Goal: Task Accomplishment & Management: Manage account settings

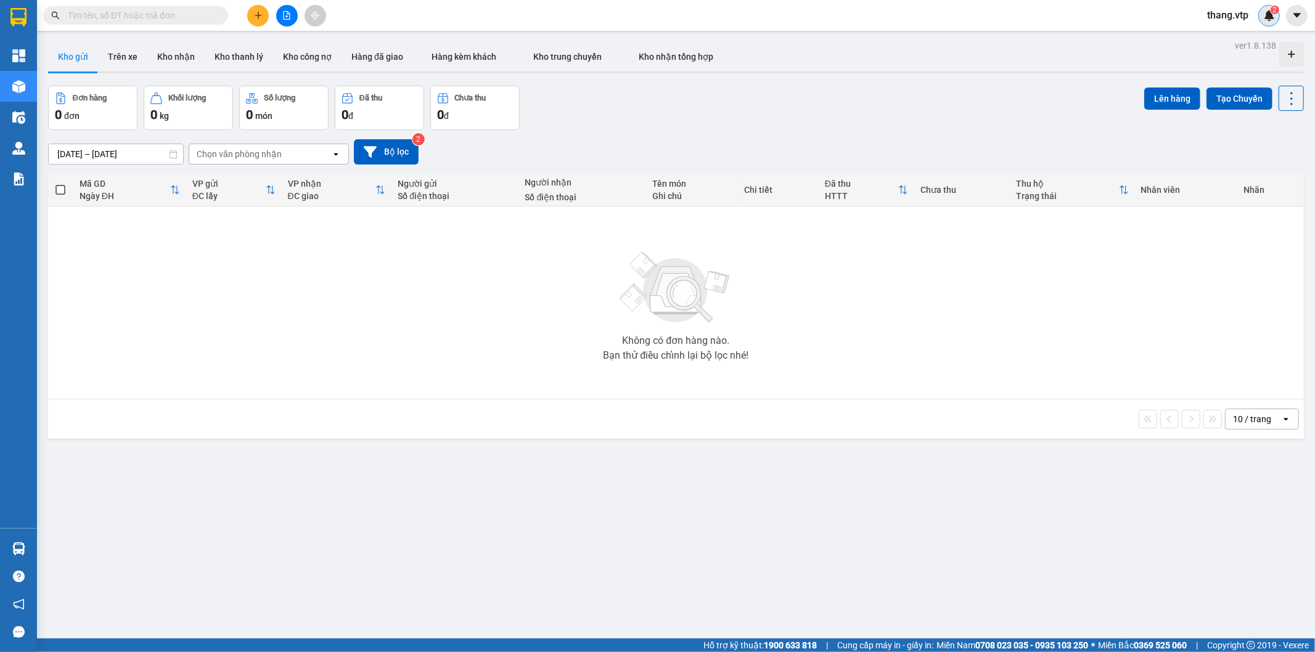
click at [1268, 15] on img at bounding box center [1269, 15] width 11 height 11
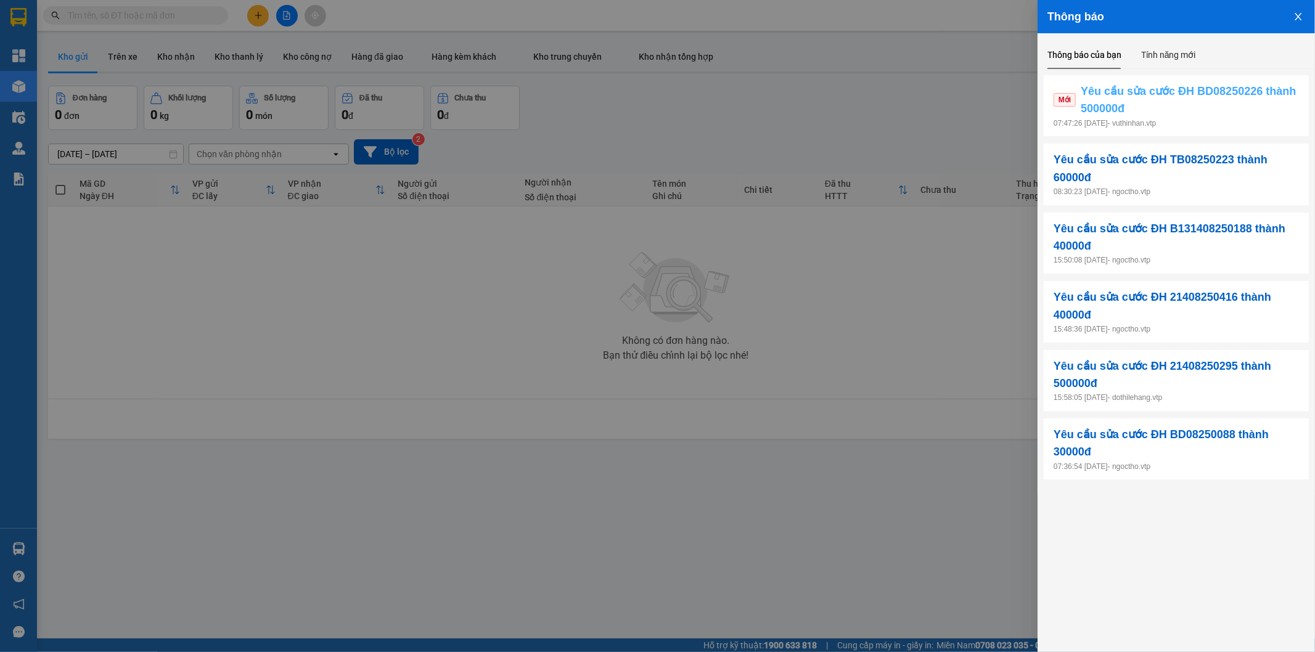
click at [1240, 115] on span "Yêu cầu sửa cước ĐH BD08250226 thành 500000đ" at bounding box center [1189, 100] width 218 height 35
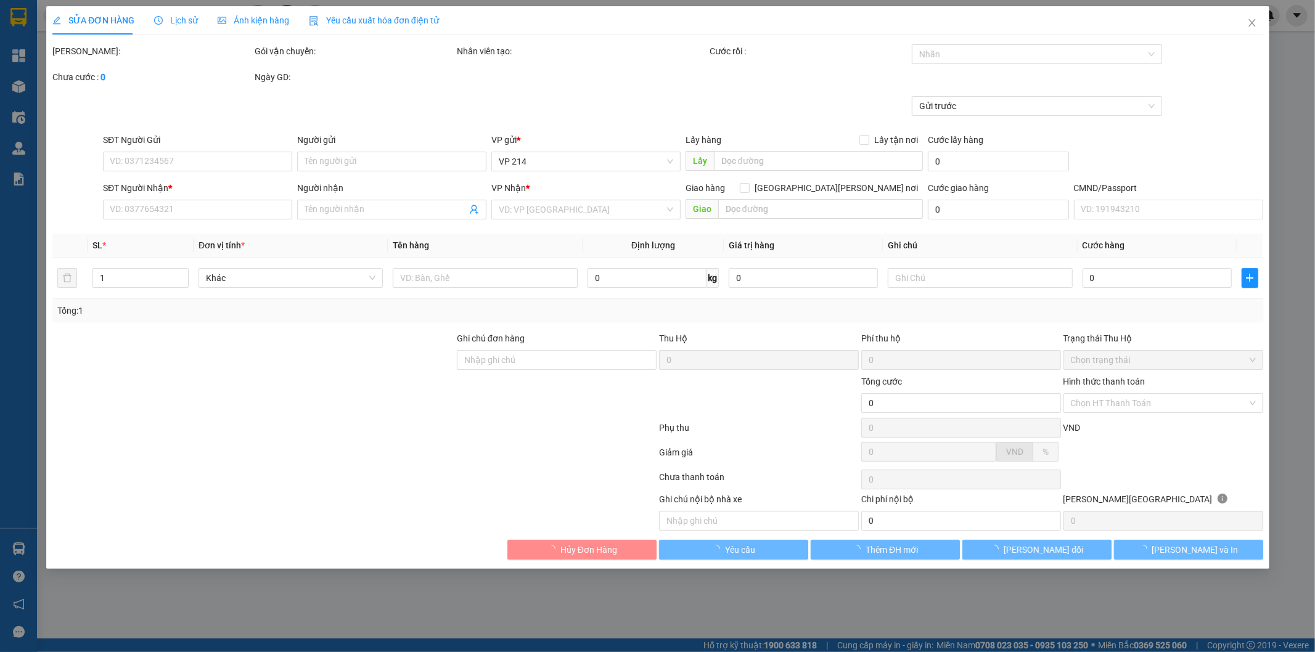
type input "0765700303"
type input "0915350650"
type input "NGHĨA"
type input "600.000"
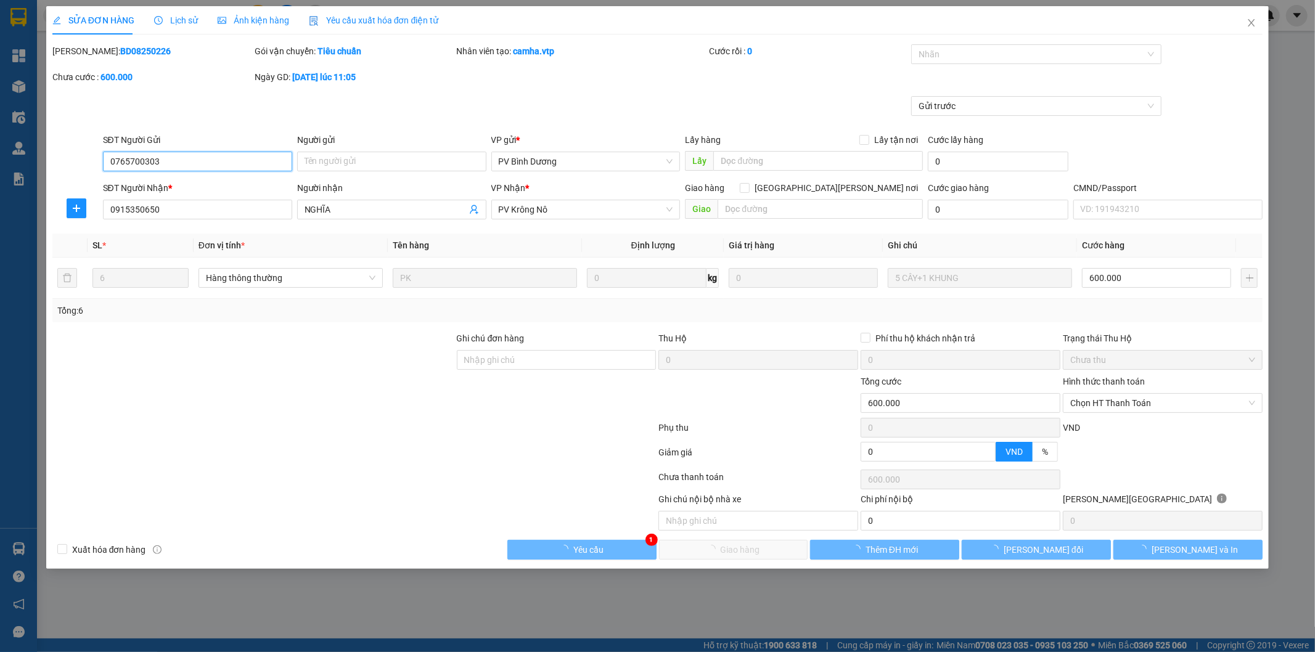
type input "30.000"
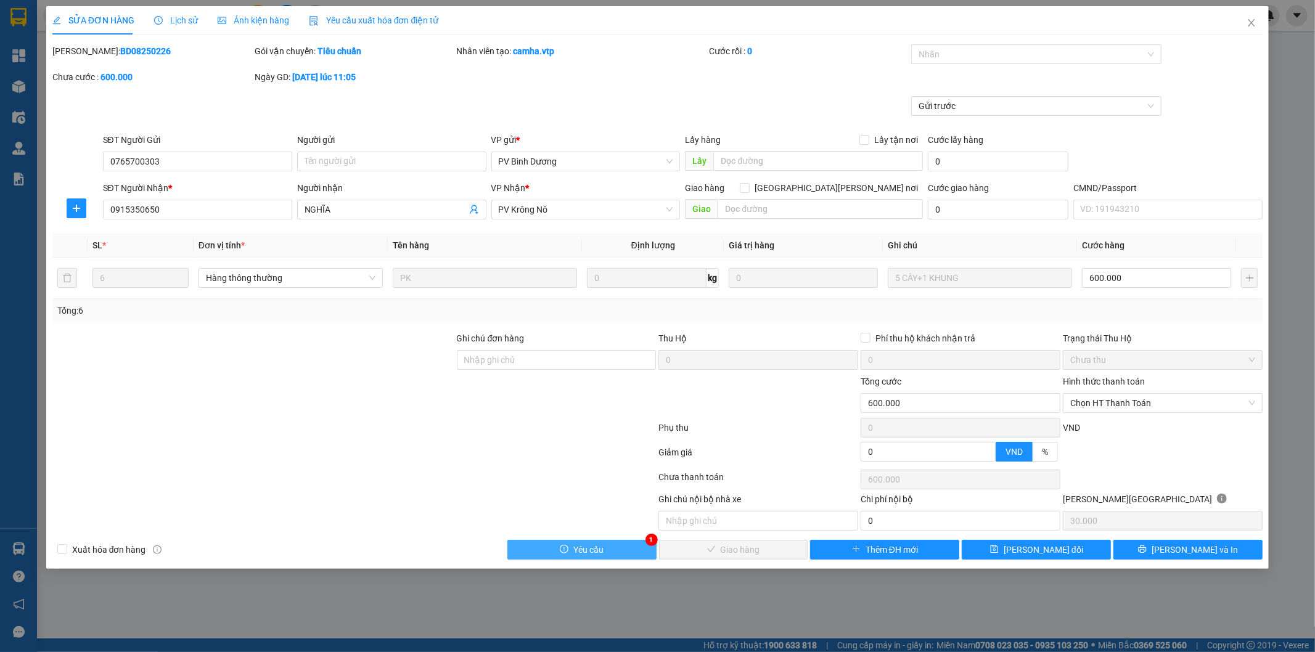
click at [625, 550] on button "Yêu cầu" at bounding box center [581, 550] width 149 height 20
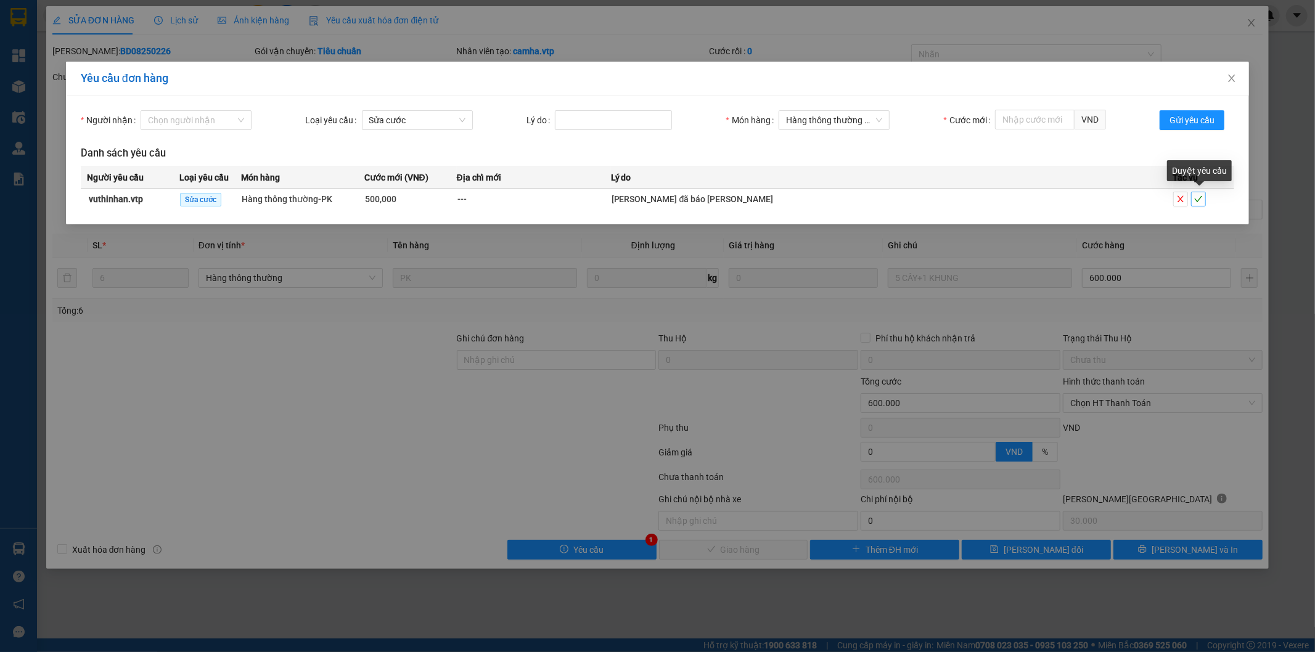
click at [1200, 197] on icon "check" at bounding box center [1198, 199] width 9 height 9
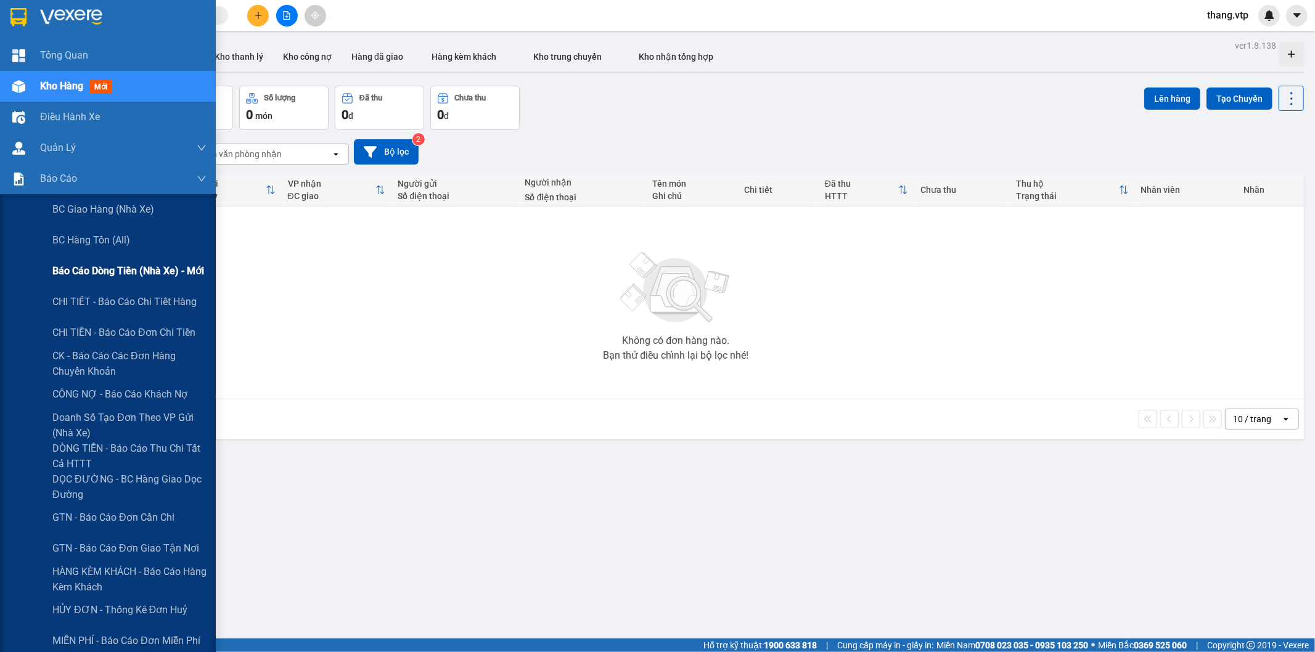
click at [129, 272] on span "Báo cáo dòng tiền (nhà xe) - mới" at bounding box center [128, 270] width 152 height 15
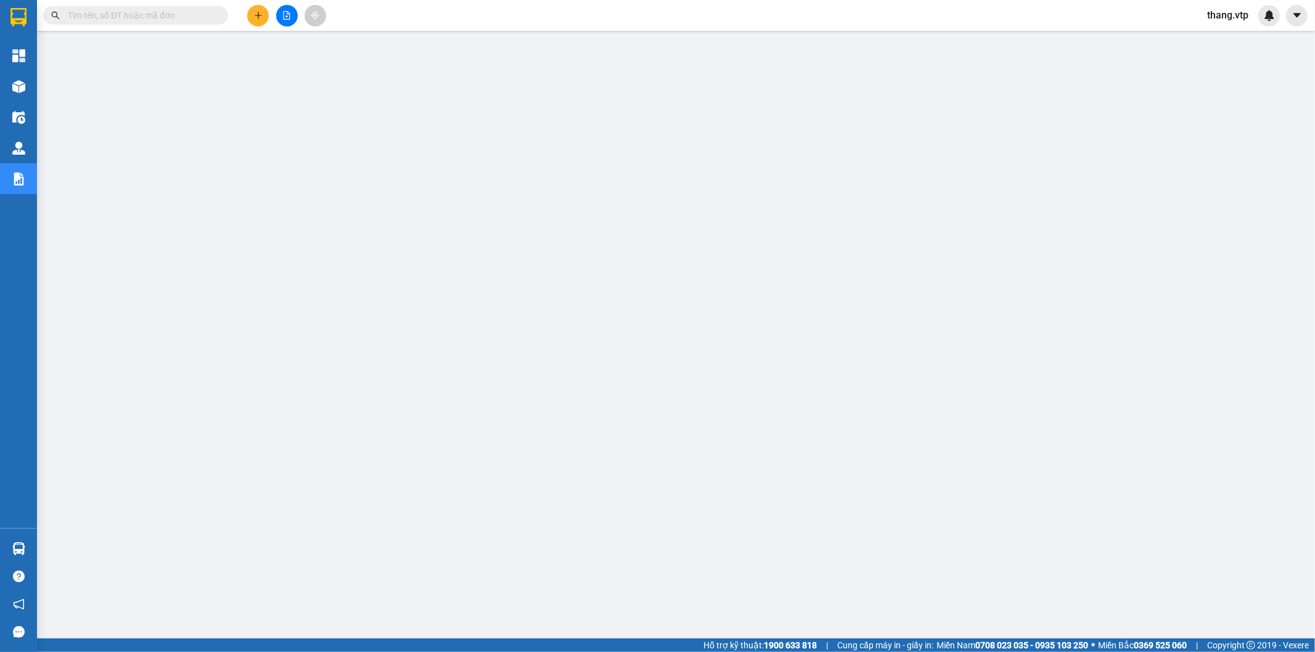
click at [89, 21] on input "text" at bounding box center [140, 16] width 145 height 14
click at [142, 9] on input "text" at bounding box center [140, 16] width 145 height 14
paste input "kn08250452"
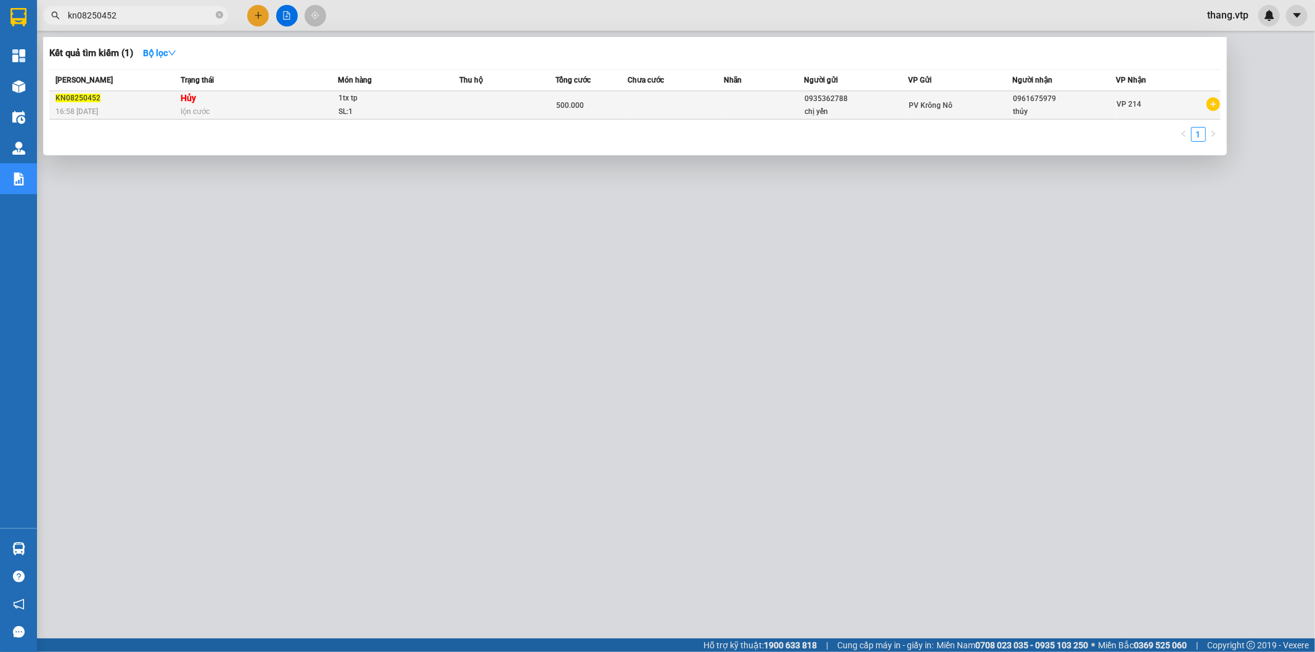
type input "kn08250452"
click at [161, 92] on div "KN08250452" at bounding box center [115, 98] width 121 height 13
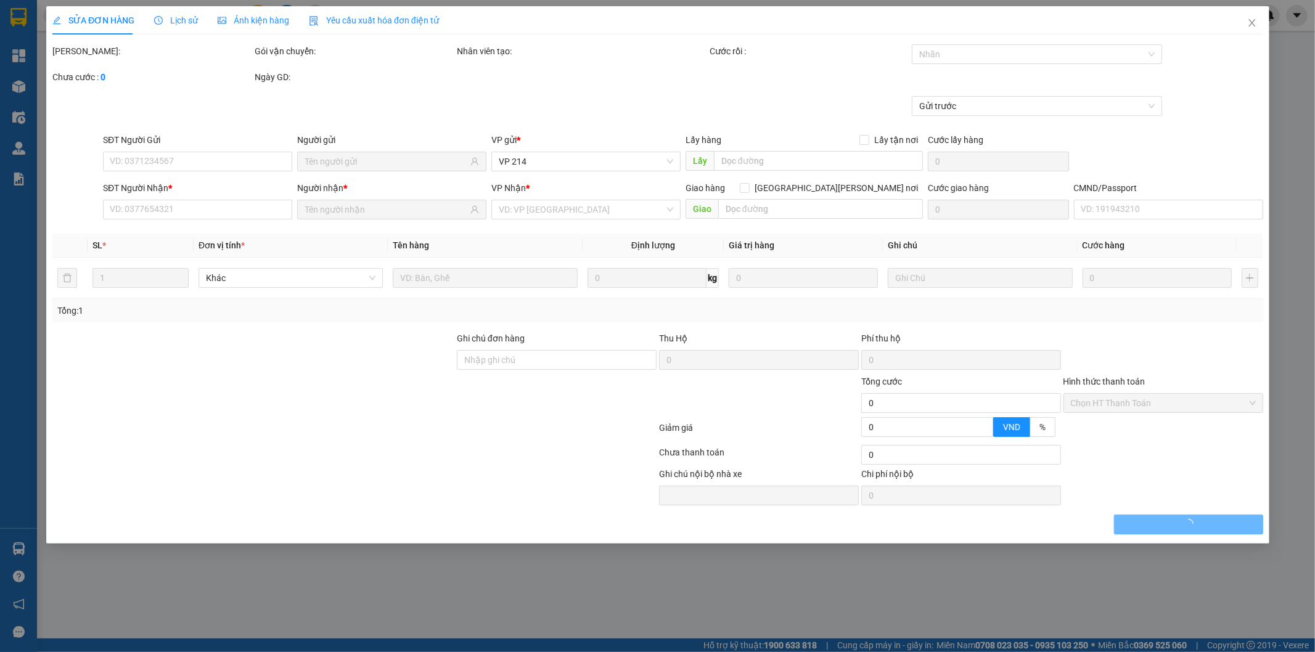
type input "0935362788"
type input "chị yến"
type input "0961675979"
type input "thủy"
type input "500.000"
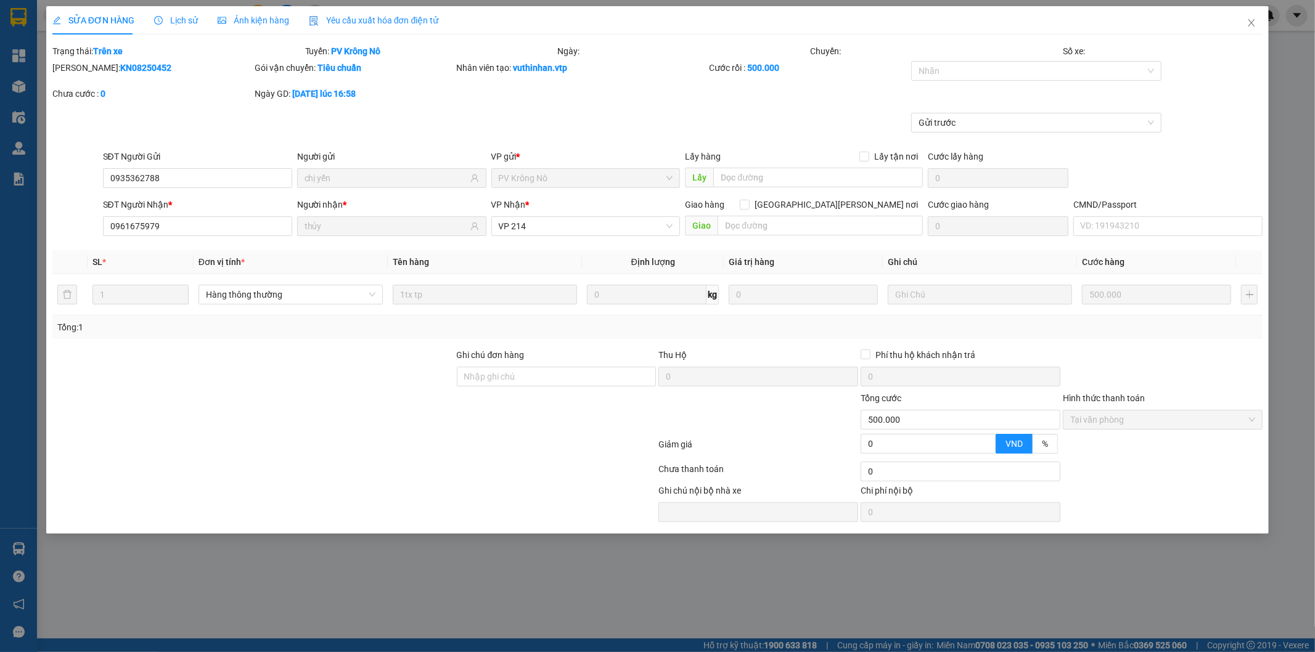
click at [184, 20] on span "Lịch sử" at bounding box center [176, 20] width 44 height 10
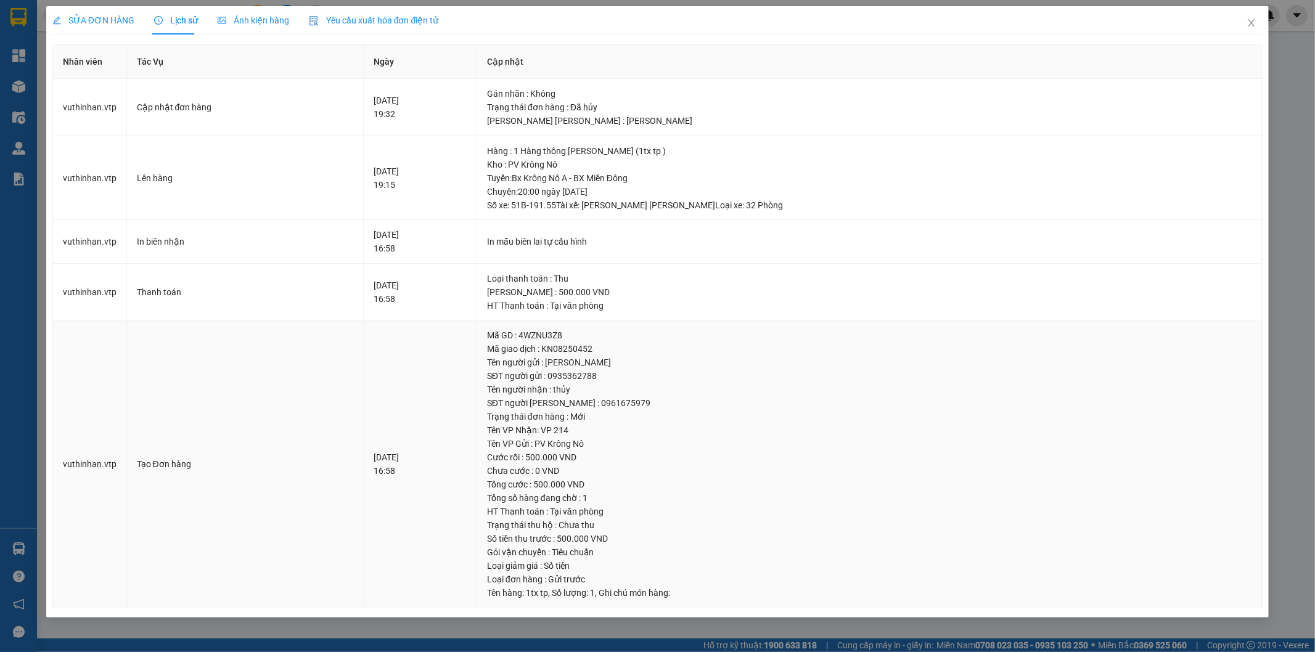
click at [796, 396] on div "SĐT người [PERSON_NAME] : 0961675979" at bounding box center [869, 403] width 765 height 14
click at [1256, 21] on span "Close" at bounding box center [1251, 23] width 35 height 35
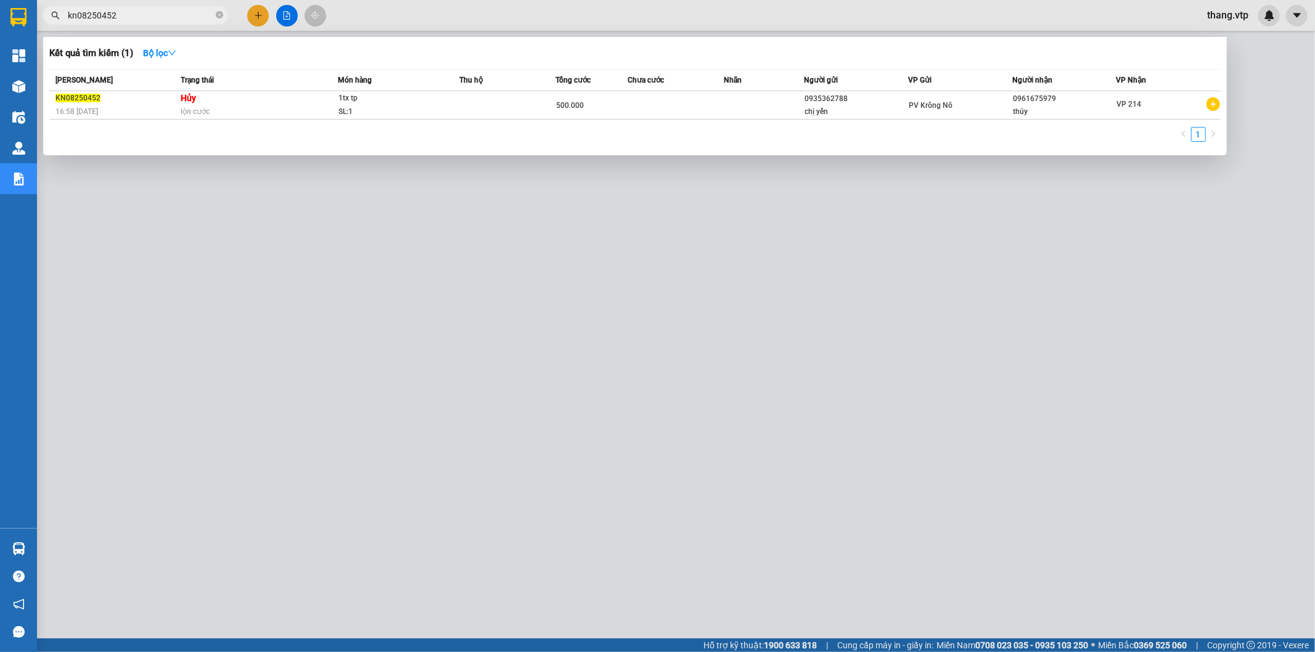
click at [202, 12] on input "kn08250452" at bounding box center [140, 16] width 145 height 14
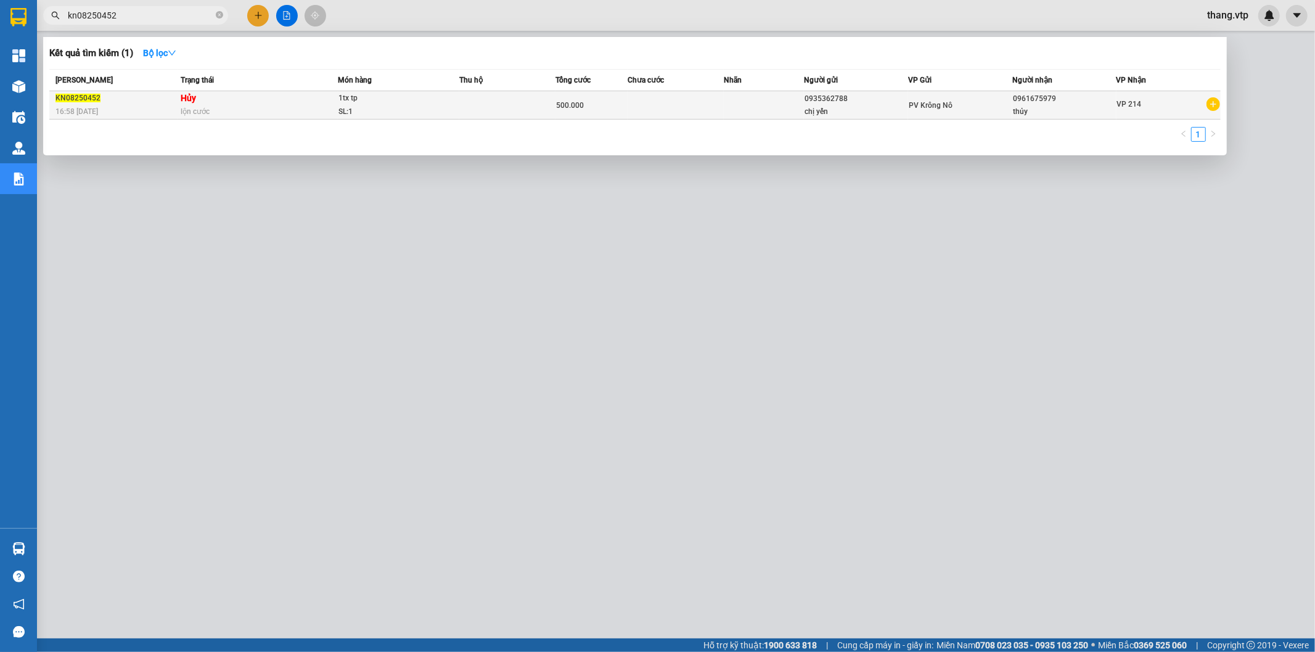
click at [537, 107] on td at bounding box center [507, 105] width 96 height 28
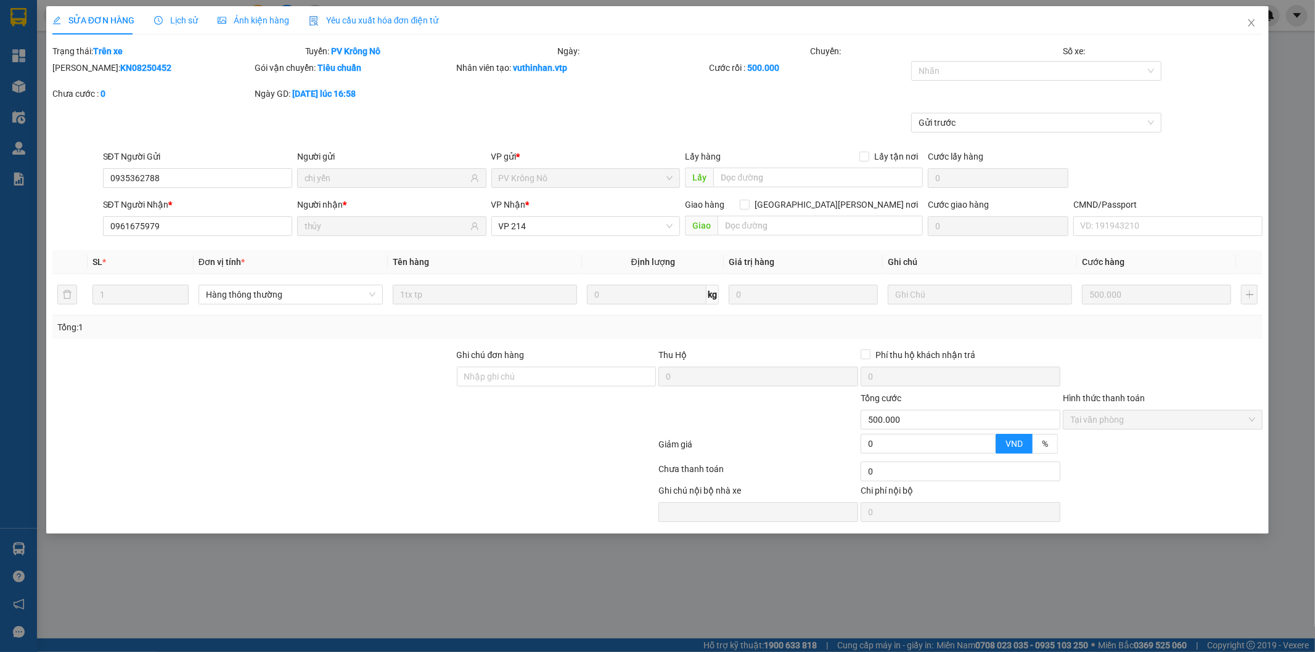
click at [865, 92] on div "[PERSON_NAME]: KN08250452 Gói vận chuyển: [PERSON_NAME] [PERSON_NAME] tạo: vuth…" at bounding box center [657, 87] width 1213 height 52
click at [1254, 25] on icon "close" at bounding box center [1251, 23] width 10 height 10
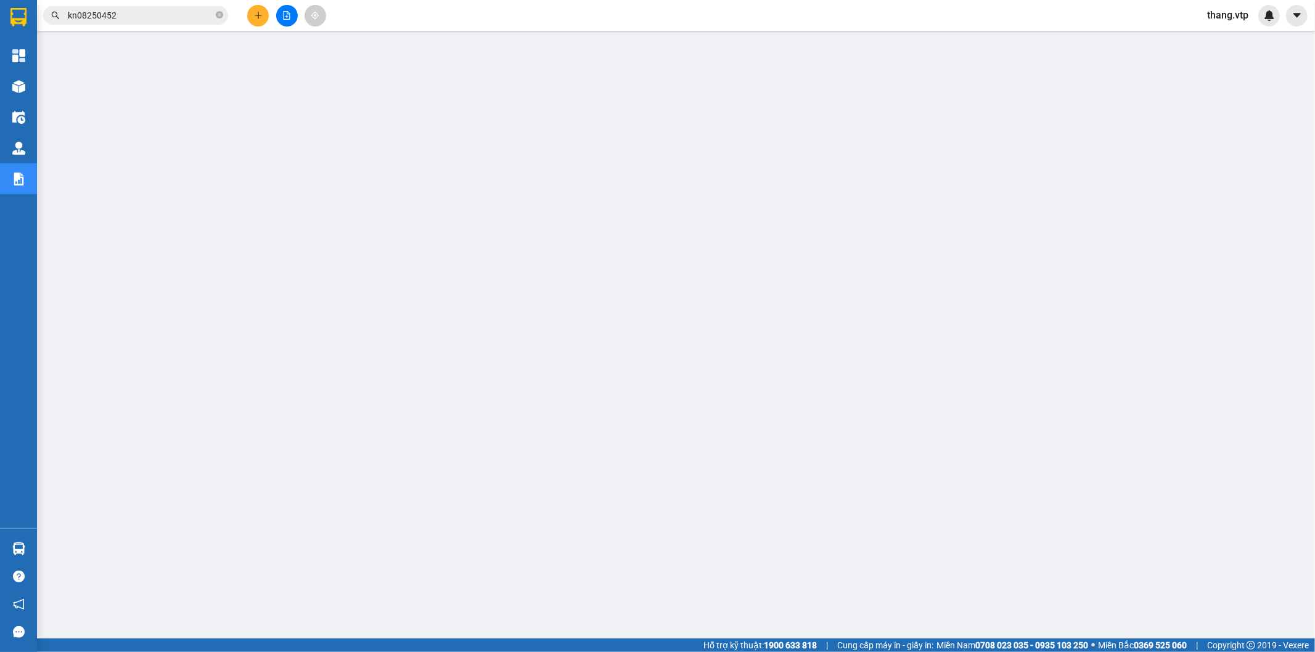
click at [155, 11] on input "kn08250452" at bounding box center [140, 16] width 145 height 14
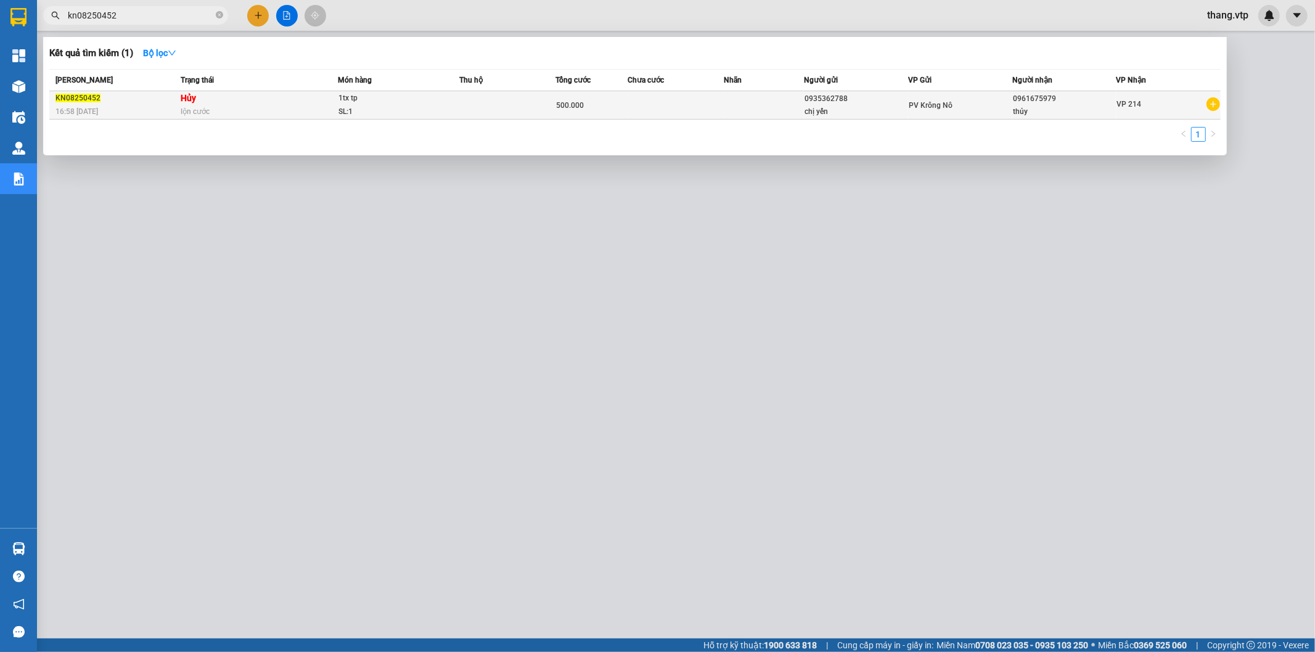
click at [324, 104] on td "[PERSON_NAME]" at bounding box center [258, 105] width 160 height 28
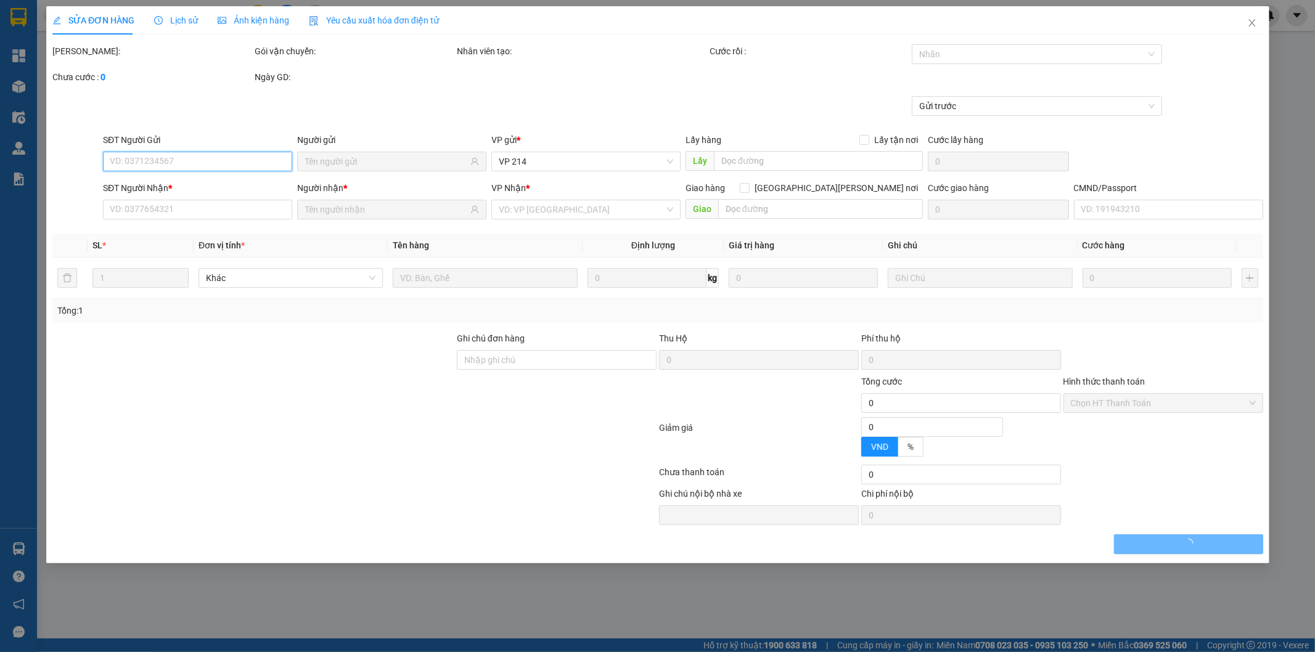
type input "0935362788"
type input "chị yến"
type input "0961675979"
type input "thủy"
type input "500.000"
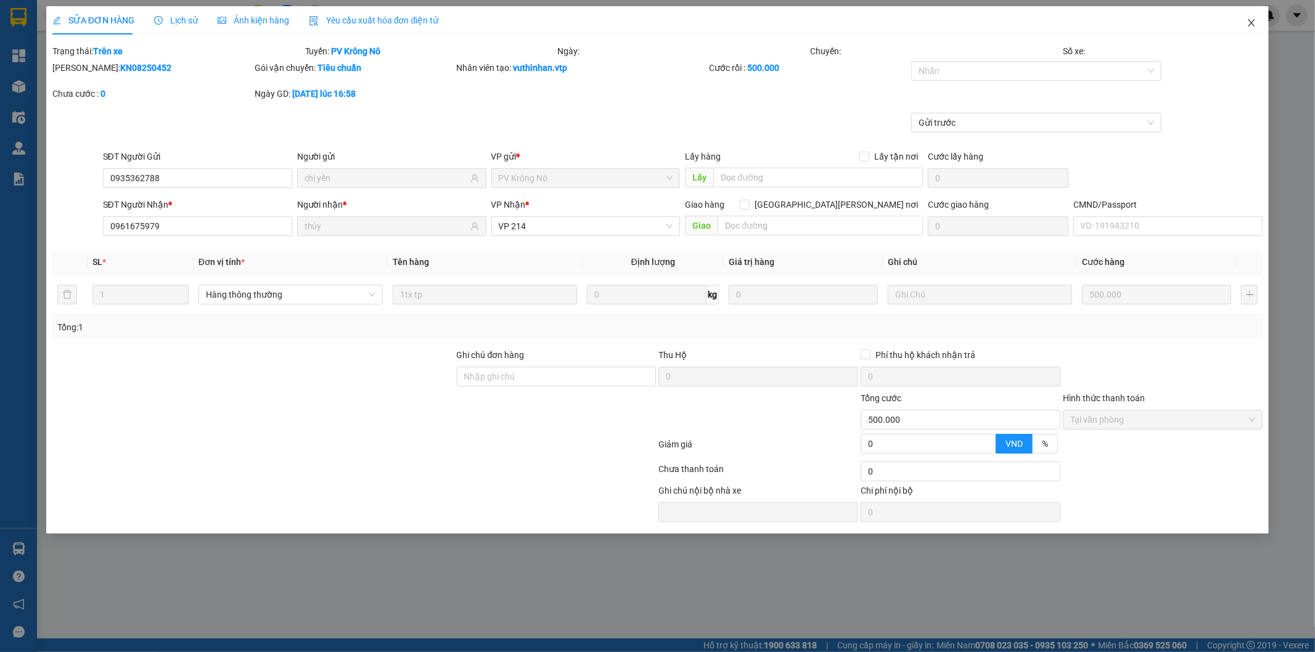
drag, startPoint x: 1249, startPoint y: 19, endPoint x: 1231, endPoint y: 32, distance: 21.6
click at [1249, 20] on icon "close" at bounding box center [1251, 23] width 10 height 10
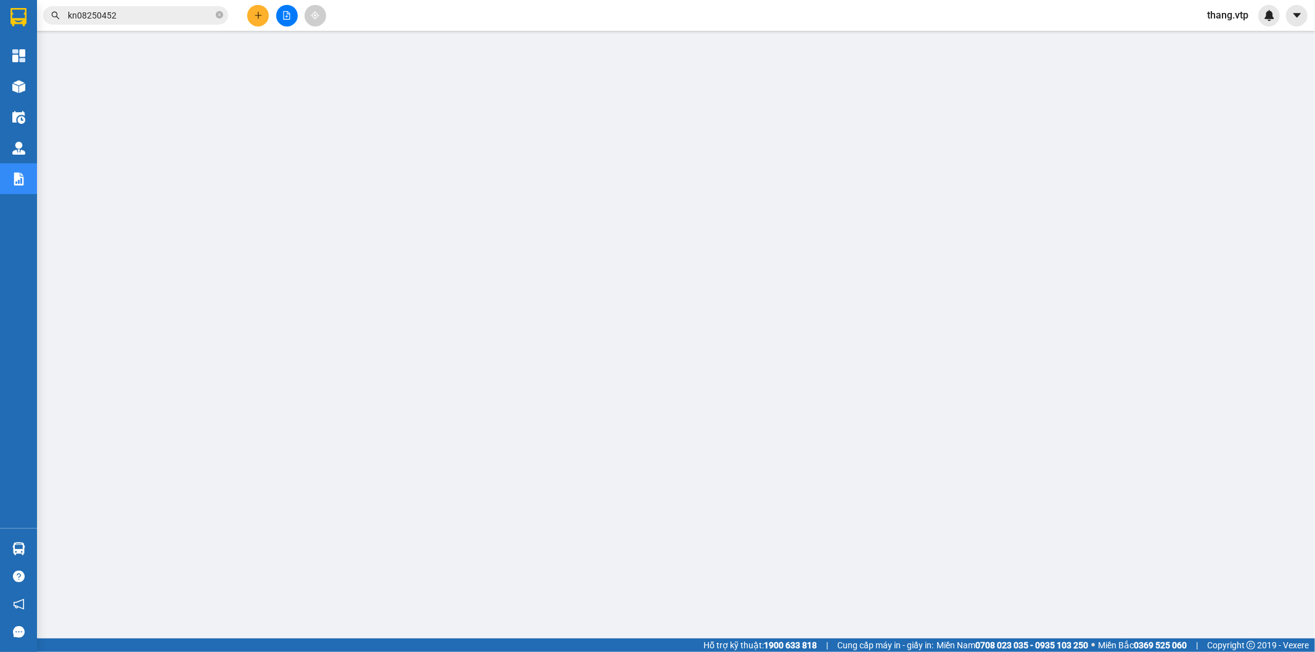
click at [258, 19] on icon "plus" at bounding box center [258, 15] width 9 height 9
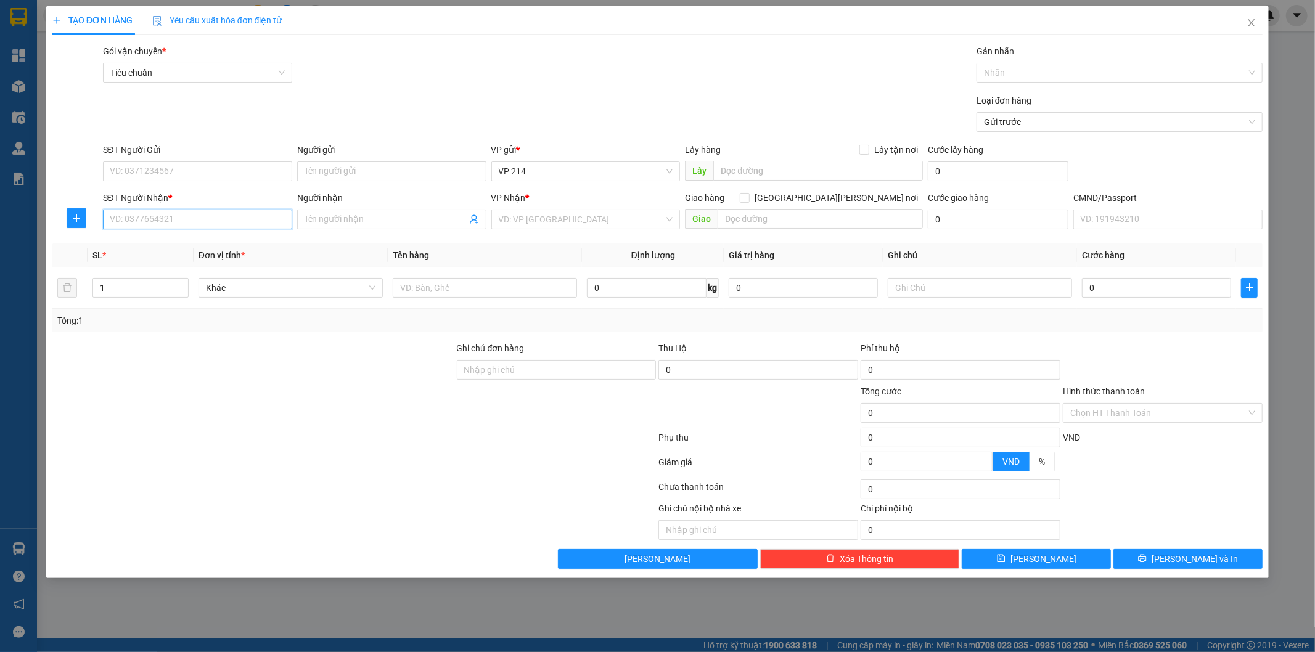
click at [196, 216] on input "SĐT Người Nhận *" at bounding box center [197, 220] width 189 height 20
click at [190, 169] on input "SĐT Người Gửi" at bounding box center [197, 171] width 189 height 20
type input "0914111945"
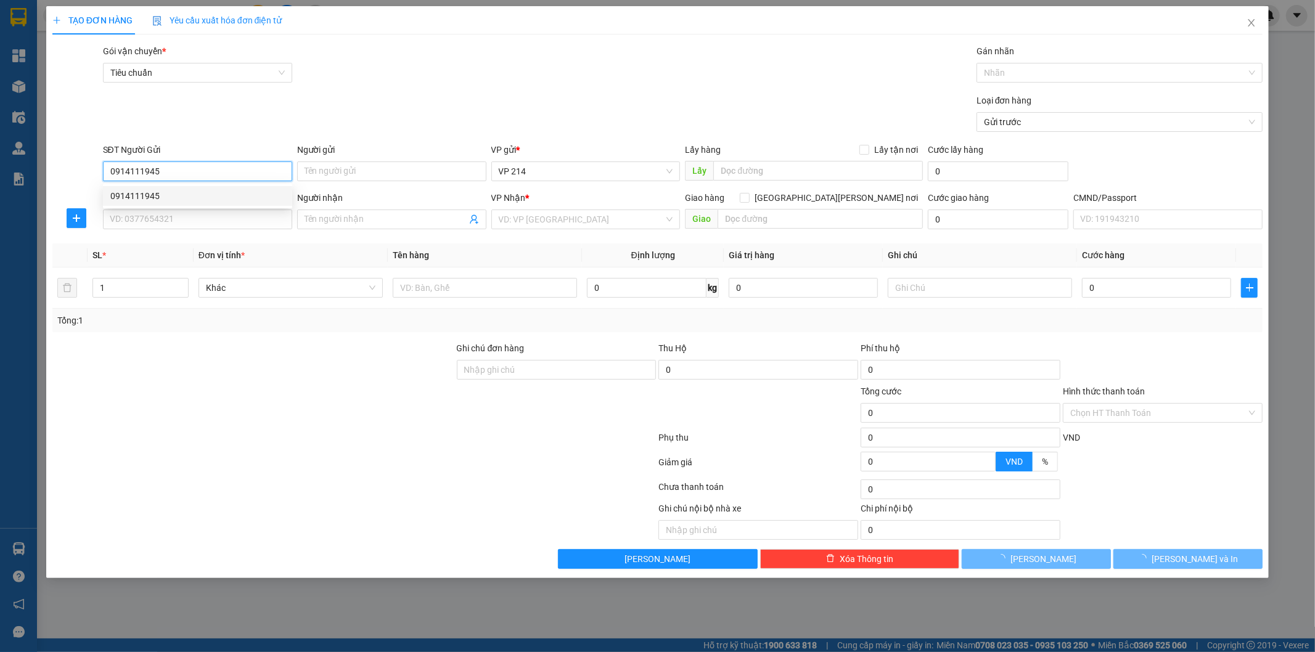
click at [195, 197] on div "0914111945" at bounding box center [197, 196] width 174 height 14
type input "0974285285"
type input "PVGN"
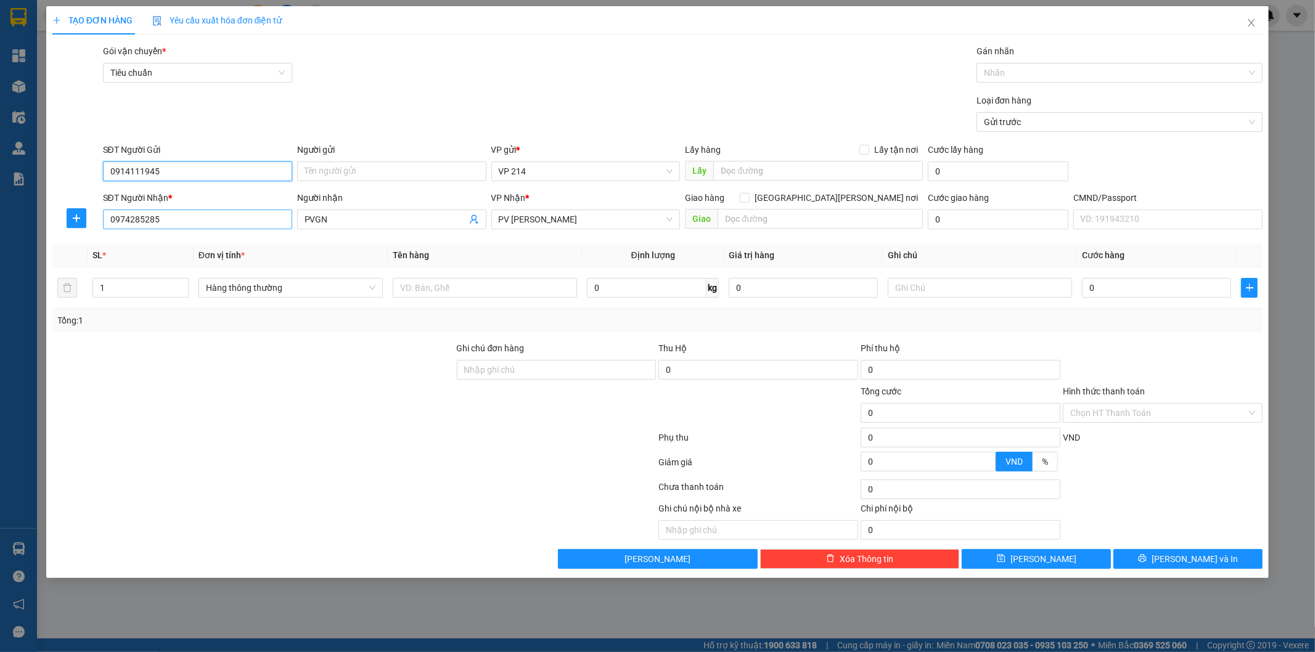
type input "0914111945"
drag, startPoint x: 232, startPoint y: 219, endPoint x: 84, endPoint y: 216, distance: 148.0
click at [88, 216] on div "SĐT Người [PERSON_NAME] * 0974285285 0974285285 Người [PERSON_NAME] PVGN [PERSO…" at bounding box center [657, 212] width 1213 height 43
type input "0914111945"
click at [391, 435] on div at bounding box center [354, 440] width 606 height 25
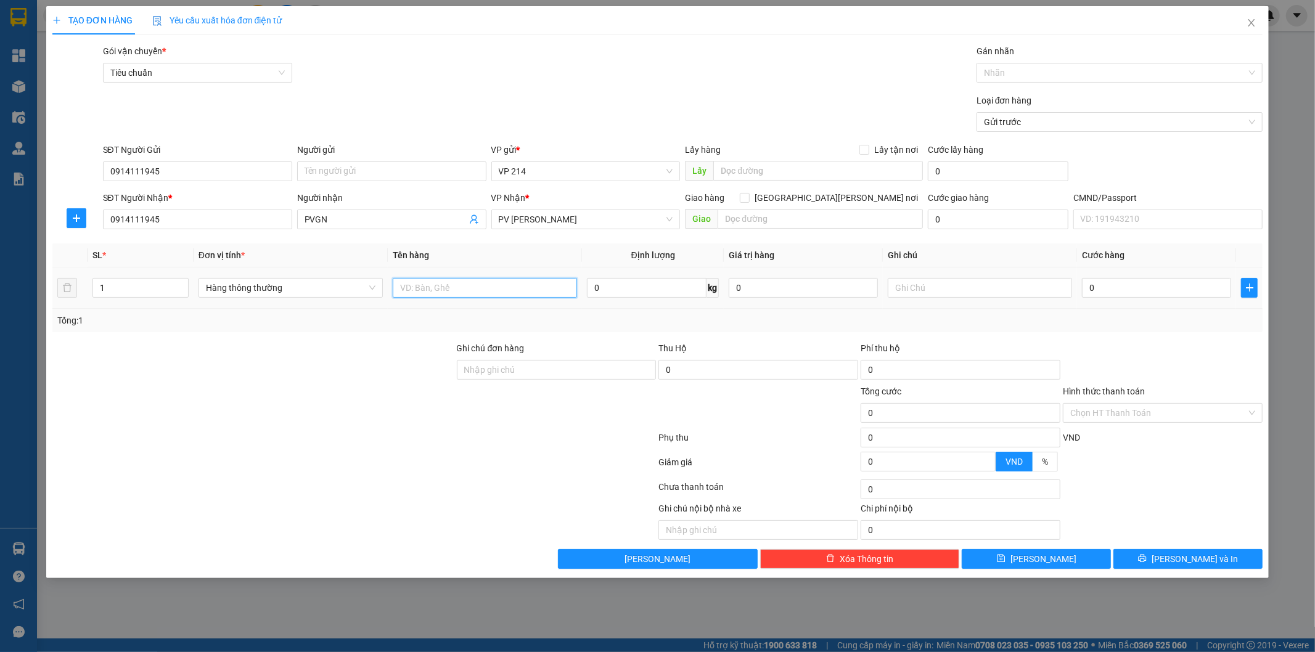
click at [494, 292] on input "text" at bounding box center [485, 288] width 184 height 20
type input "test"
click at [1130, 287] on input "0" at bounding box center [1156, 288] width 149 height 20
type input "3"
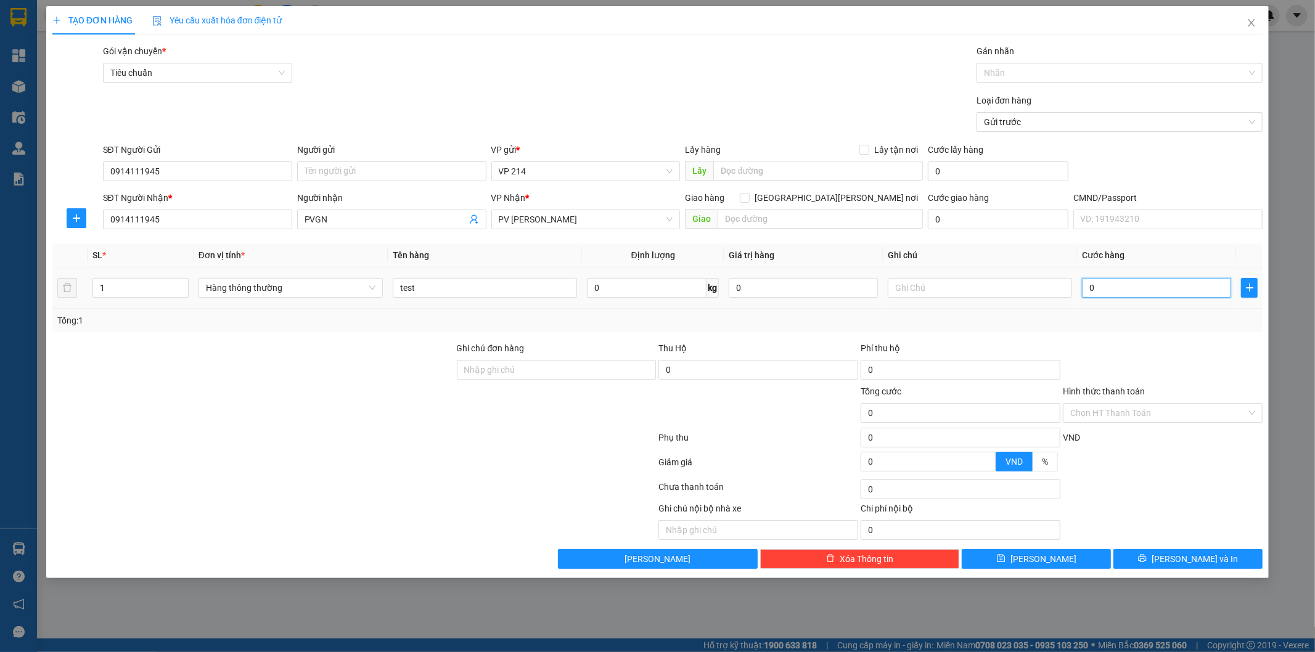
type input "3"
type input "30"
type input "30.000"
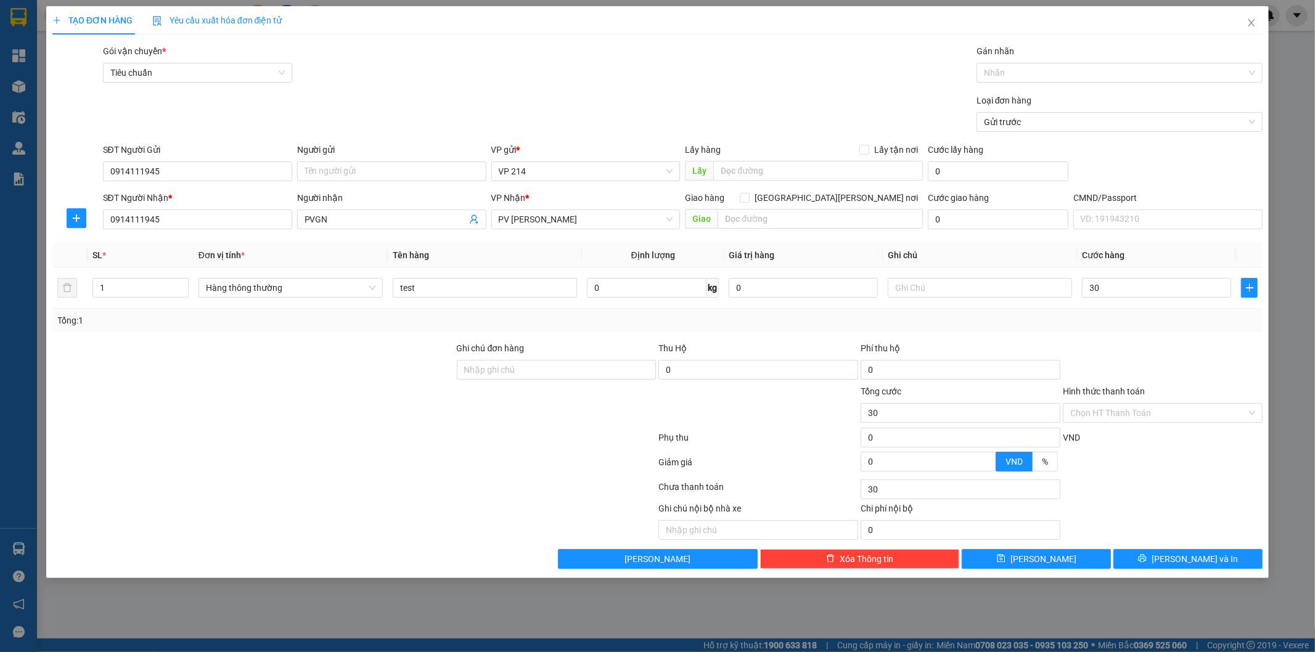
type input "30.000"
click at [1138, 338] on div "Transit Pickup Surcharge Ids Transit Deliver Surcharge Ids Transit Deliver Surc…" at bounding box center [657, 306] width 1211 height 525
click at [1155, 403] on div "Chọn HT Thanh Toán" at bounding box center [1163, 413] width 200 height 20
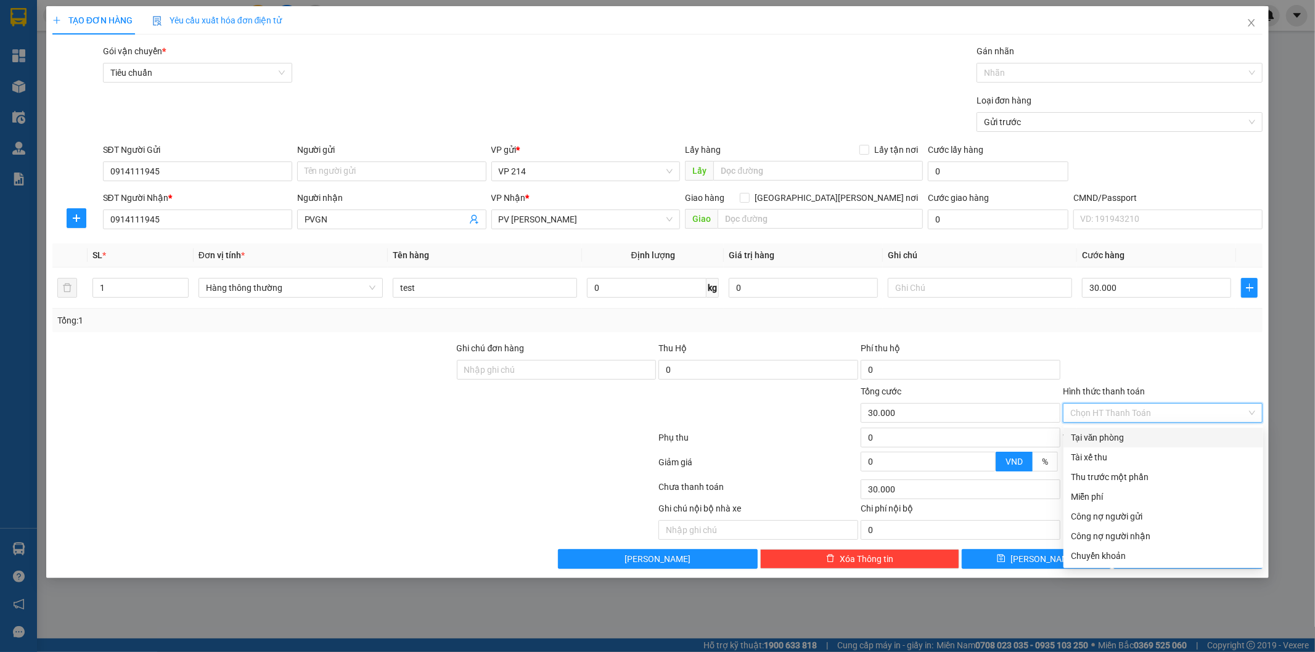
click at [1093, 440] on div "Tại văn phòng" at bounding box center [1163, 438] width 185 height 14
type input "0"
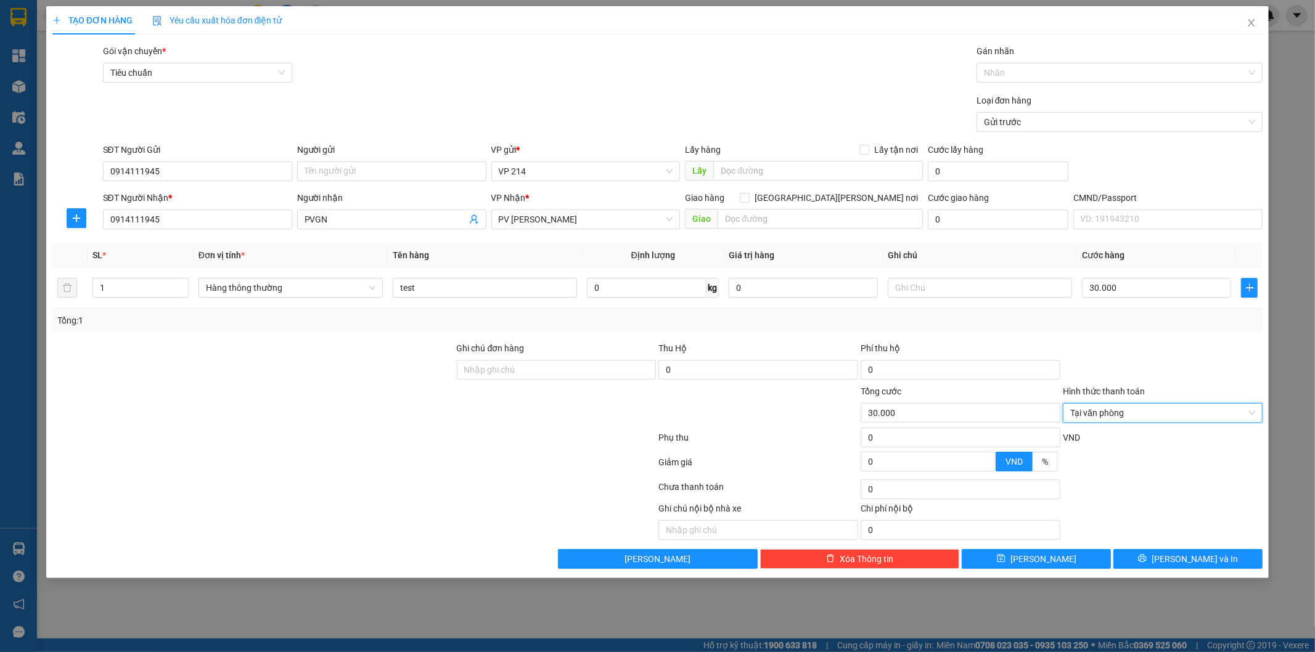
click at [785, 424] on div at bounding box center [758, 406] width 202 height 43
click at [1045, 555] on span "[PERSON_NAME]" at bounding box center [1043, 559] width 66 height 14
type input "0"
click at [1240, 23] on span "Close" at bounding box center [1251, 23] width 35 height 35
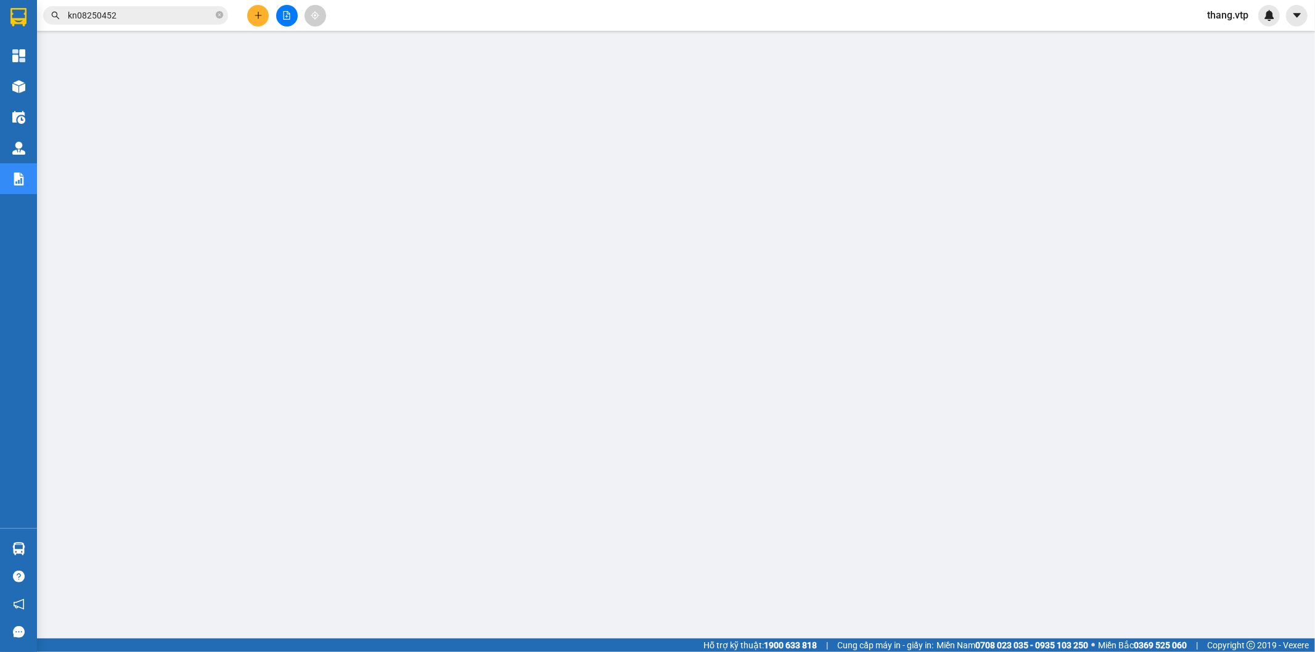
click at [140, 15] on input "kn08250452" at bounding box center [140, 16] width 145 height 14
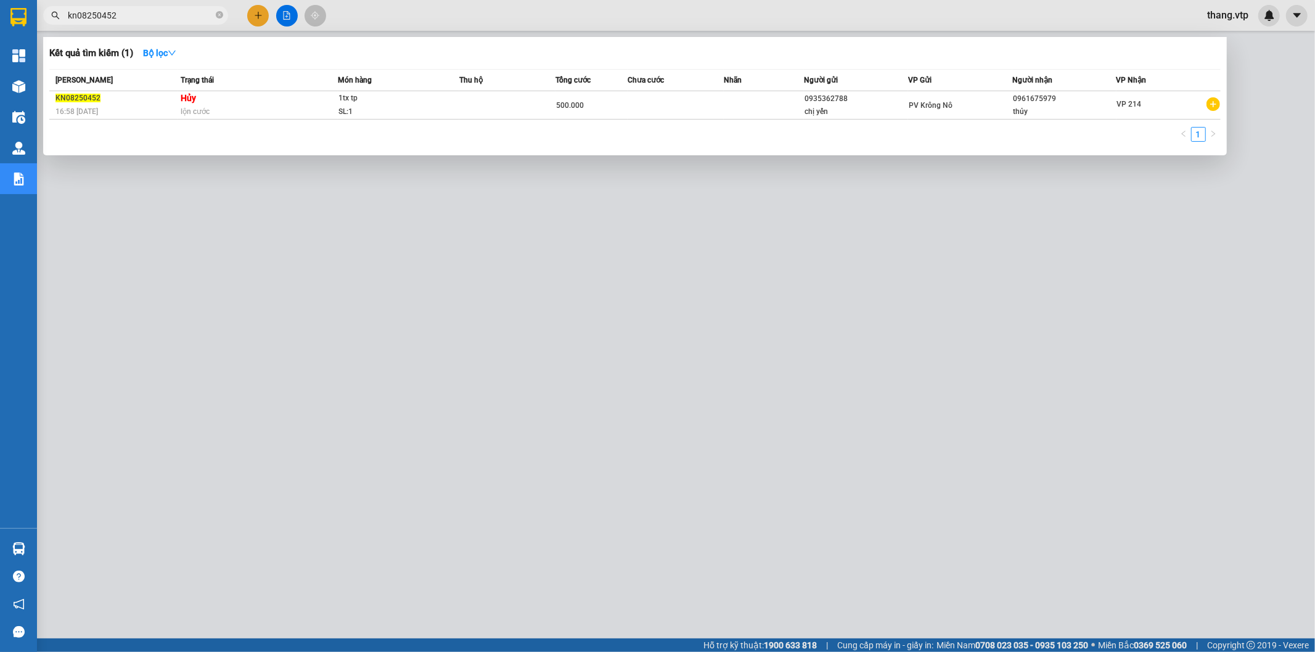
click at [140, 15] on input "kn08250452" at bounding box center [140, 16] width 145 height 14
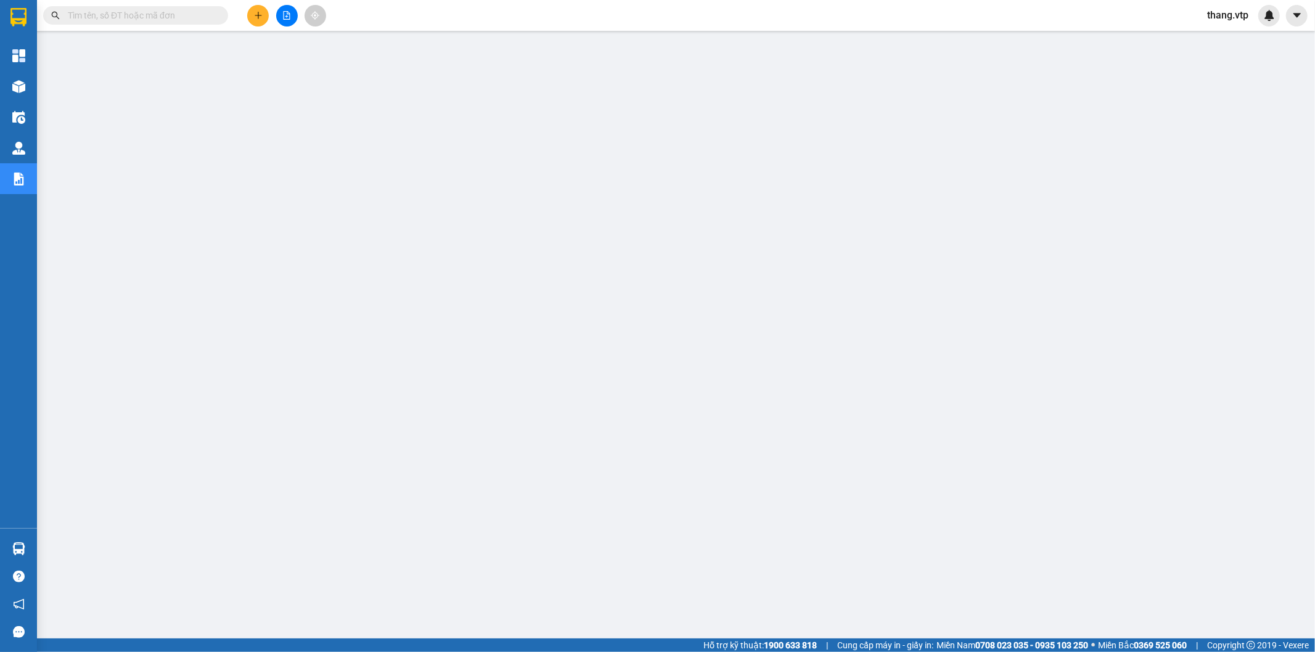
paste input "kn08250452"
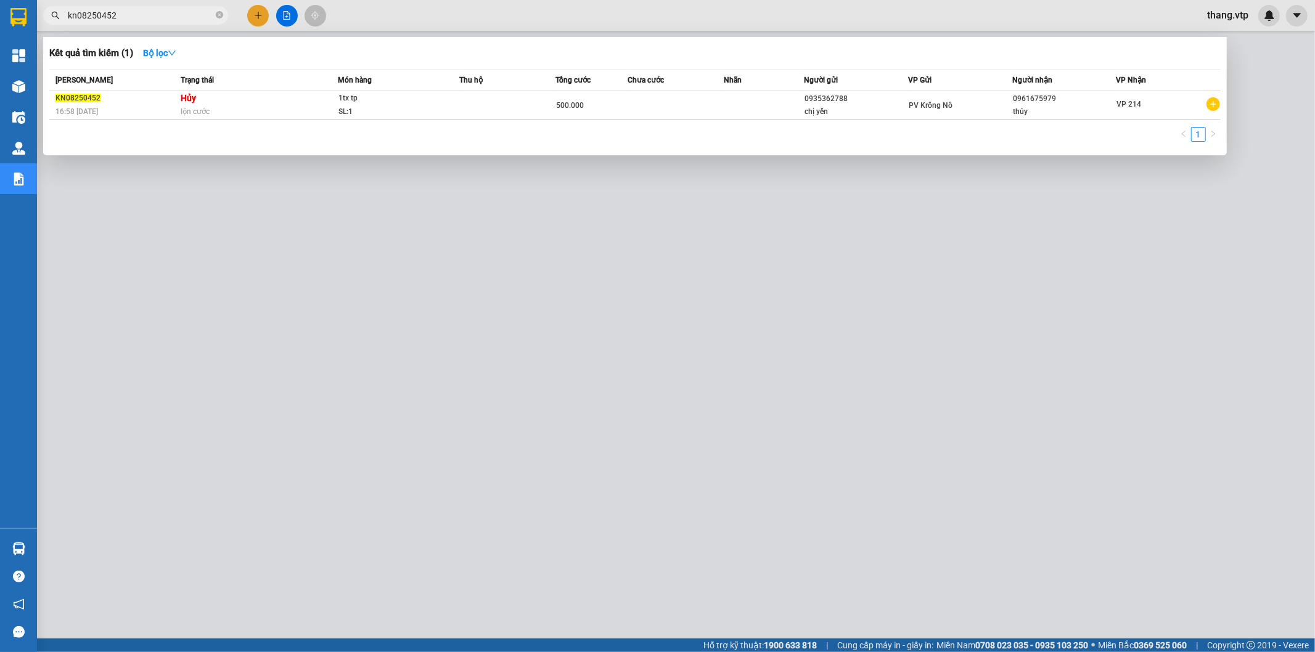
click at [145, 17] on input "kn08250452" at bounding box center [140, 16] width 145 height 14
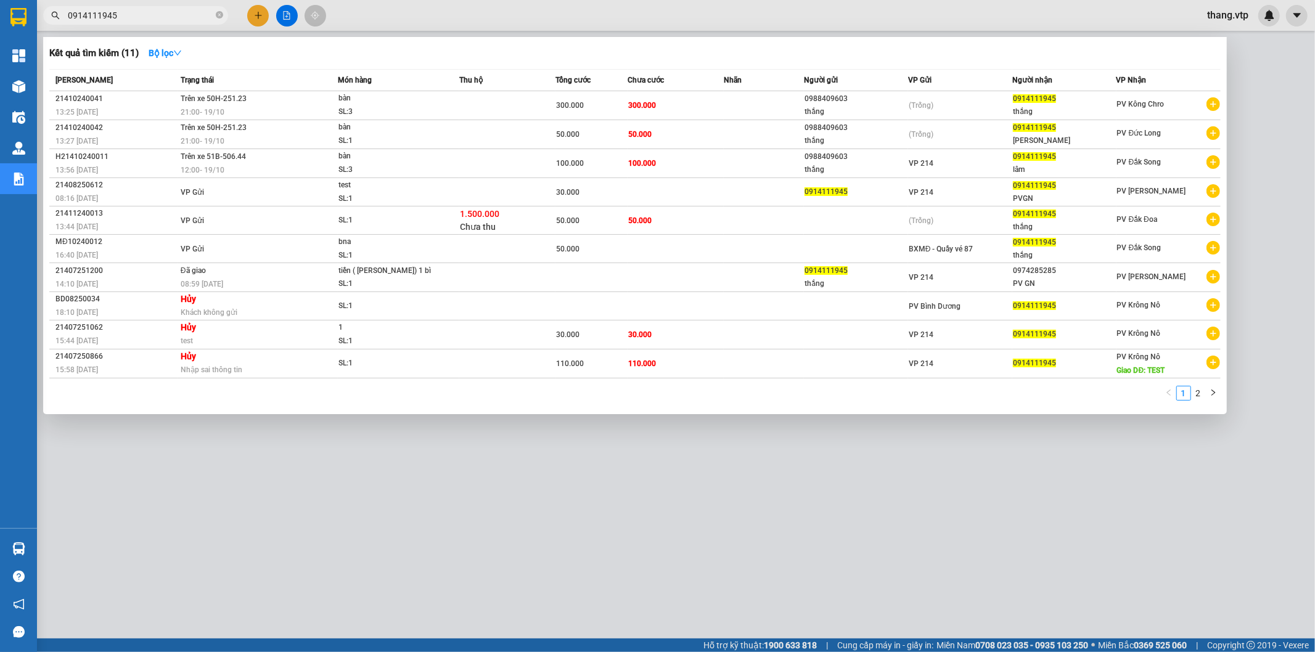
type input "0914111945"
click at [583, 536] on div at bounding box center [657, 326] width 1315 height 652
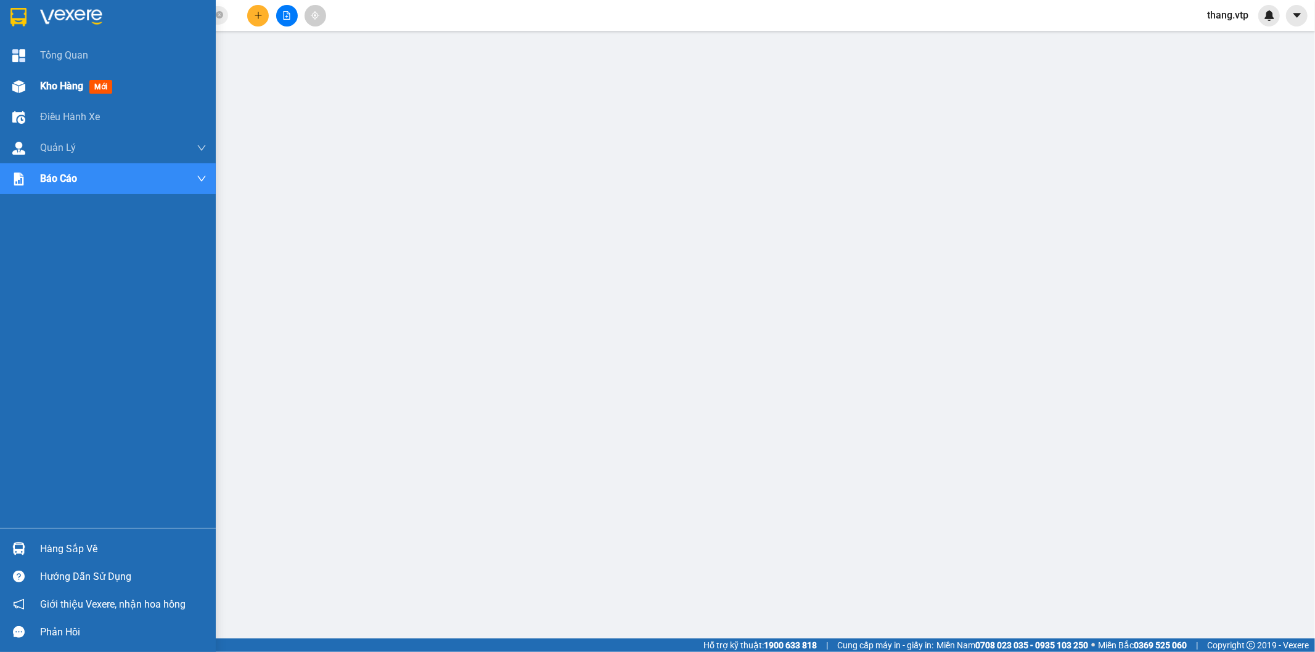
click at [37, 83] on div "Kho hàng mới" at bounding box center [108, 86] width 216 height 31
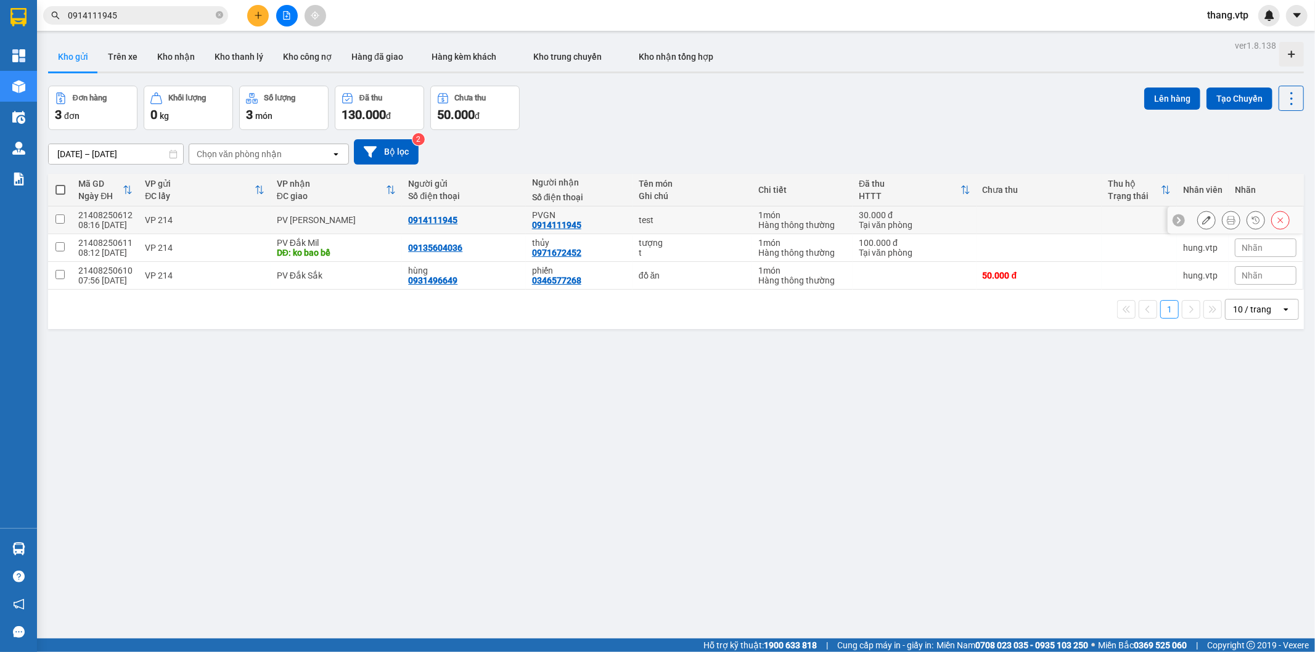
click at [60, 218] on input "checkbox" at bounding box center [59, 218] width 9 height 9
checkbox input "true"
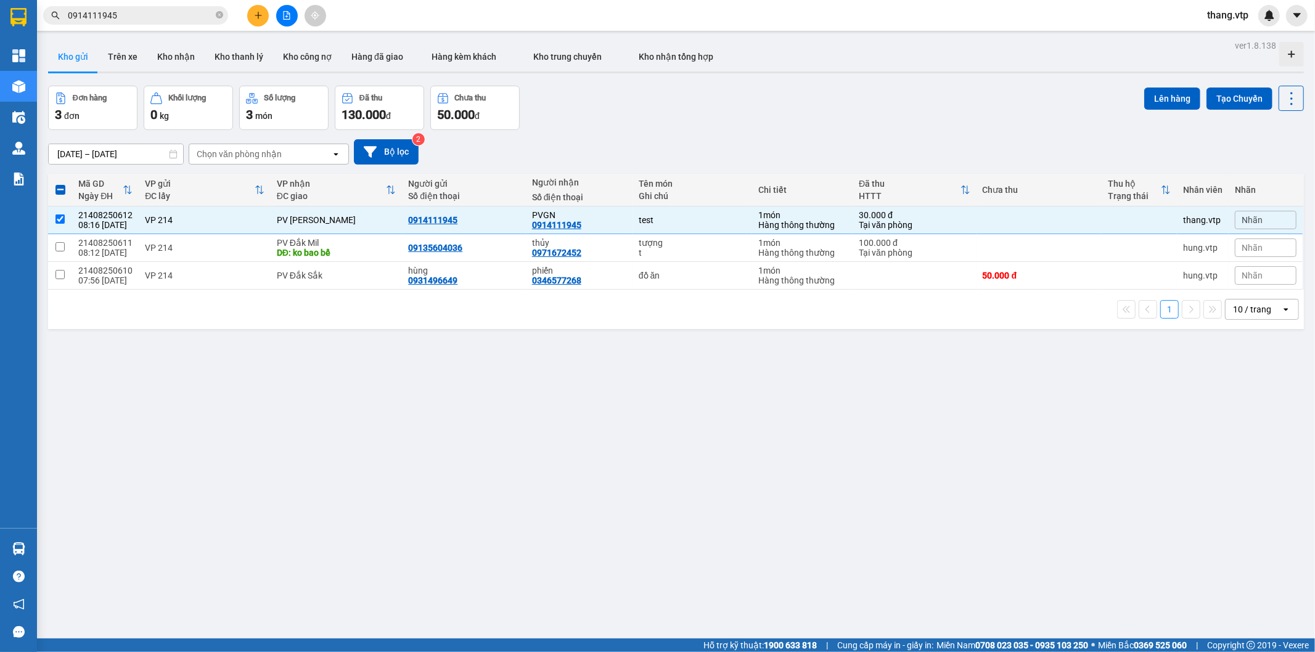
click at [537, 312] on div "1 10 / trang open" at bounding box center [676, 309] width 1246 height 21
click at [1162, 99] on button "Lên hàng" at bounding box center [1172, 99] width 56 height 22
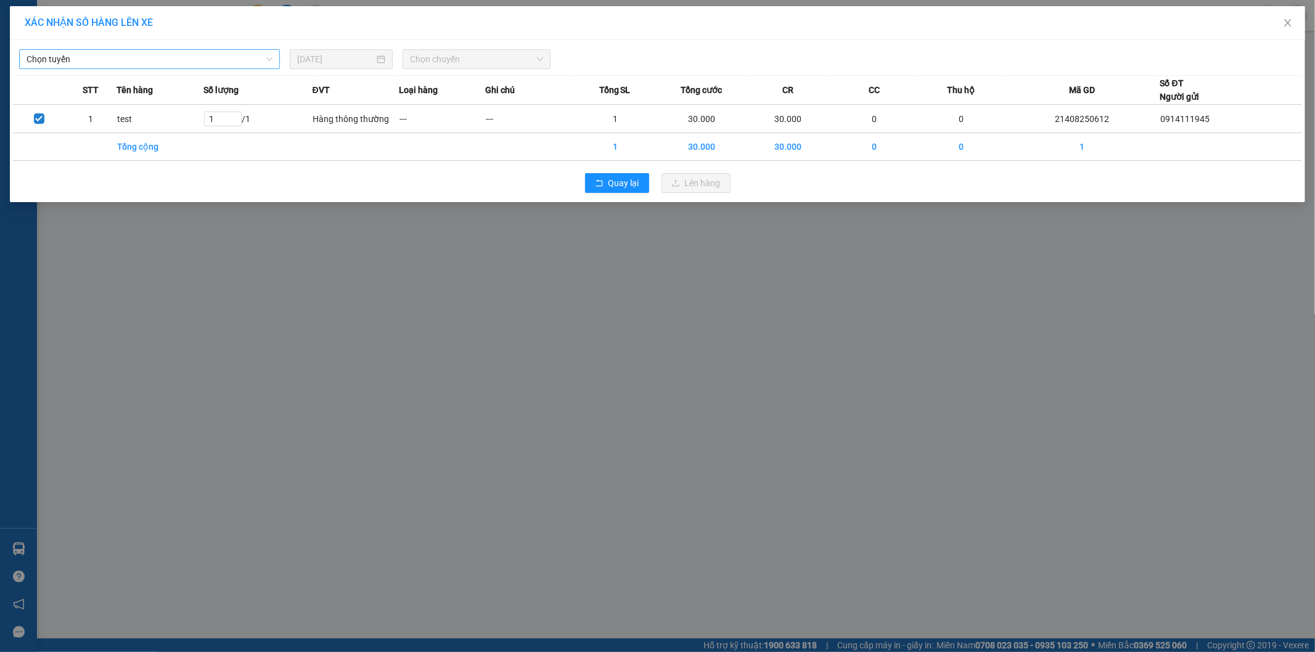
click at [105, 55] on span "Chọn tuyến" at bounding box center [150, 59] width 246 height 18
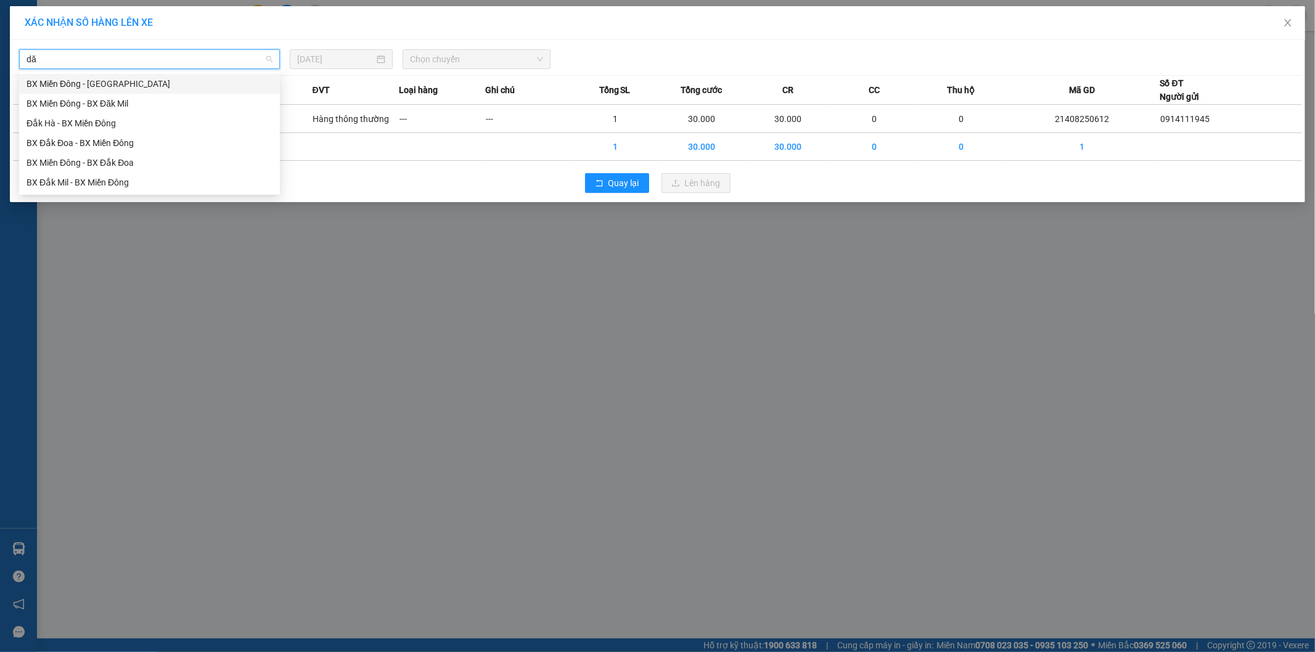
type input "d"
type input "kro"
click at [139, 99] on div "BX Miền Đông - BX Krông Nô A" at bounding box center [150, 104] width 246 height 14
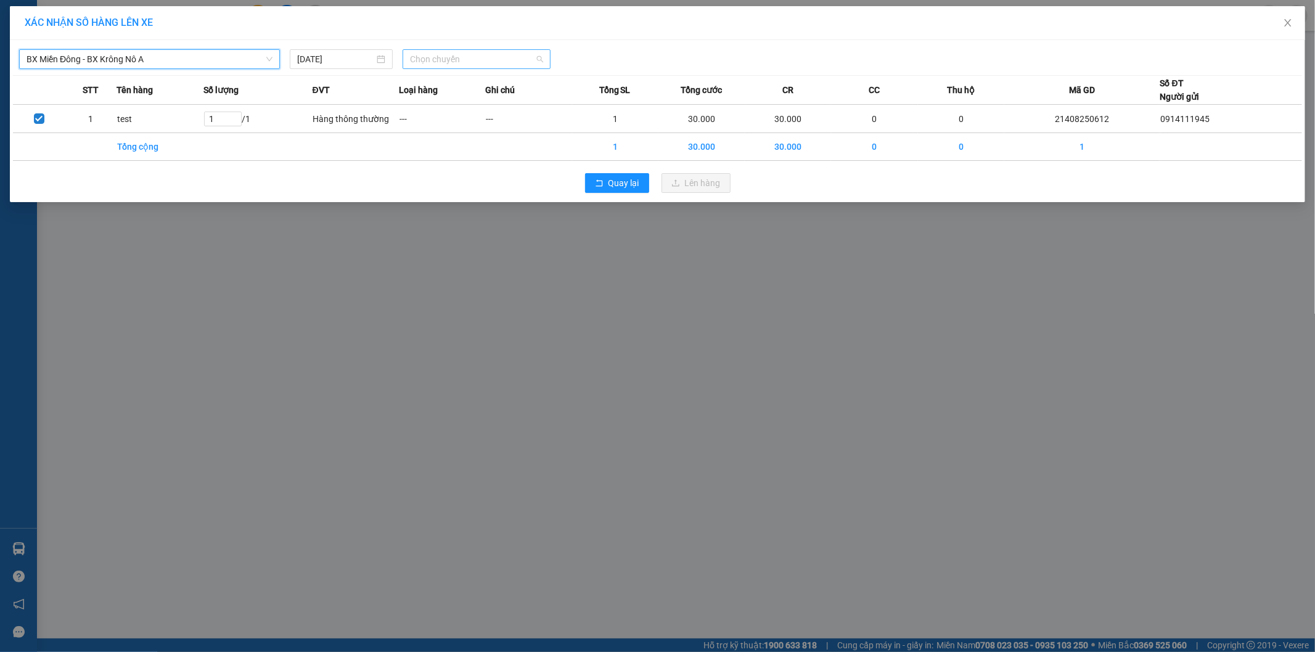
click at [462, 65] on span "Chọn chuyến" at bounding box center [476, 59] width 133 height 18
drag, startPoint x: 439, startPoint y: 108, endPoint x: 448, endPoint y: 106, distance: 9.4
click at [439, 108] on div "08:00 - 50F-002.67" at bounding box center [458, 104] width 96 height 14
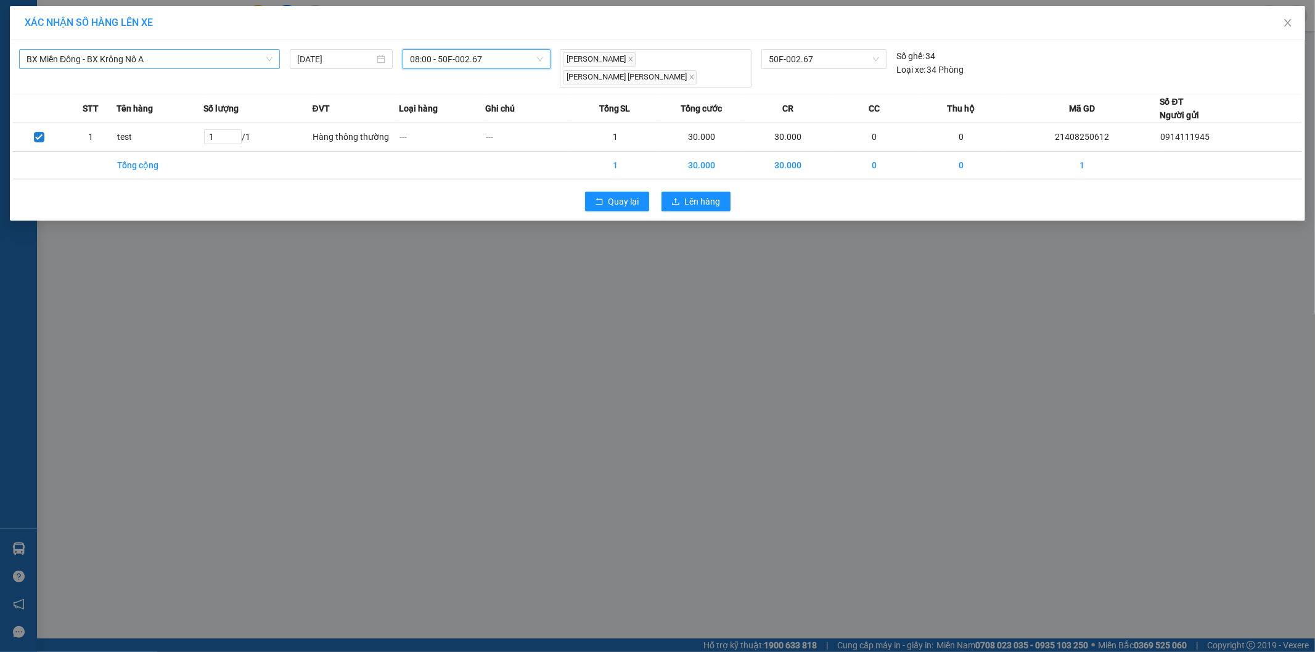
click at [679, 26] on div "XÁC NHẬN SỐ HÀNG LÊN XE" at bounding box center [657, 23] width 1265 height 14
click at [708, 192] on button "Lên hàng" at bounding box center [695, 202] width 69 height 20
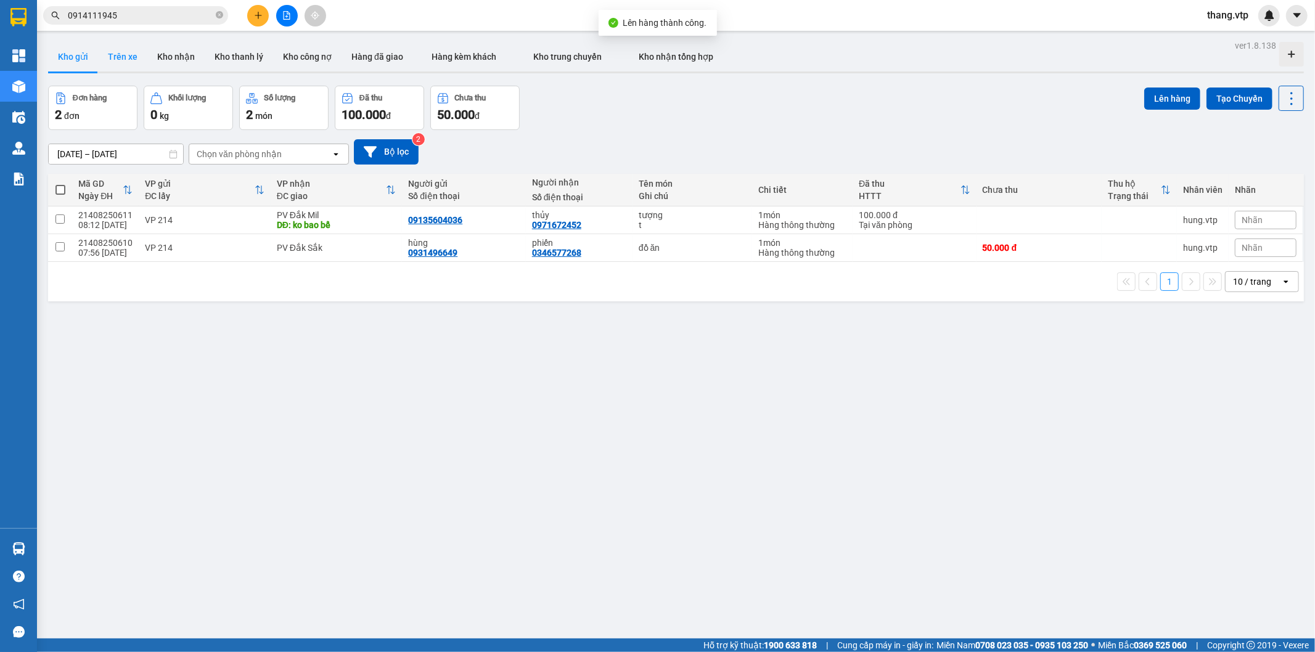
click at [126, 63] on button "Trên xe" at bounding box center [122, 57] width 49 height 30
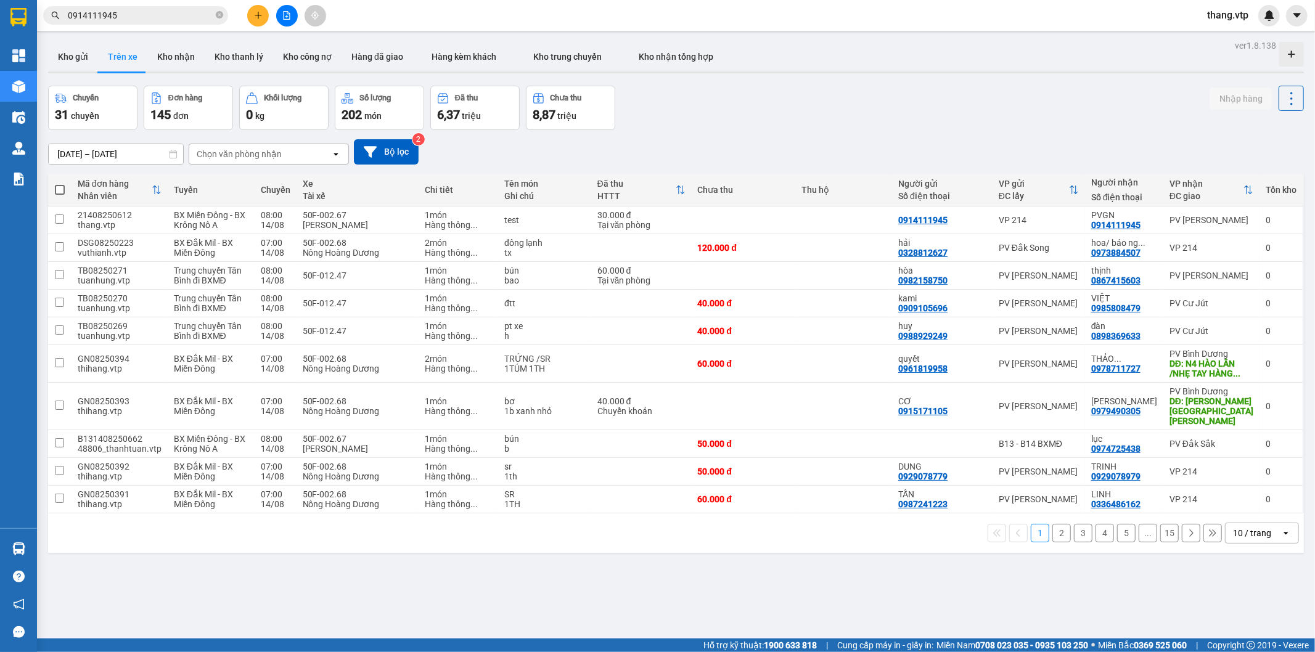
click at [163, 7] on span "0914111945" at bounding box center [135, 15] width 185 height 18
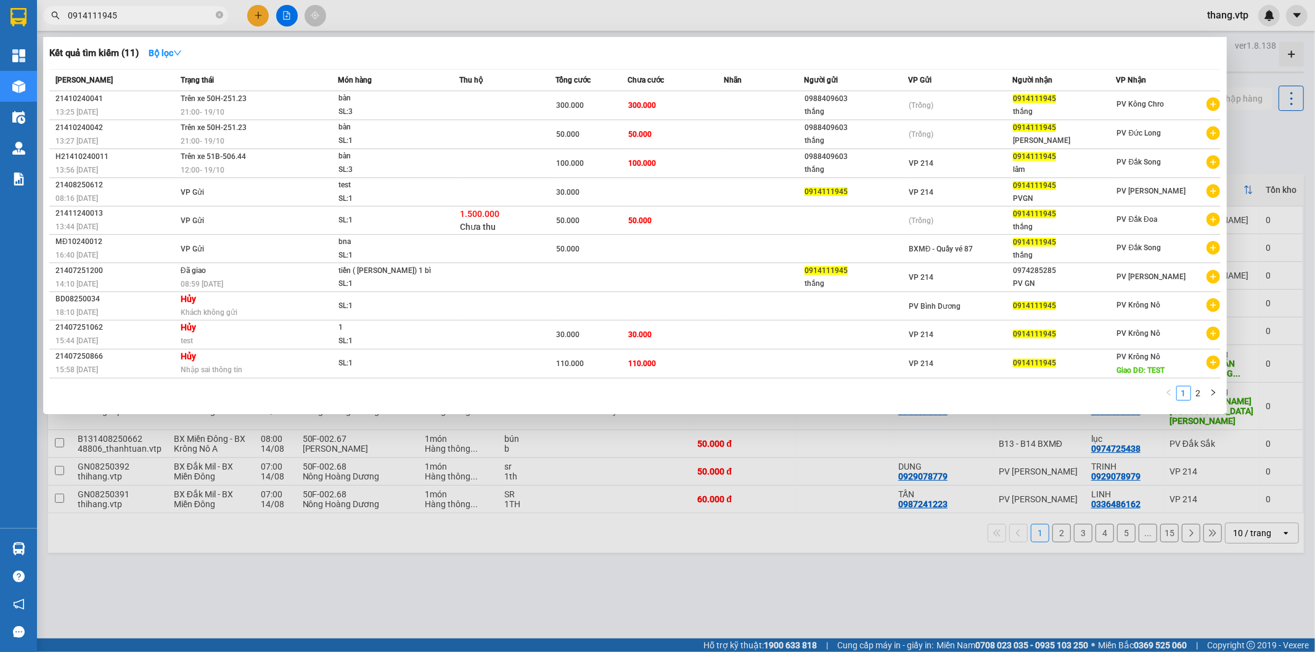
click at [489, 17] on div at bounding box center [657, 326] width 1315 height 652
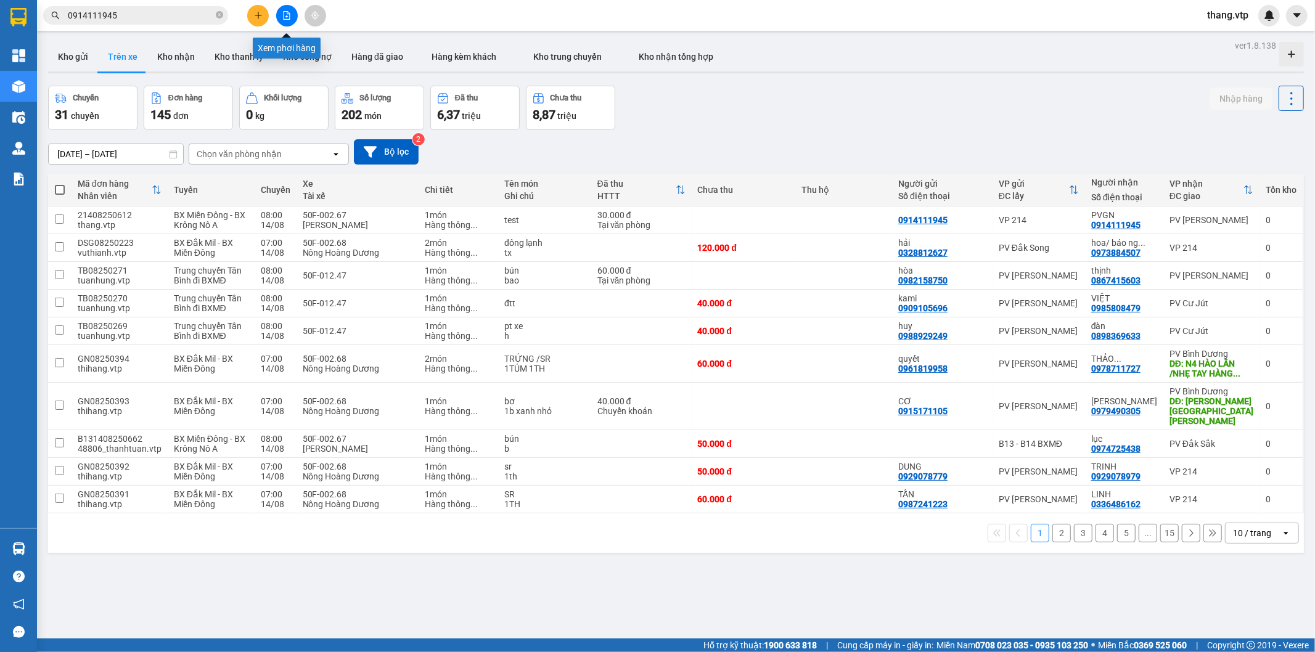
click at [287, 20] on button at bounding box center [287, 16] width 22 height 22
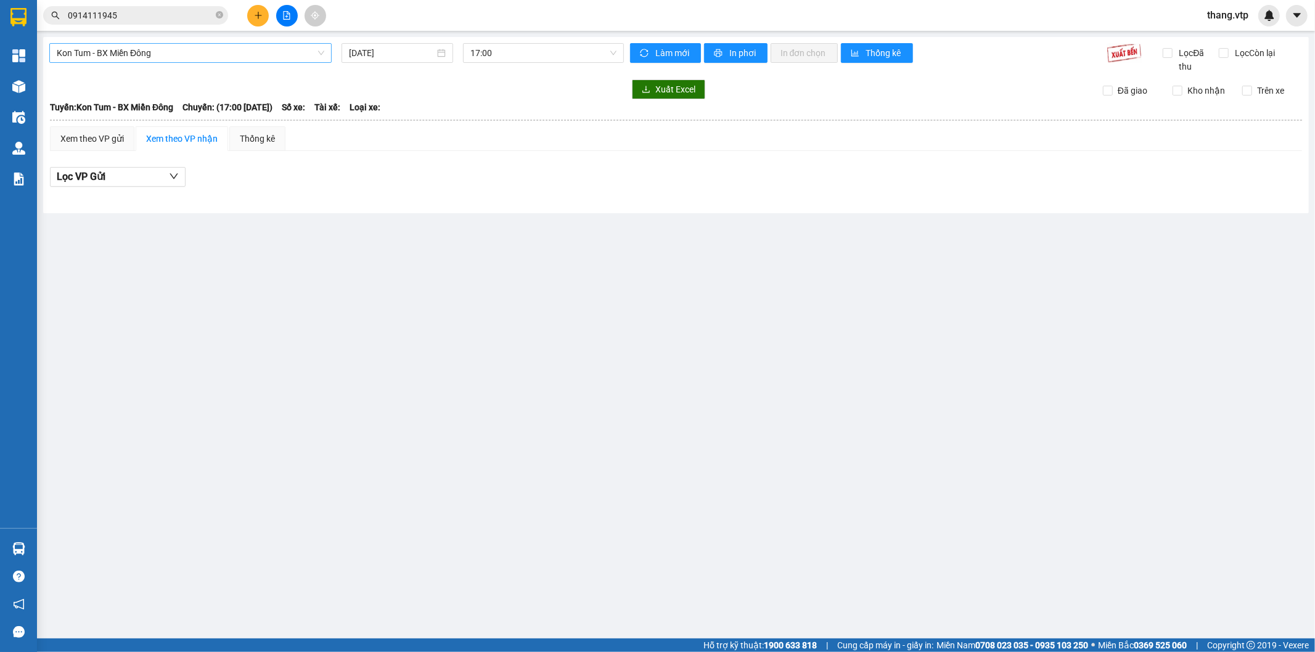
click at [221, 55] on span "Kon Tum - BX Miền Đông" at bounding box center [190, 53] width 267 height 18
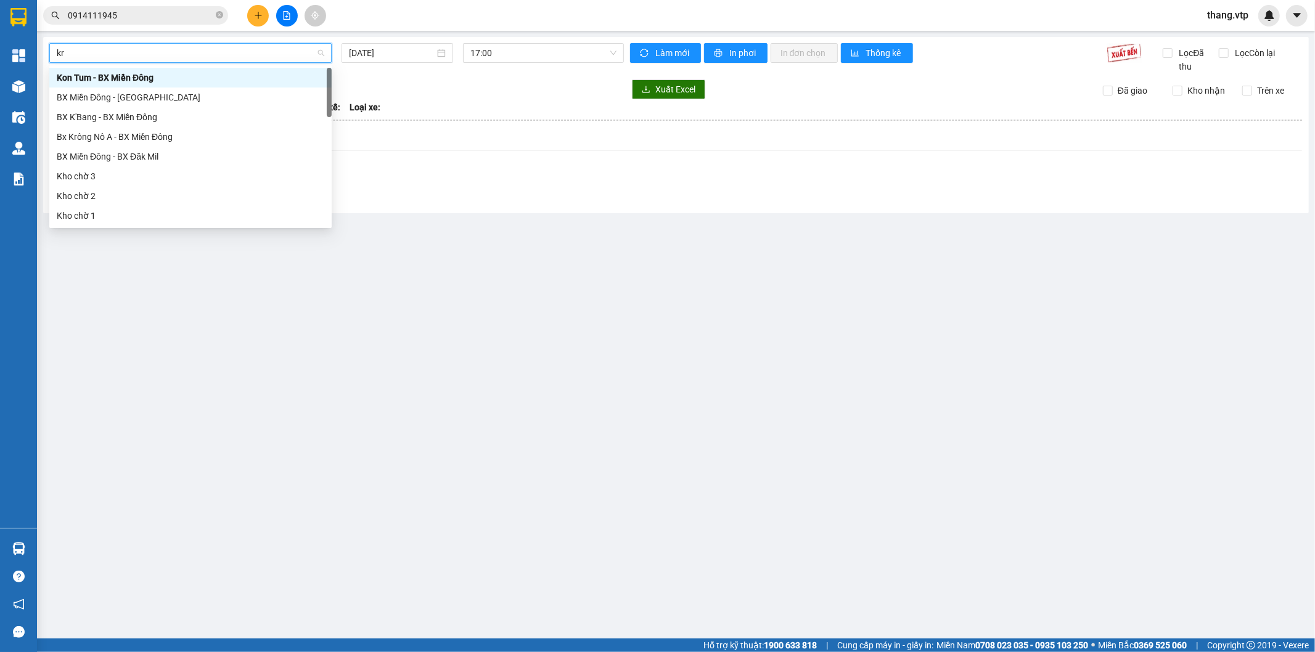
type input "kro"
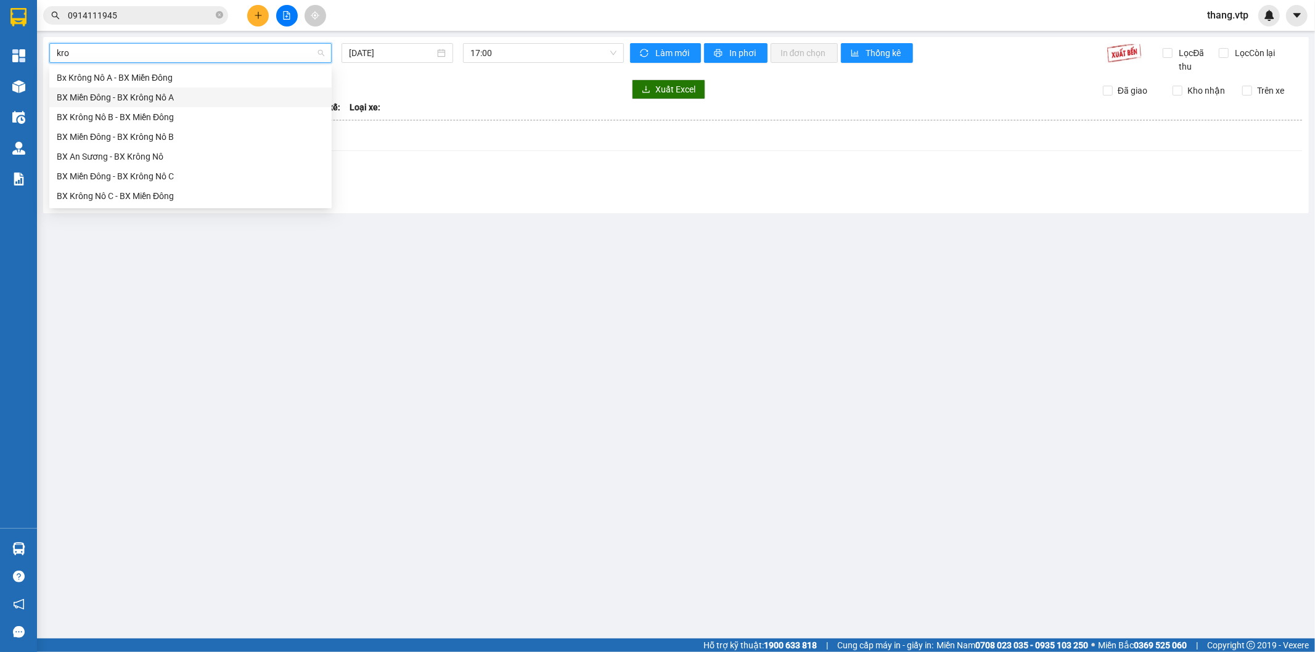
click at [156, 104] on div "BX Miền Đông - BX Krông Nô A" at bounding box center [190, 98] width 267 height 14
type input "[DATE]"
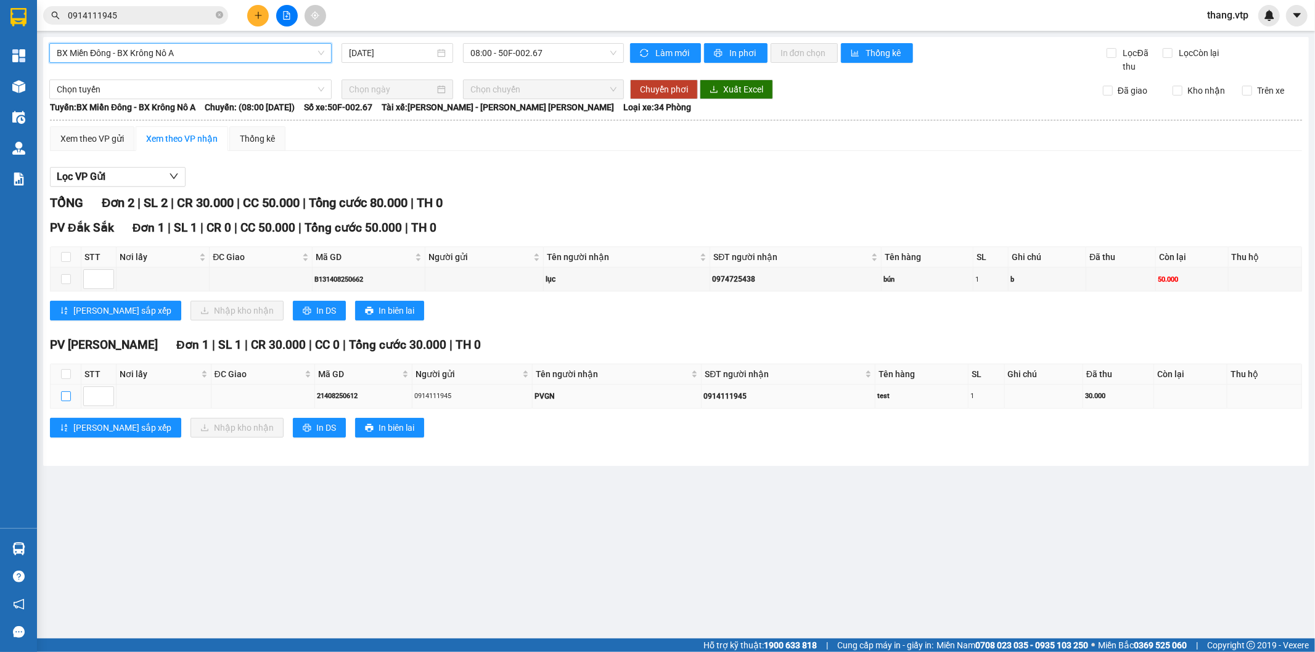
click at [65, 398] on input "checkbox" at bounding box center [66, 396] width 10 height 10
checkbox input "true"
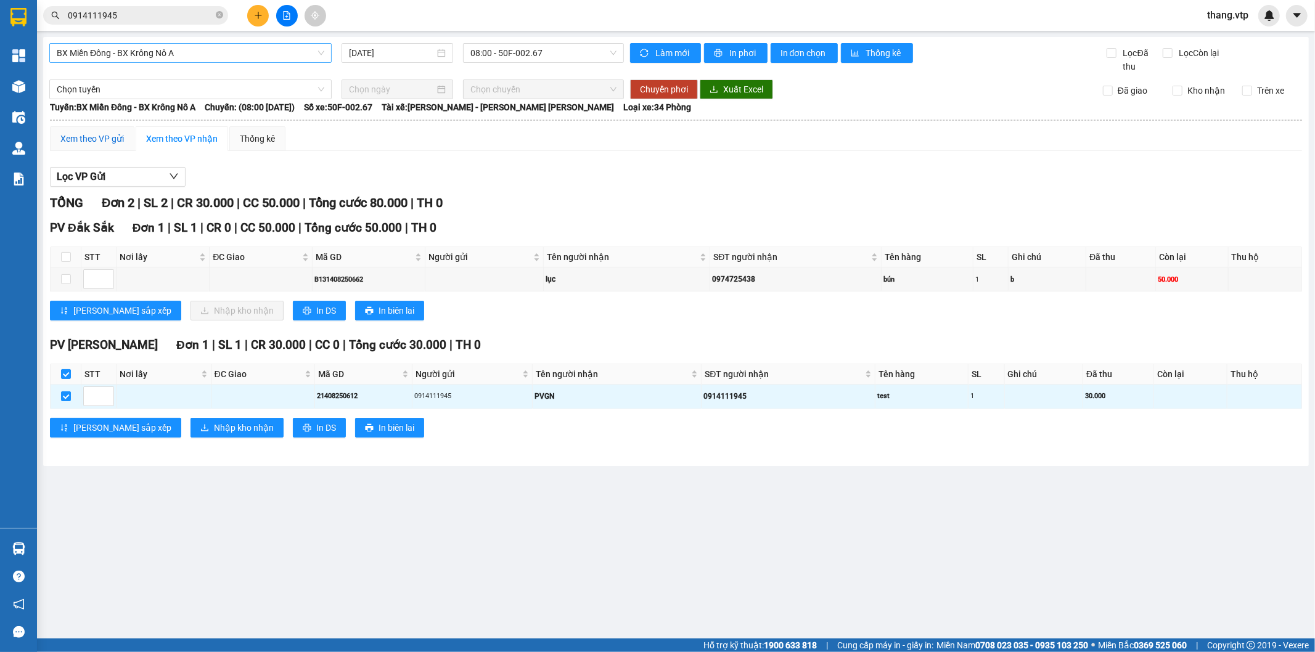
click at [99, 140] on div "Xem theo VP gửi" at bounding box center [91, 139] width 63 height 14
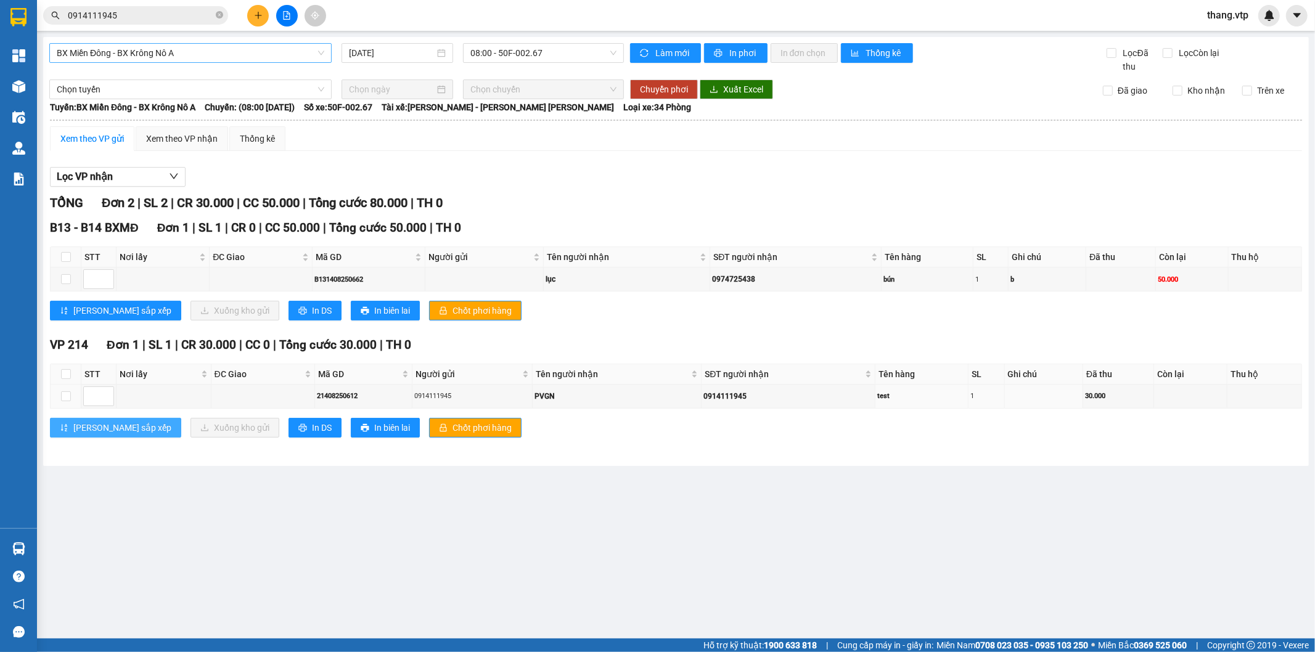
drag, startPoint x: 60, startPoint y: 402, endPoint x: 118, endPoint y: 433, distance: 64.8
click at [63, 402] on label at bounding box center [66, 397] width 10 height 14
click at [63, 401] on input "checkbox" at bounding box center [66, 396] width 10 height 10
checkbox input "true"
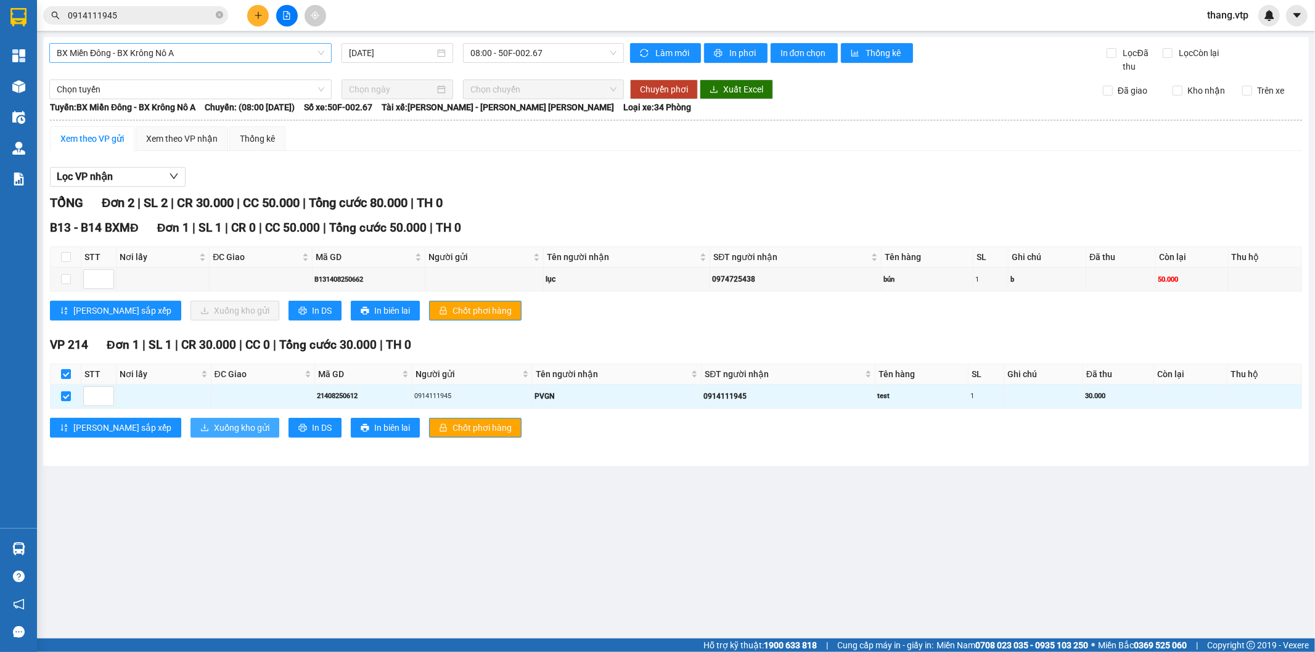
click at [214, 430] on span "Xuống kho gửi" at bounding box center [241, 428] width 55 height 14
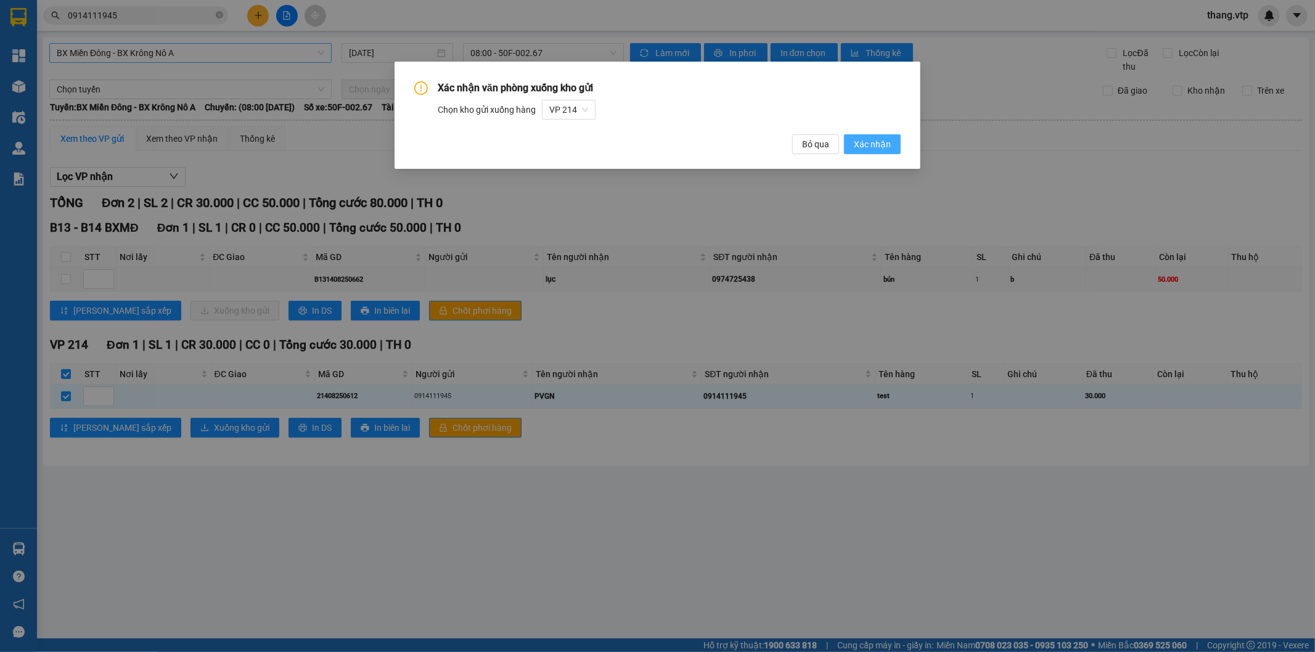
click at [866, 145] on span "Xác nhận" at bounding box center [872, 144] width 37 height 14
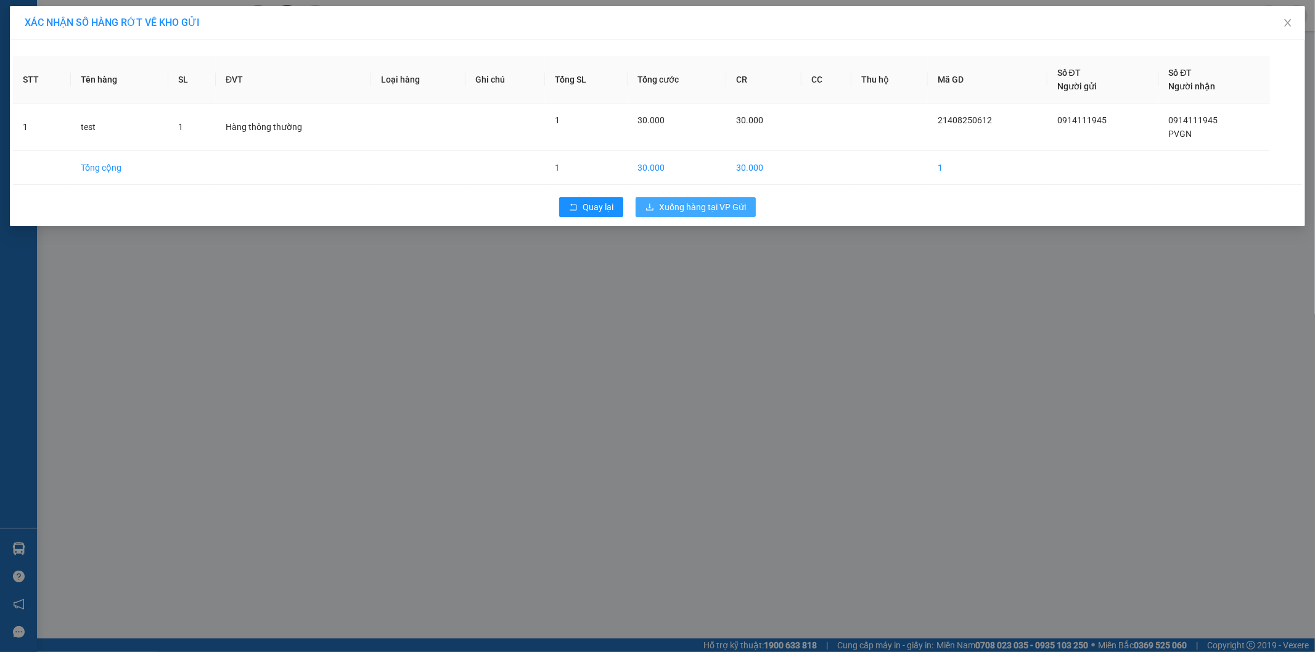
click at [688, 213] on span "Xuống hàng tại VP Gửi" at bounding box center [702, 207] width 87 height 14
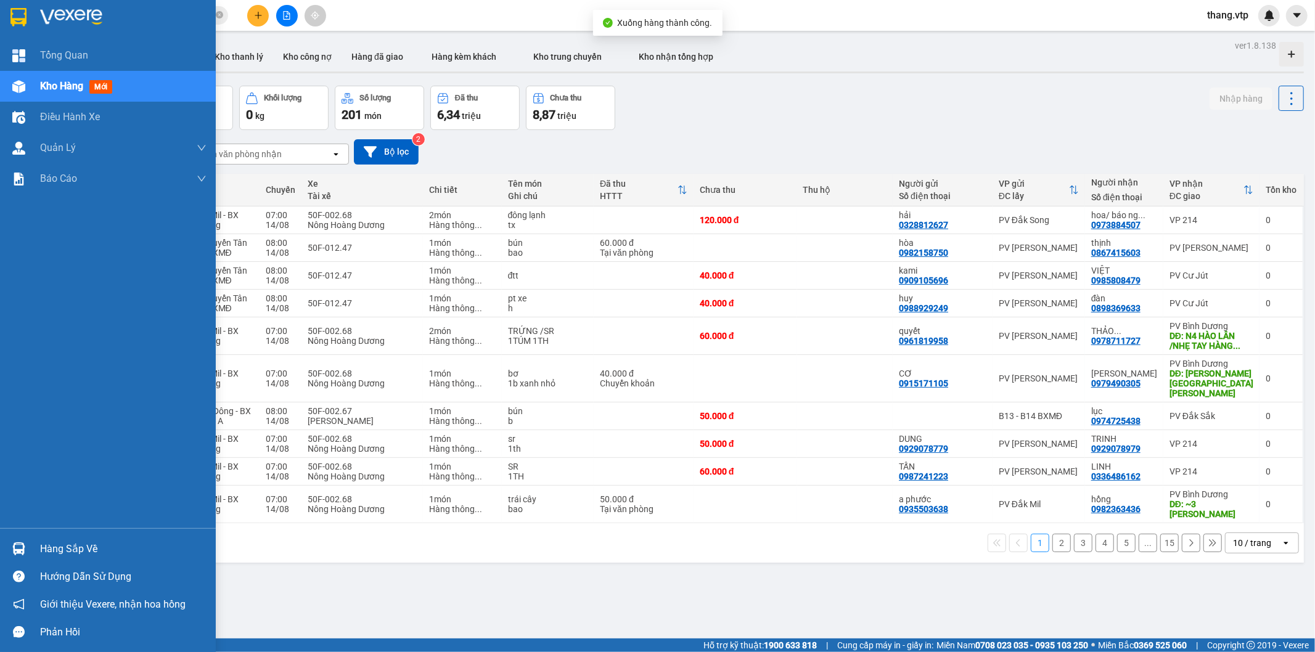
click at [60, 90] on span "Kho hàng" at bounding box center [61, 86] width 43 height 12
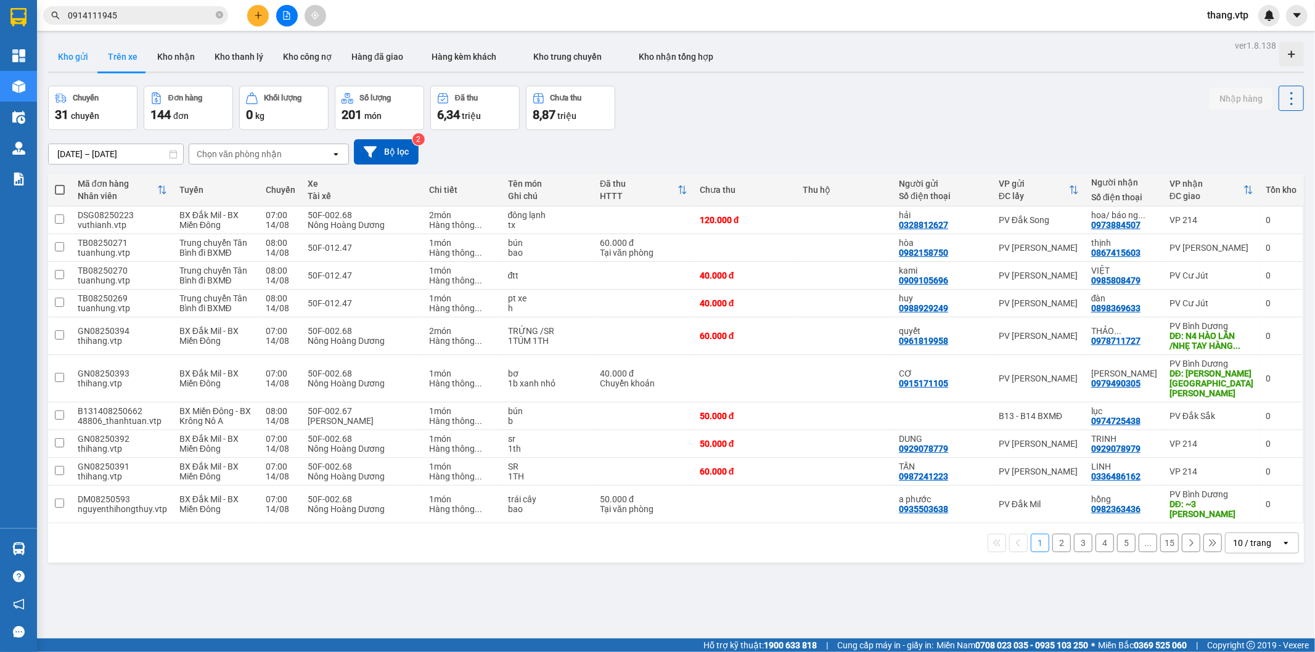
click at [73, 60] on button "Kho gửi" at bounding box center [73, 57] width 50 height 30
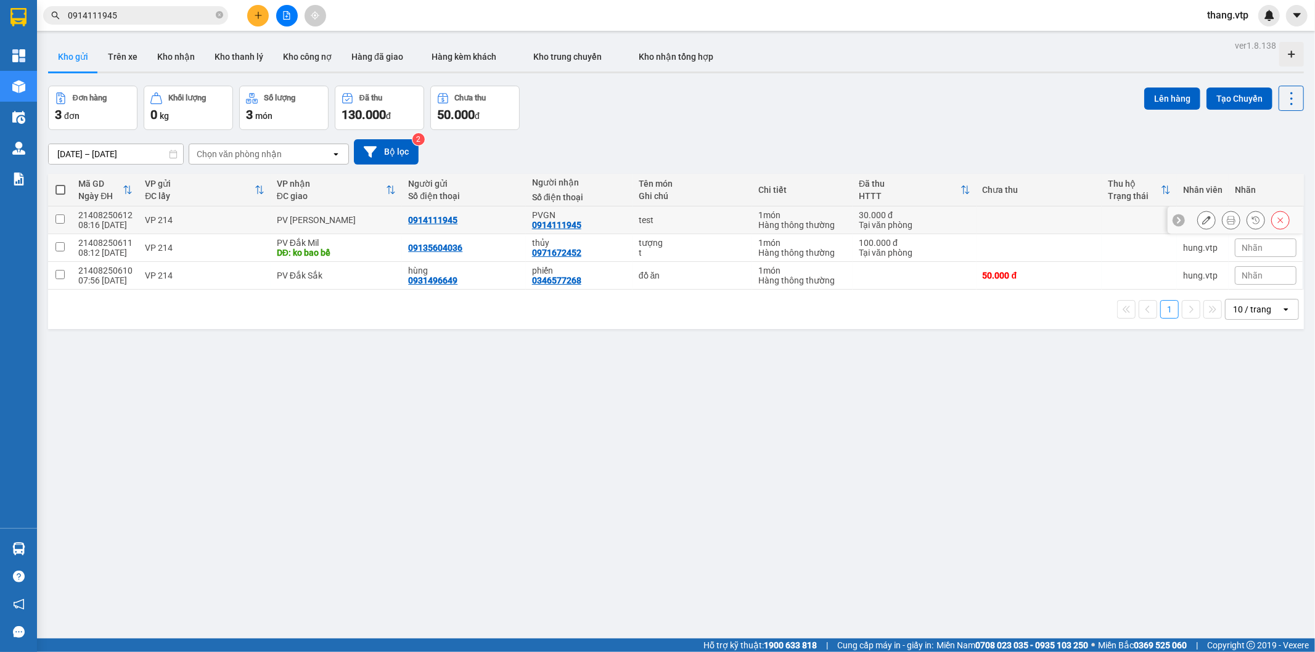
click at [55, 218] on input "checkbox" at bounding box center [59, 218] width 9 height 9
checkbox input "true"
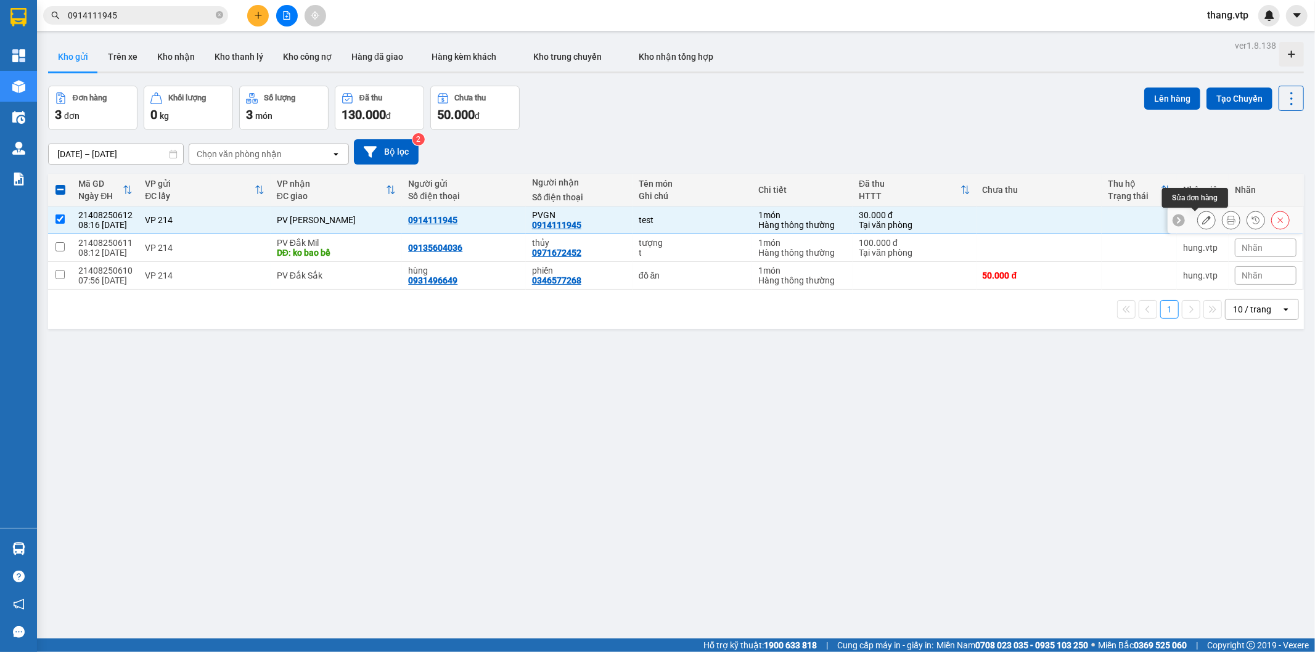
click at [1202, 222] on icon at bounding box center [1206, 220] width 9 height 9
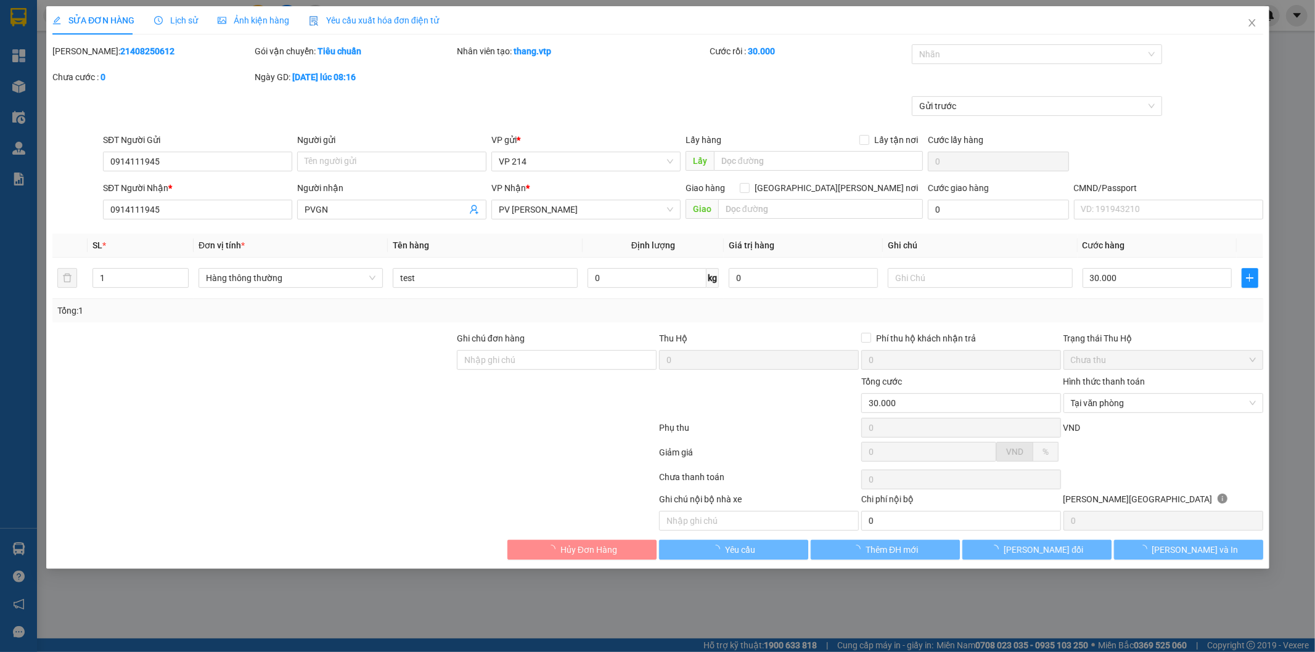
type input "1.500"
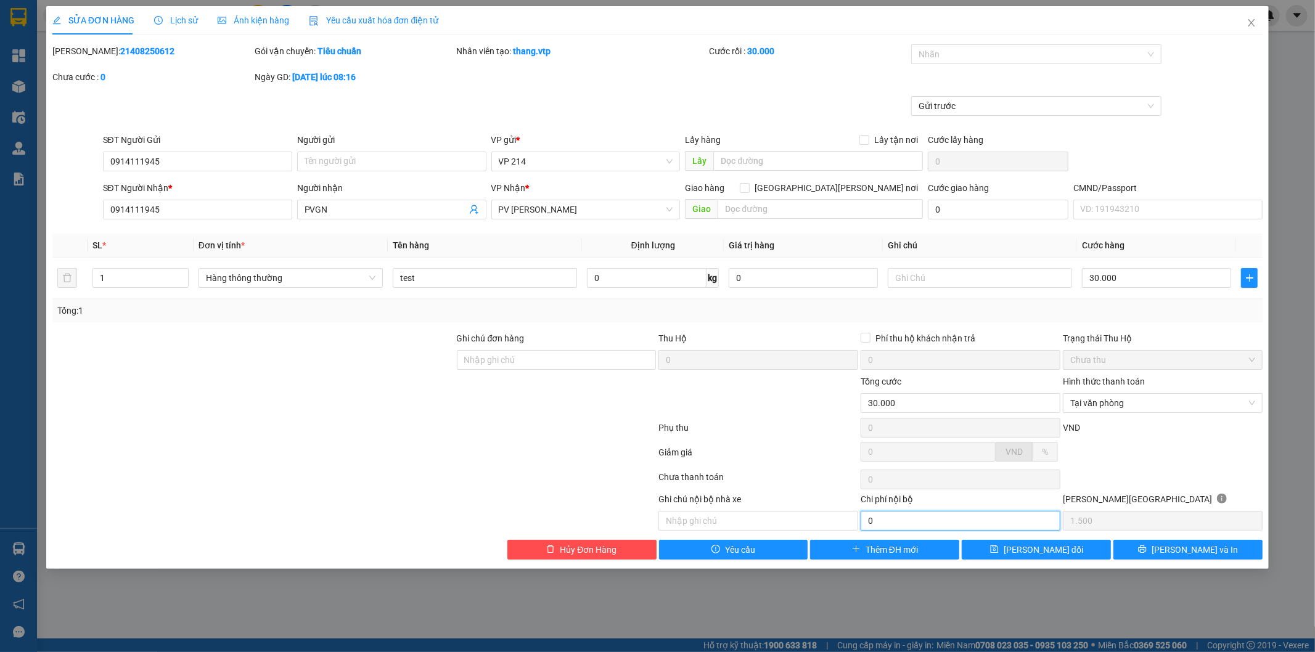
click at [987, 518] on input "0" at bounding box center [960, 521] width 200 height 20
type input "30.000"
click at [1208, 459] on div at bounding box center [1162, 457] width 202 height 22
click at [631, 555] on button "Hủy Đơn Hàng" at bounding box center [581, 550] width 149 height 20
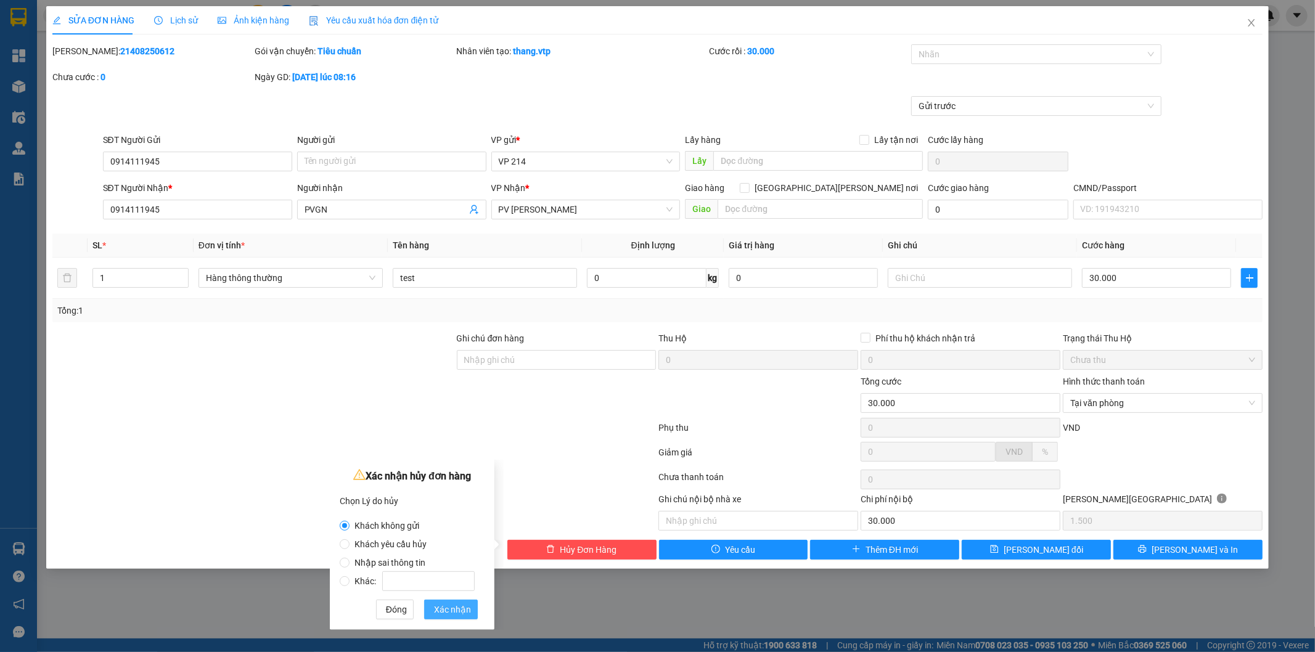
click at [460, 611] on span "Xác nhận" at bounding box center [452, 610] width 37 height 14
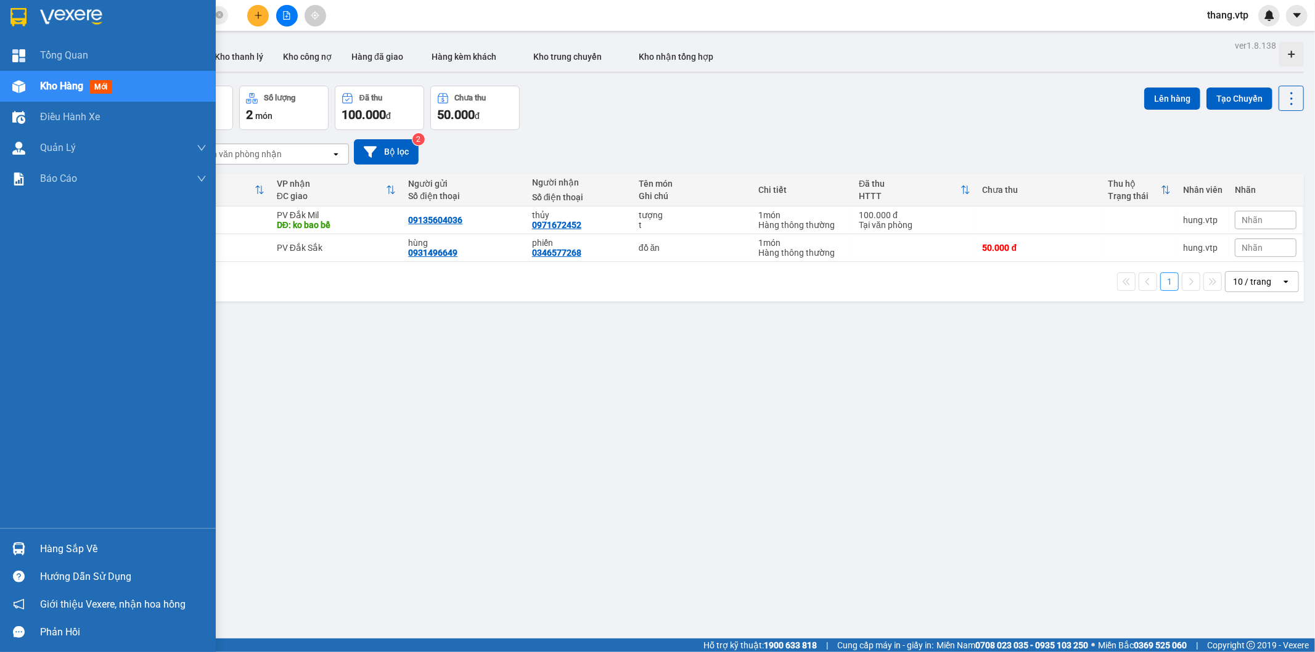
click at [46, 89] on span "Kho hàng" at bounding box center [61, 86] width 43 height 12
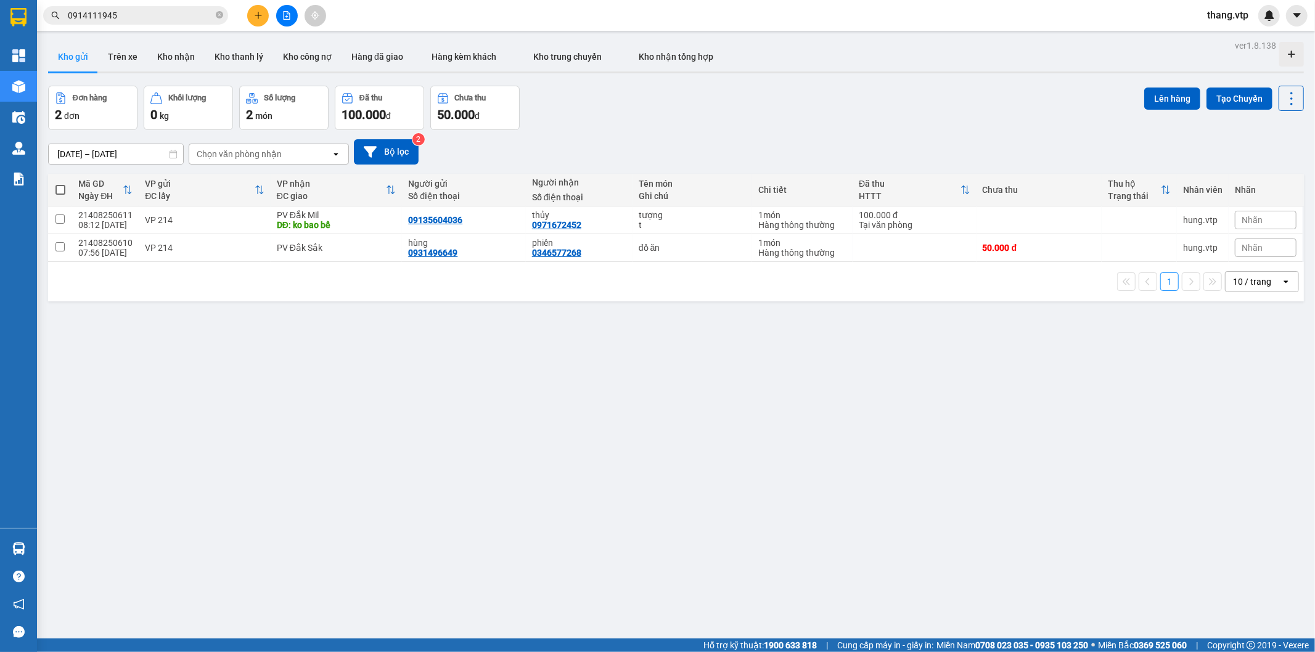
drag, startPoint x: 896, startPoint y: 148, endPoint x: 794, endPoint y: 125, distance: 104.8
click at [894, 146] on div "[DATE] – [DATE] Press the down arrow key to interact with the calendar and sele…" at bounding box center [676, 151] width 1256 height 25
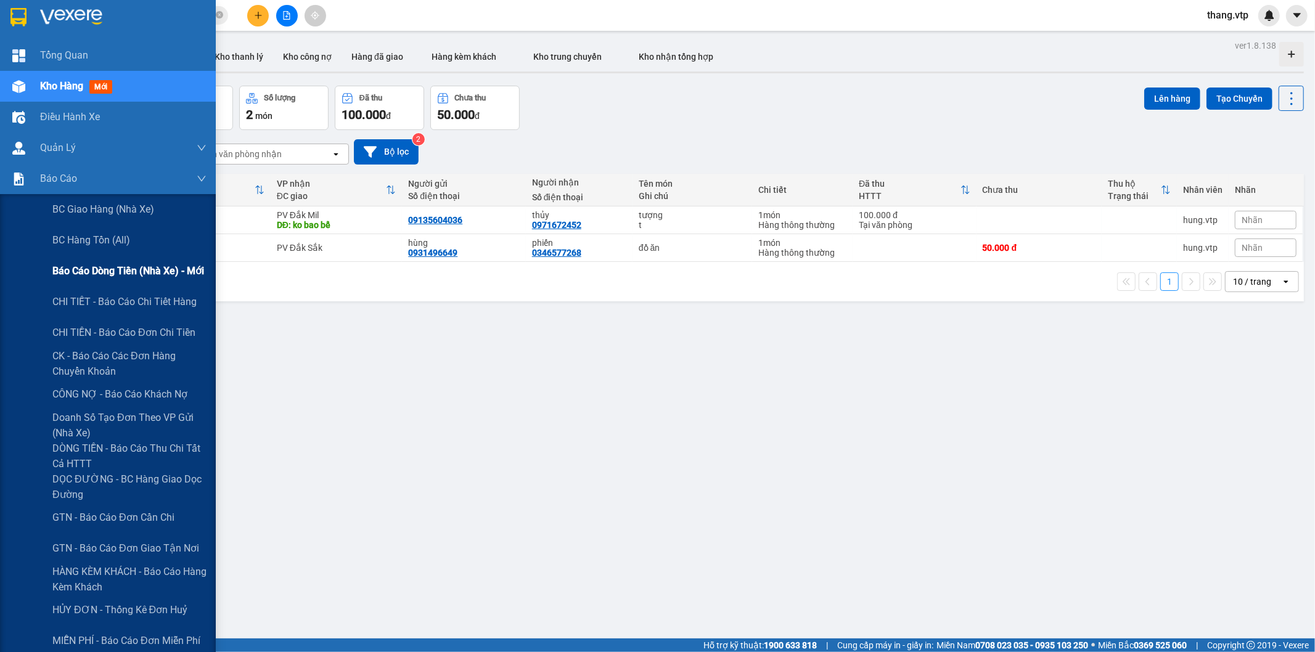
click at [161, 273] on span "Báo cáo dòng tiền (nhà xe) - mới" at bounding box center [128, 270] width 152 height 15
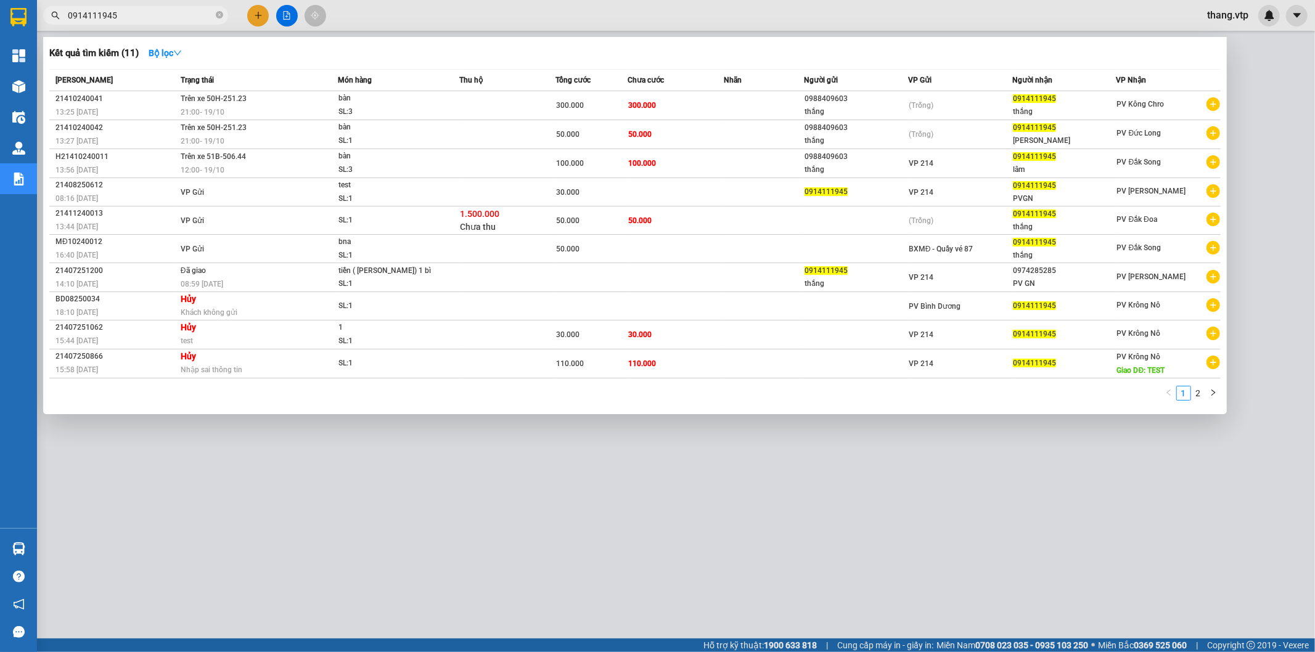
click at [162, 10] on input "0914111945" at bounding box center [140, 16] width 145 height 14
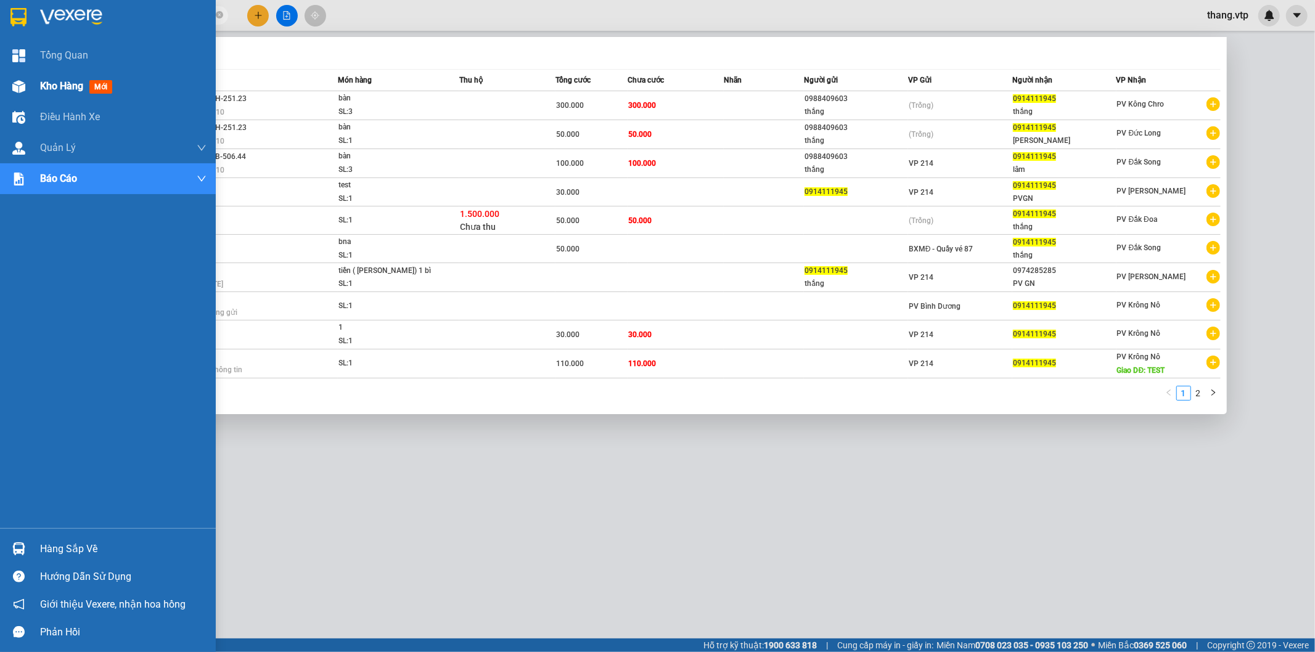
drag, startPoint x: 28, startPoint y: 83, endPoint x: 49, endPoint y: 76, distance: 22.0
click at [29, 83] on div "Kho hàng mới" at bounding box center [108, 86] width 216 height 31
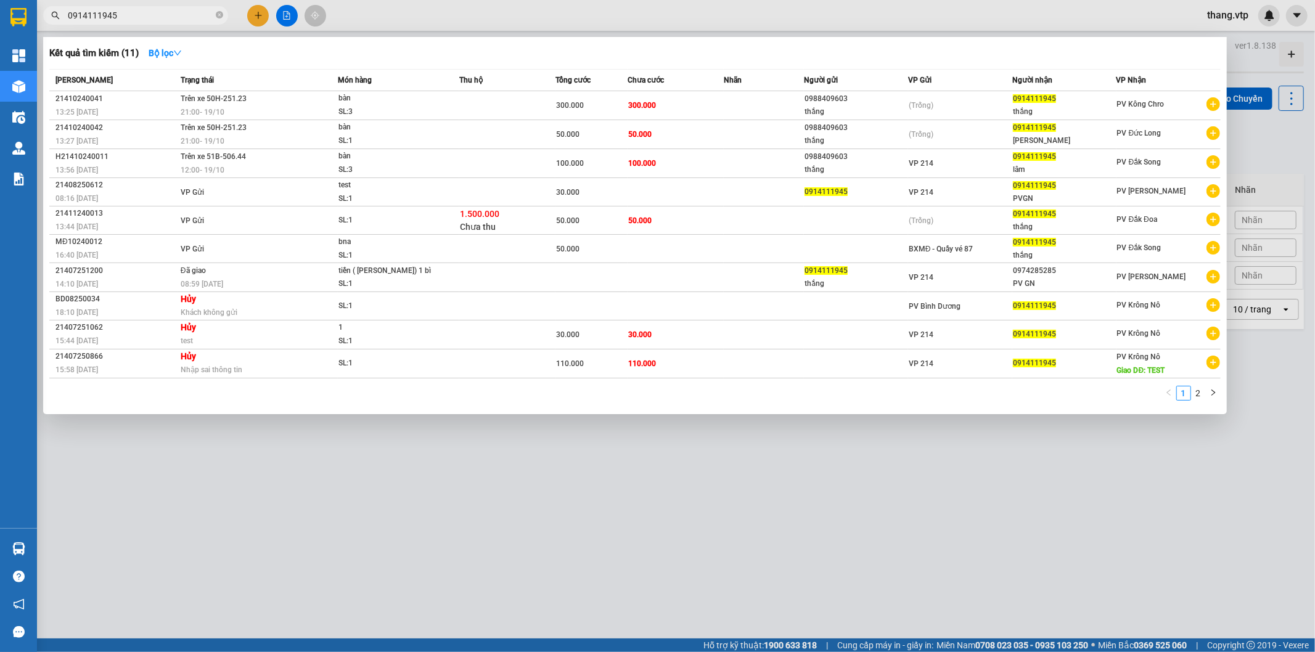
click at [142, 20] on input "0914111945" at bounding box center [140, 16] width 145 height 14
click at [997, 9] on div at bounding box center [657, 326] width 1315 height 652
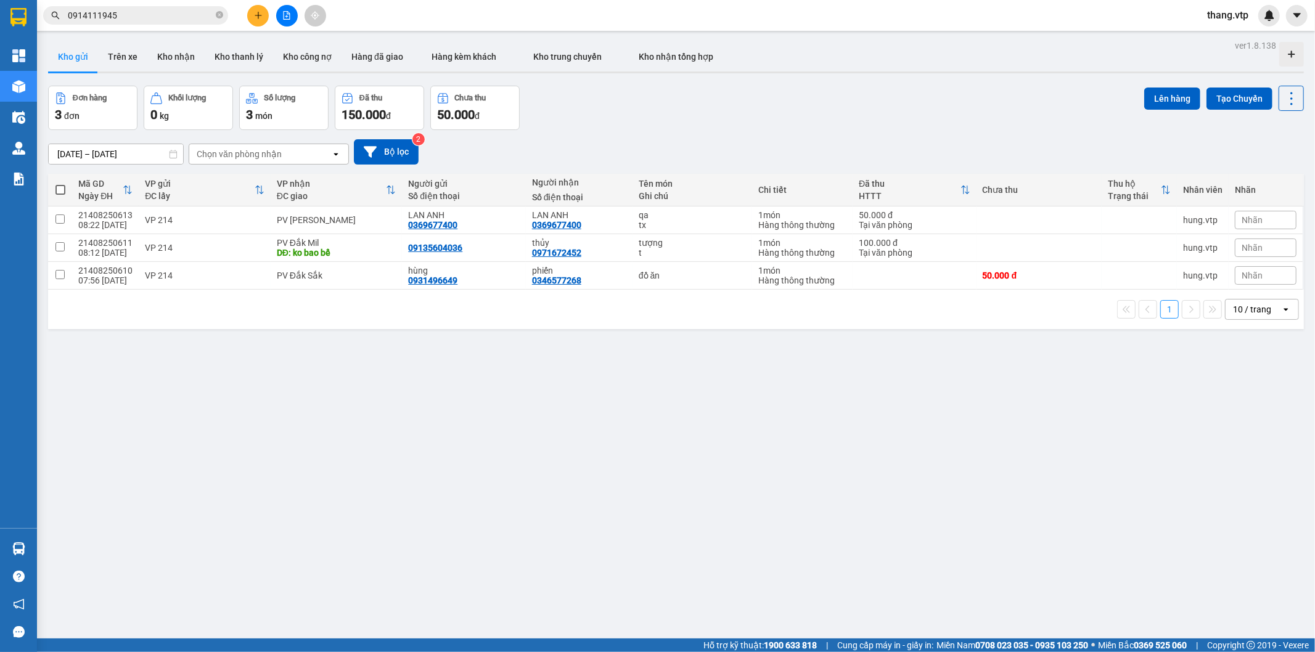
click at [168, 13] on input "0914111945" at bounding box center [140, 16] width 145 height 14
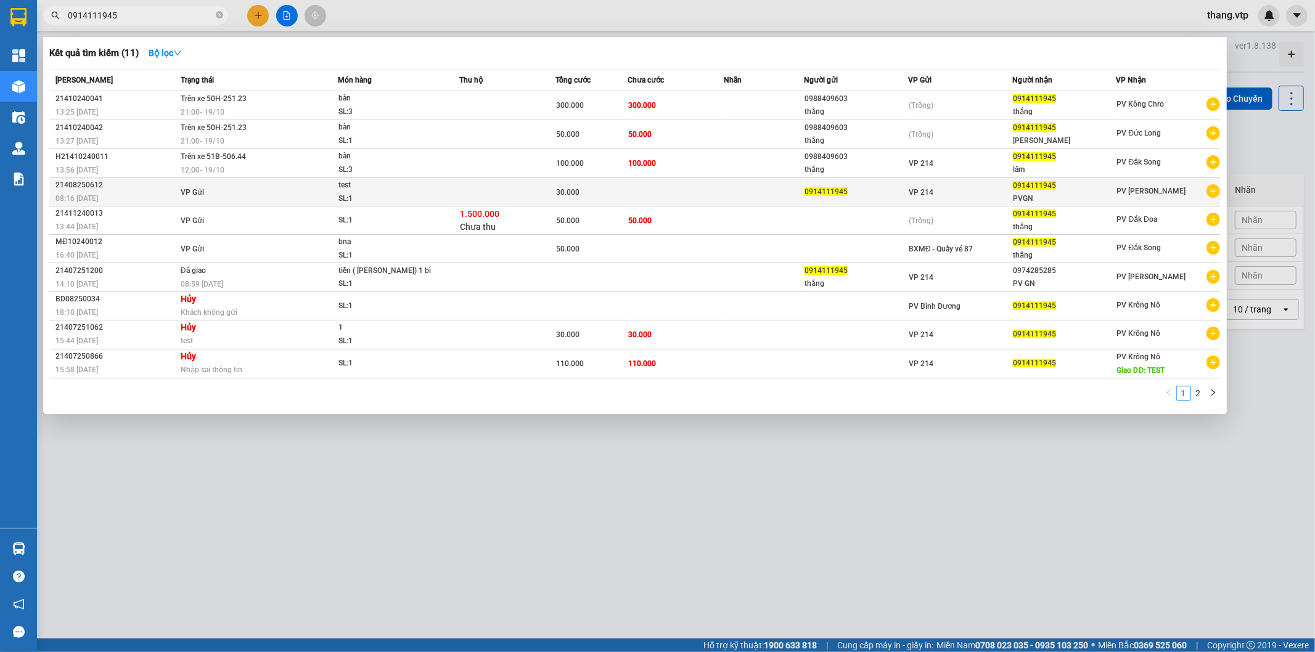
click at [108, 193] on div "08:16 [DATE]" at bounding box center [115, 199] width 121 height 14
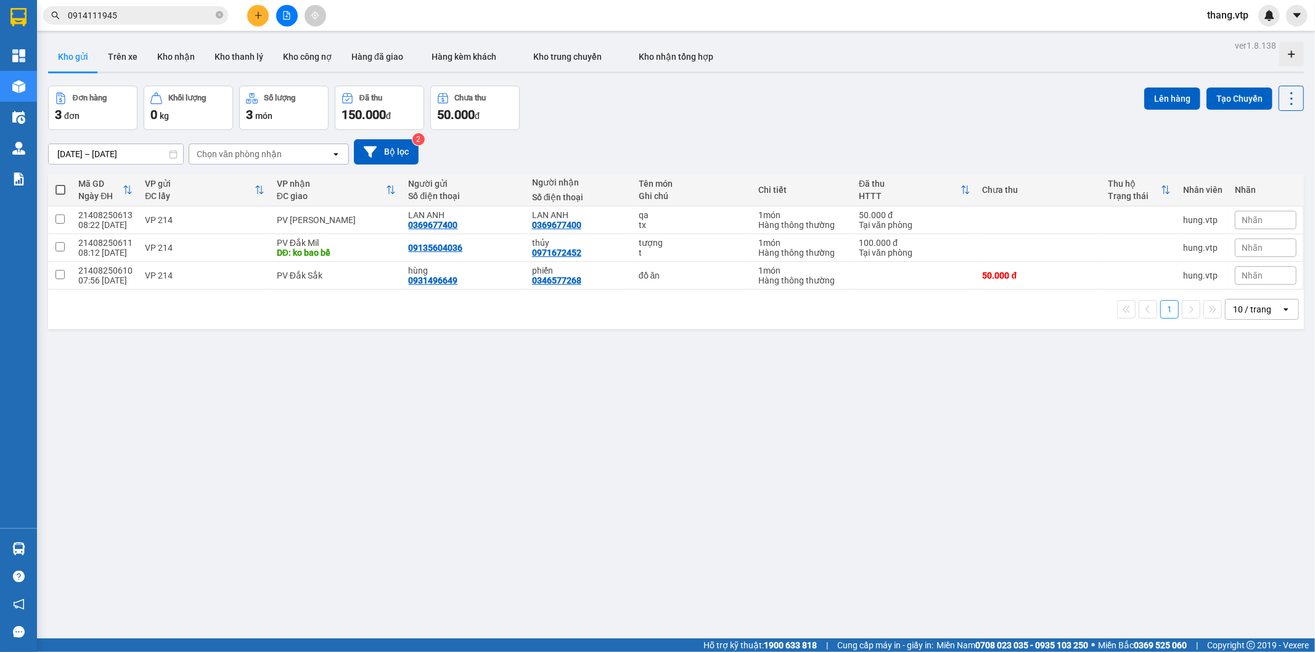
click at [152, 14] on input "0914111945" at bounding box center [140, 16] width 145 height 14
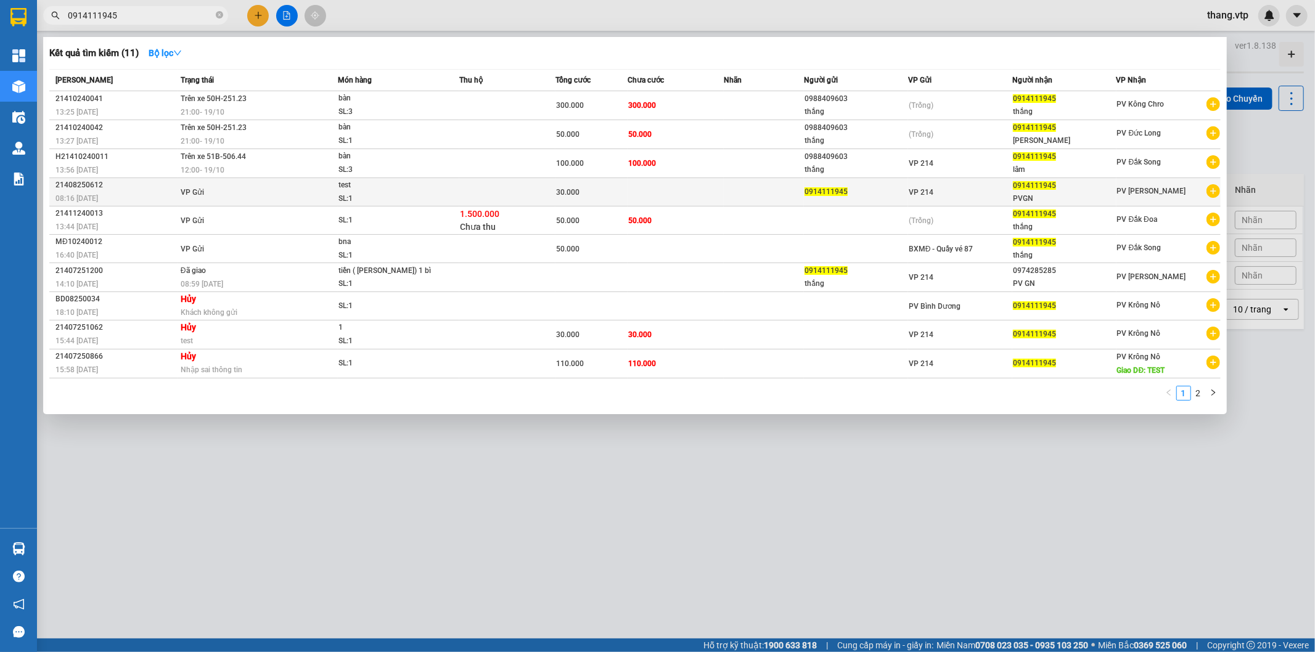
click at [237, 191] on td "VP Gửi" at bounding box center [258, 192] width 160 height 28
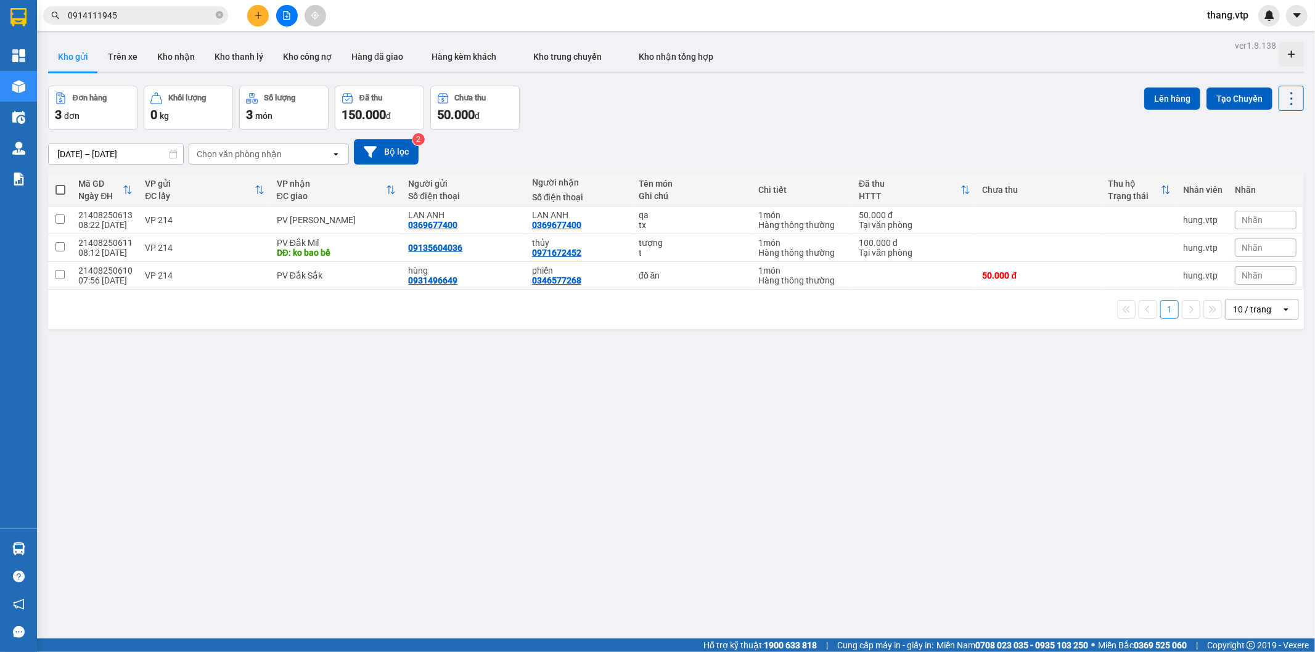
click at [679, 96] on div "Đơn hàng 3 đơn [PERSON_NAME] 0 kg Số [PERSON_NAME] 3 món Đã thu 150.000 [PERSON…" at bounding box center [676, 108] width 1256 height 44
click at [621, 144] on div "[DATE] – [DATE] Press the down arrow key to interact with the calendar and sele…" at bounding box center [676, 151] width 1256 height 25
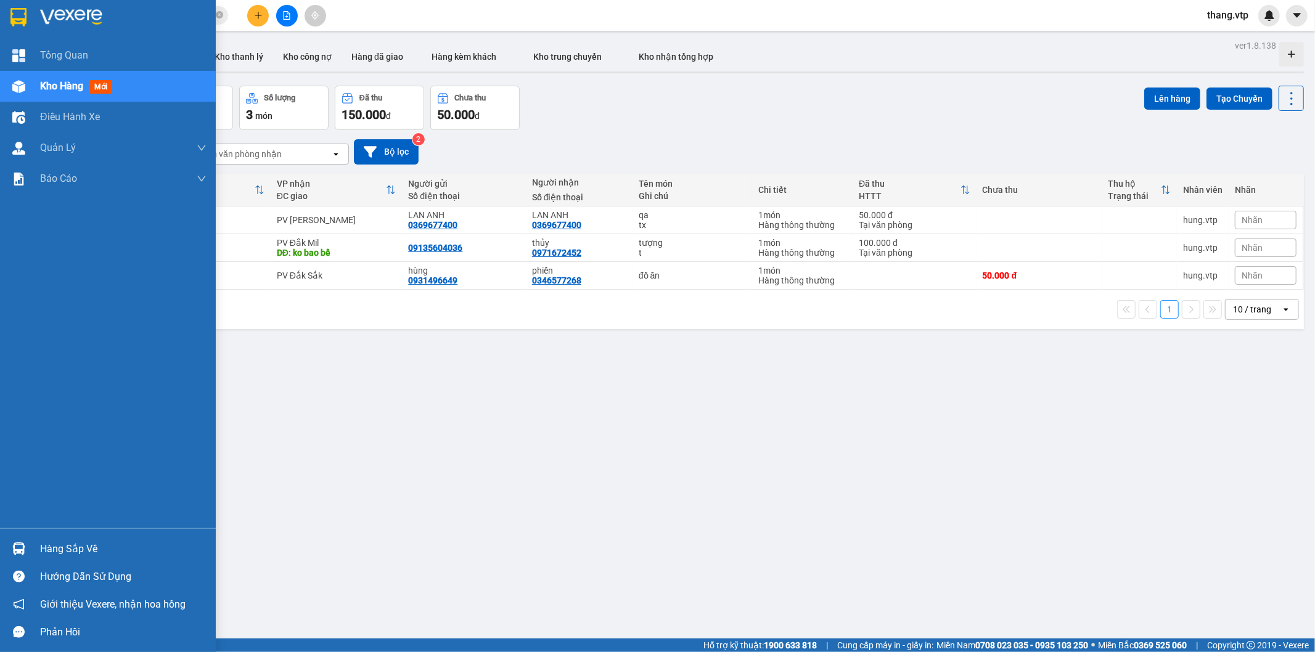
click at [65, 89] on span "Kho hàng" at bounding box center [61, 86] width 43 height 12
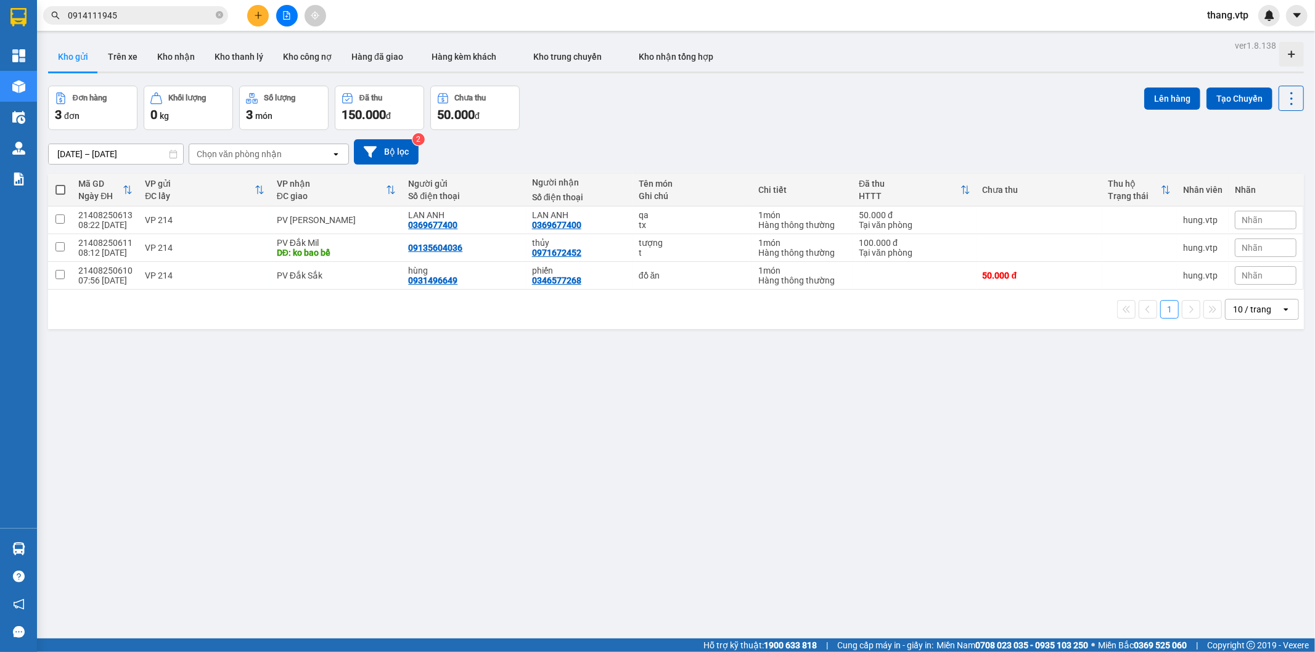
click at [144, 17] on input "0914111945" at bounding box center [140, 16] width 145 height 14
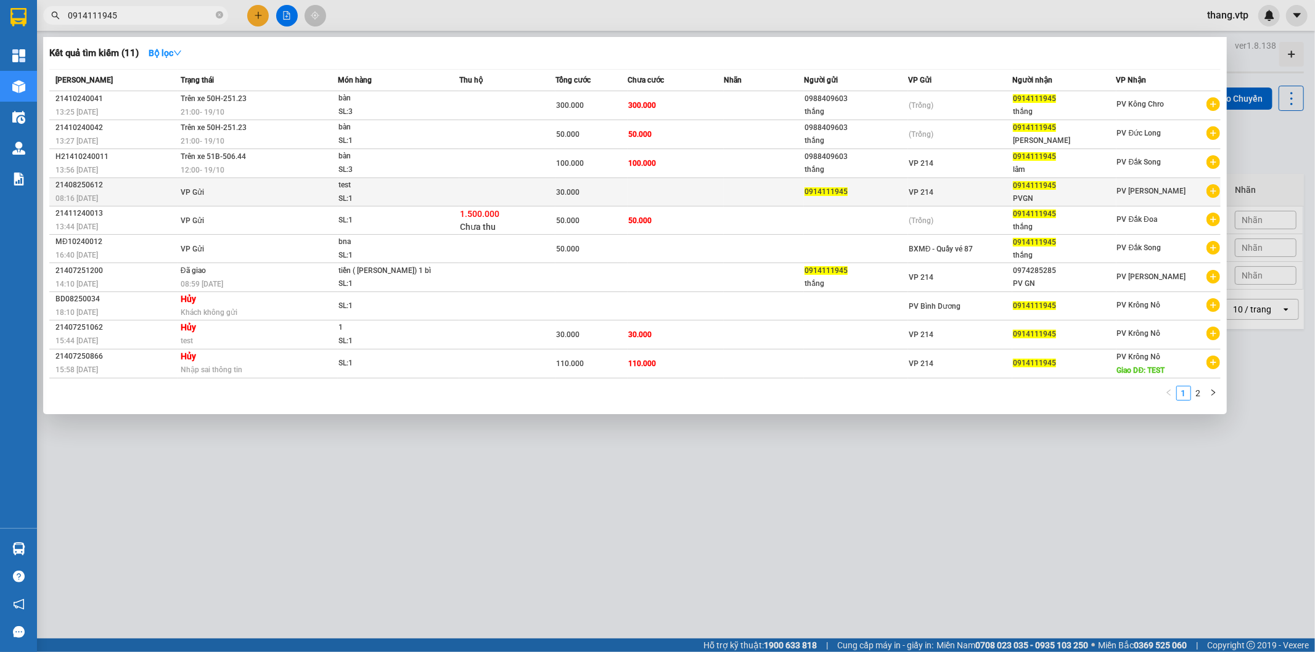
click at [1213, 189] on icon "plus-circle" at bounding box center [1213, 191] width 14 height 14
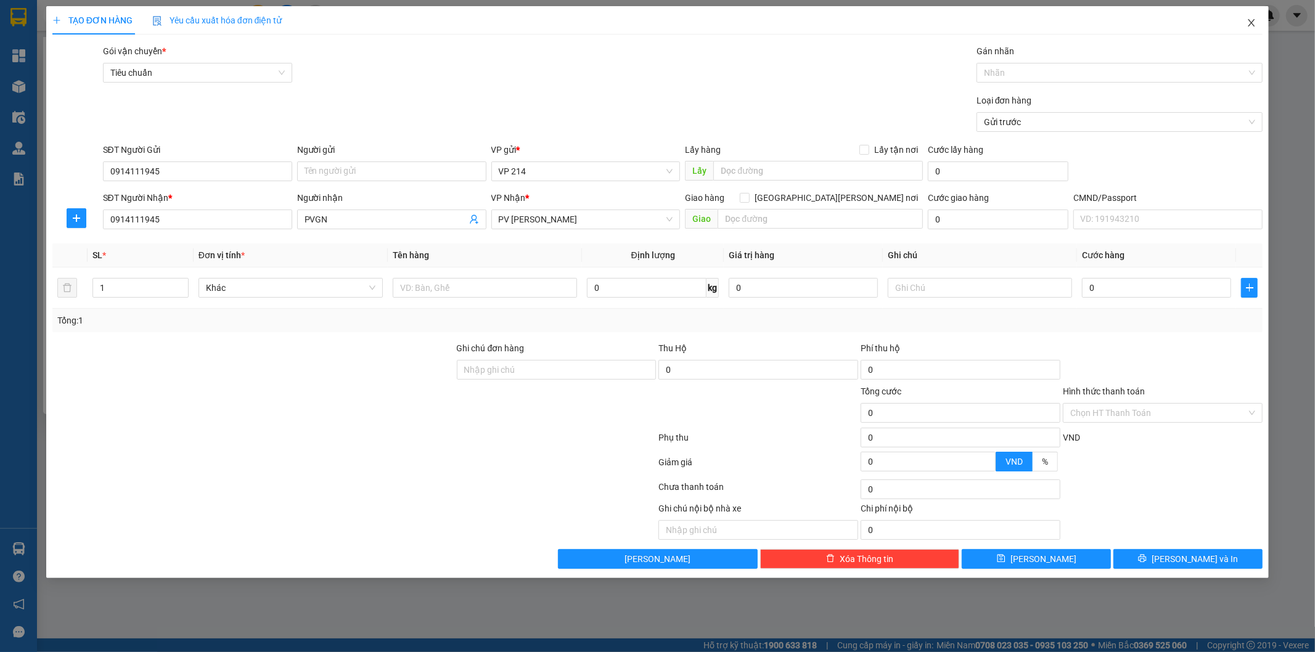
click at [1252, 25] on icon "close" at bounding box center [1251, 23] width 10 height 10
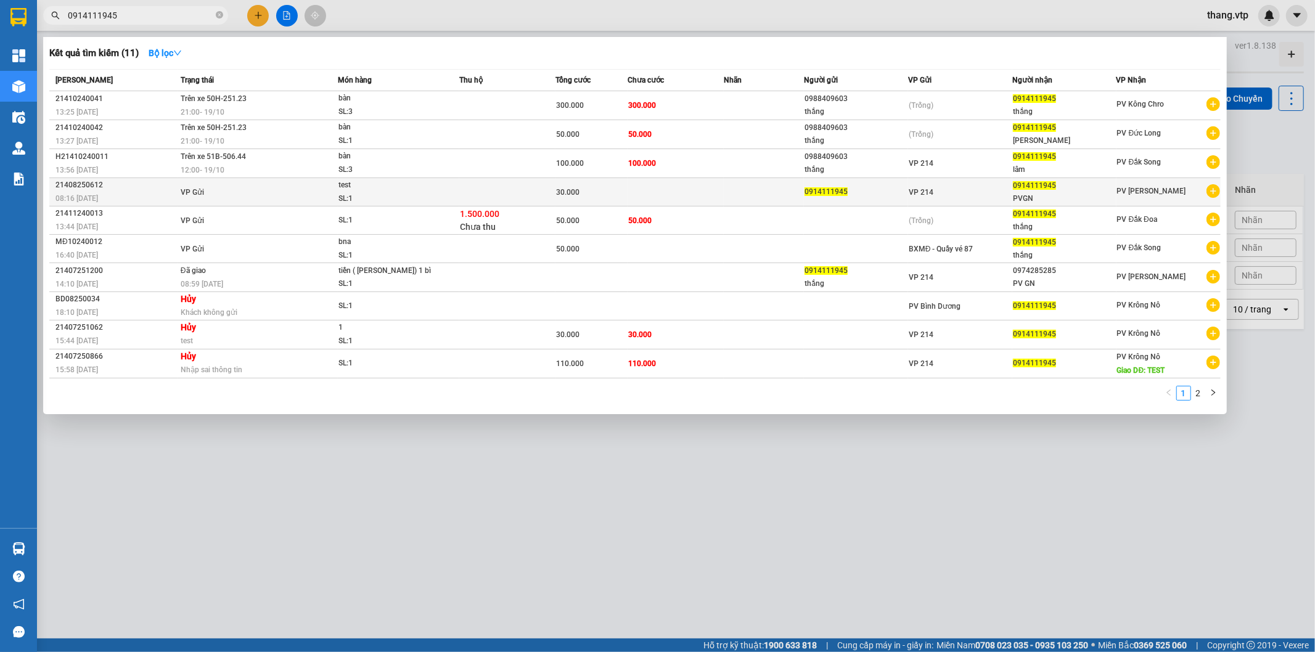
click at [292, 186] on td "VP Gửi" at bounding box center [258, 192] width 160 height 28
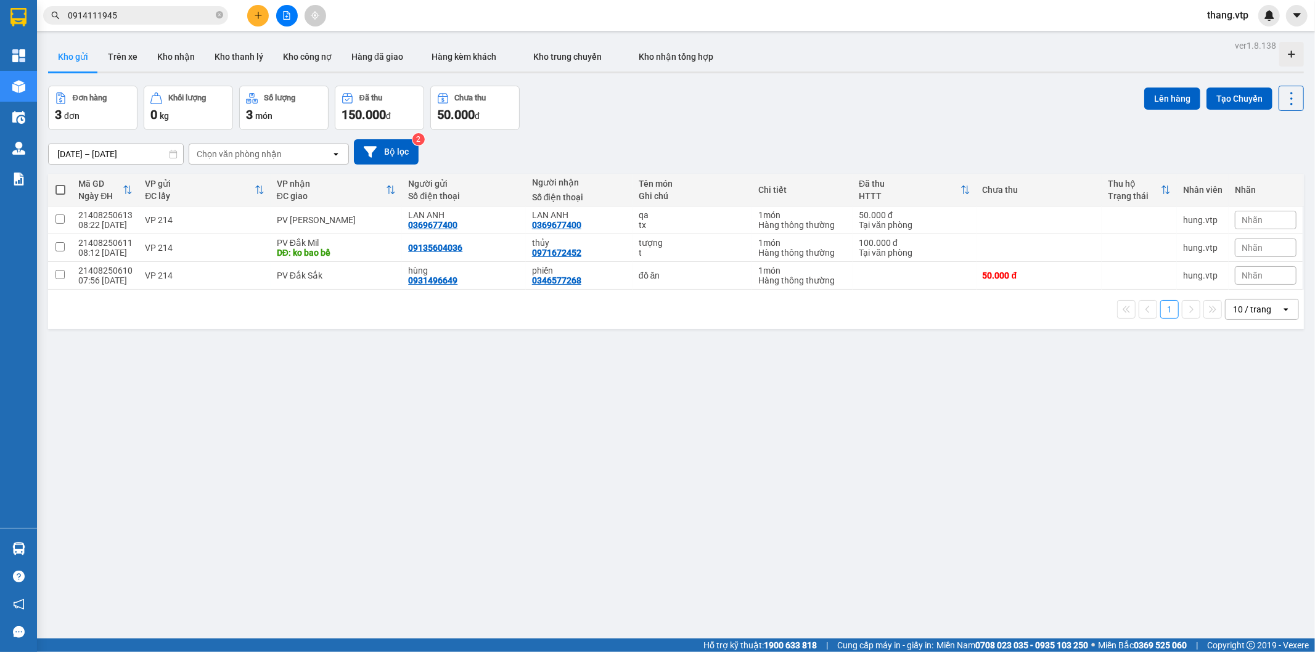
click at [703, 137] on div "[DATE] – [DATE] Press the down arrow key to interact with the calendar and sele…" at bounding box center [676, 152] width 1256 height 44
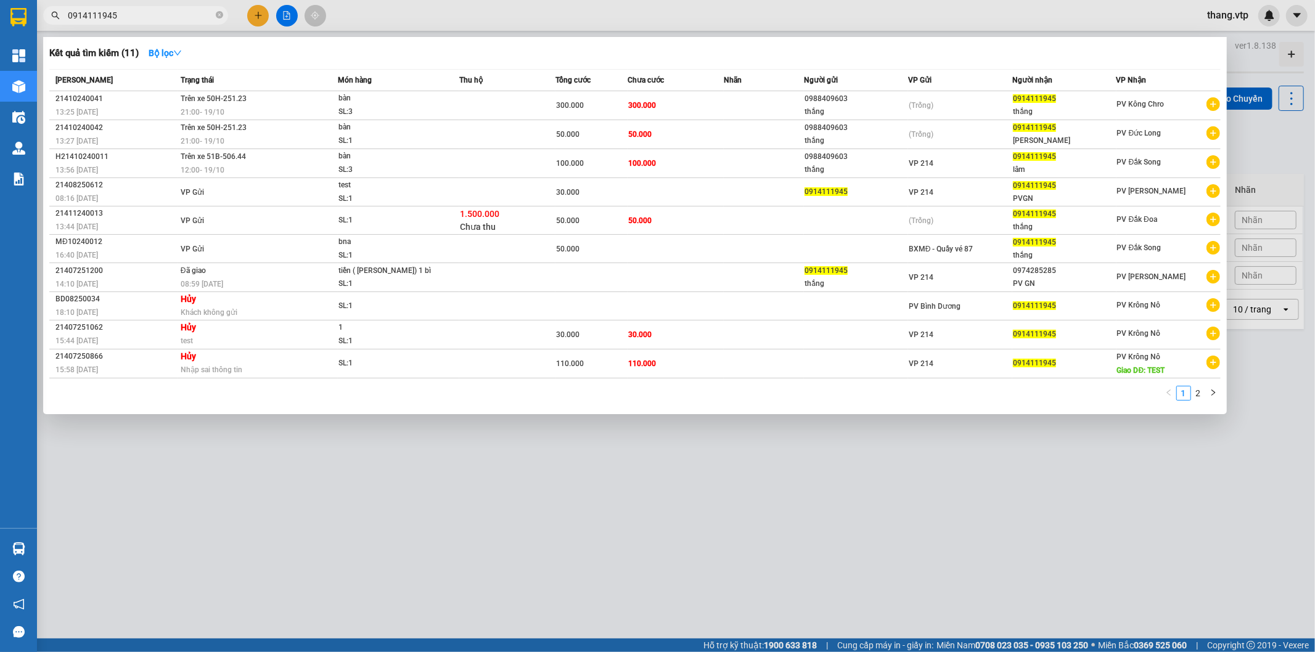
click at [131, 15] on input "0914111945" at bounding box center [140, 16] width 145 height 14
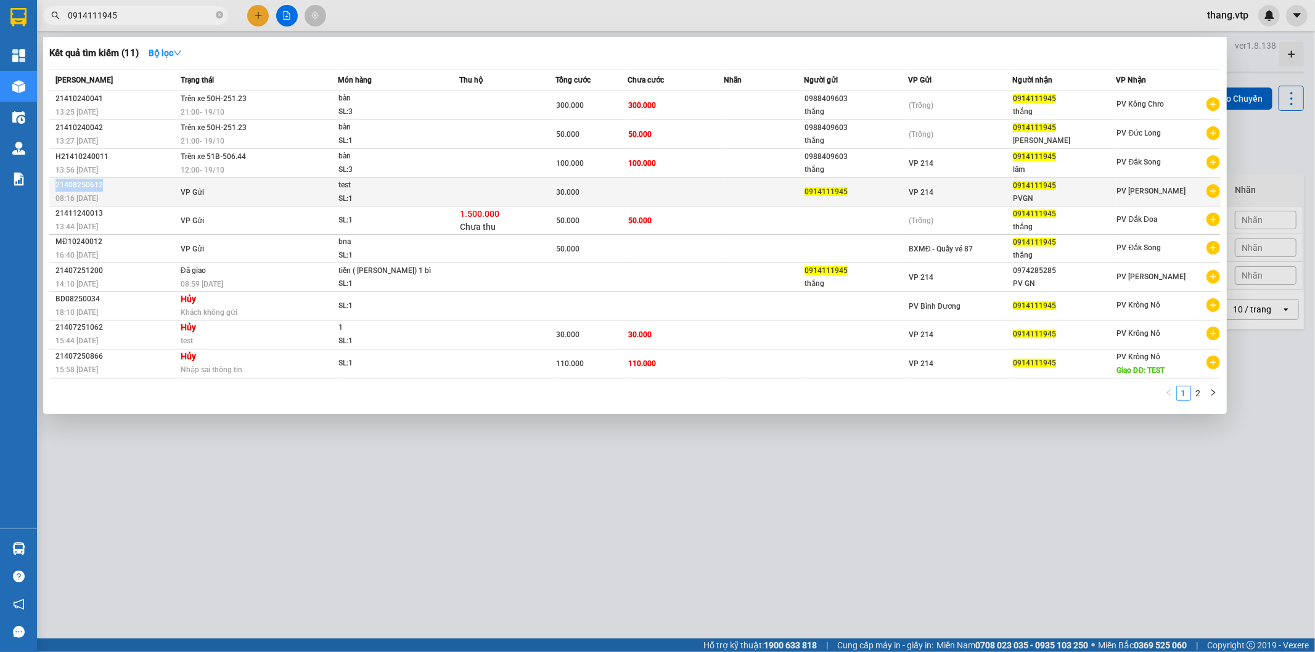
copy div "21408250612"
drag, startPoint x: 100, startPoint y: 186, endPoint x: 53, endPoint y: 189, distance: 47.6
click at [53, 189] on td "21408250612 08:16 [DATE]" at bounding box center [113, 192] width 128 height 28
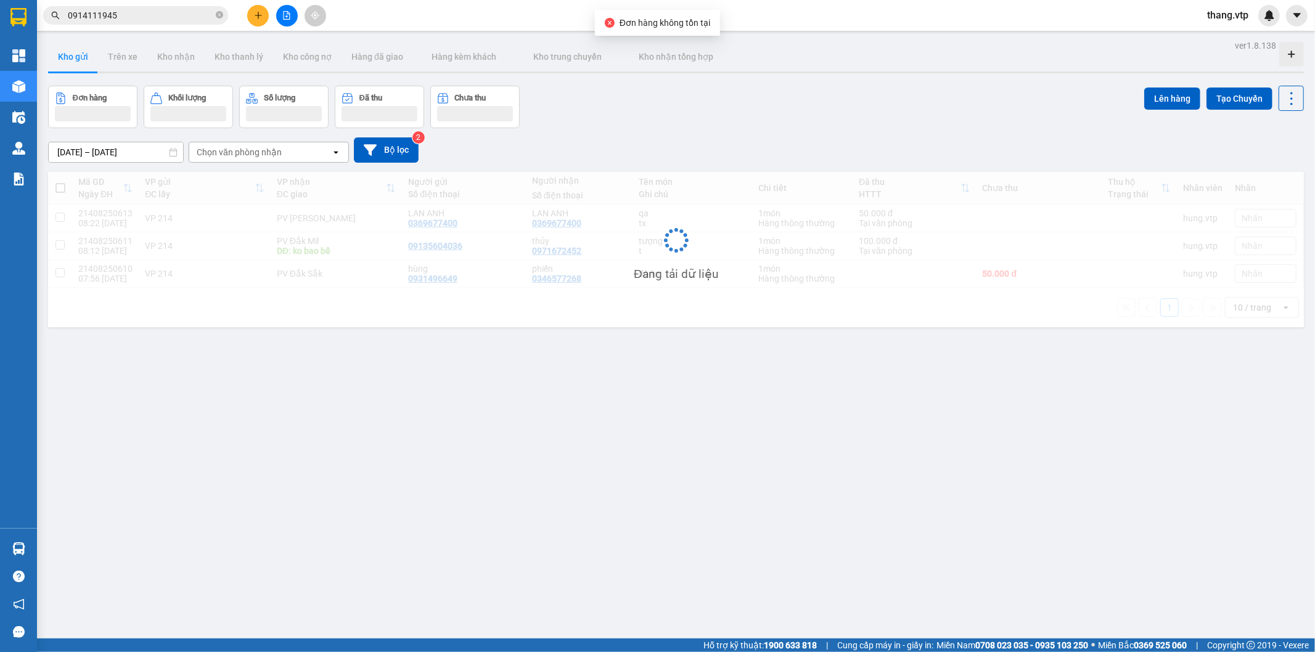
click at [164, 16] on input "0914111945" at bounding box center [140, 16] width 145 height 14
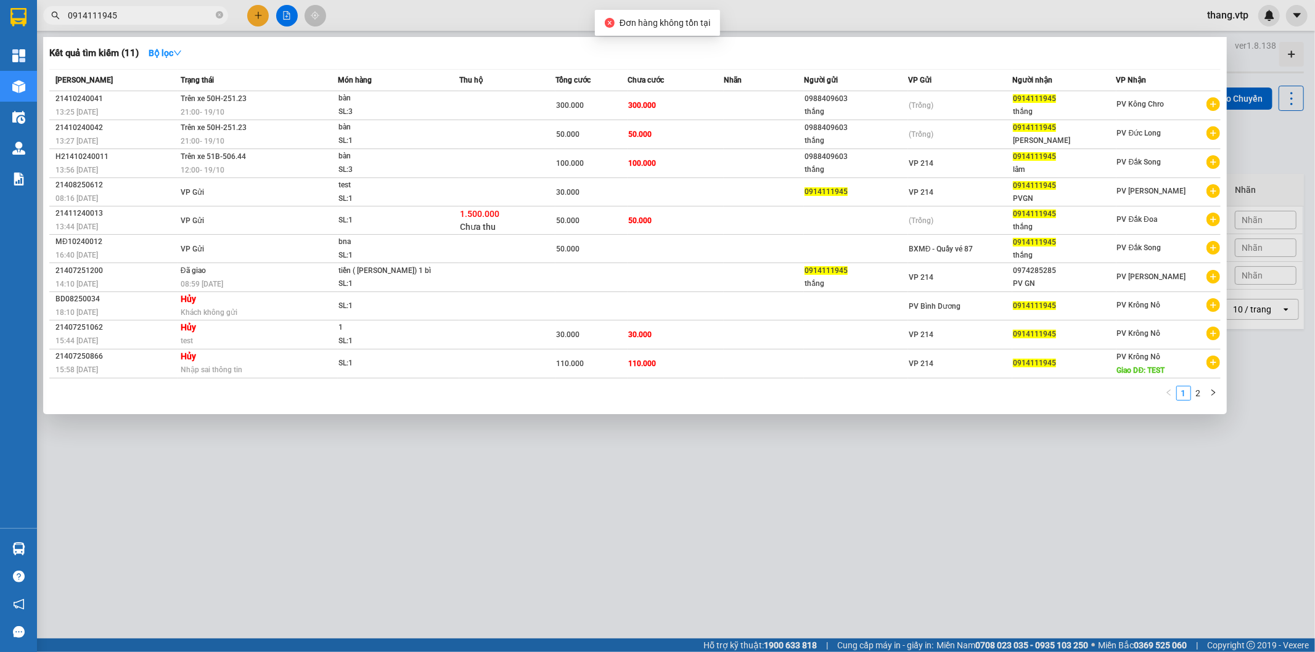
click at [164, 16] on input "0914111945" at bounding box center [140, 16] width 145 height 14
paste input "21408250612"
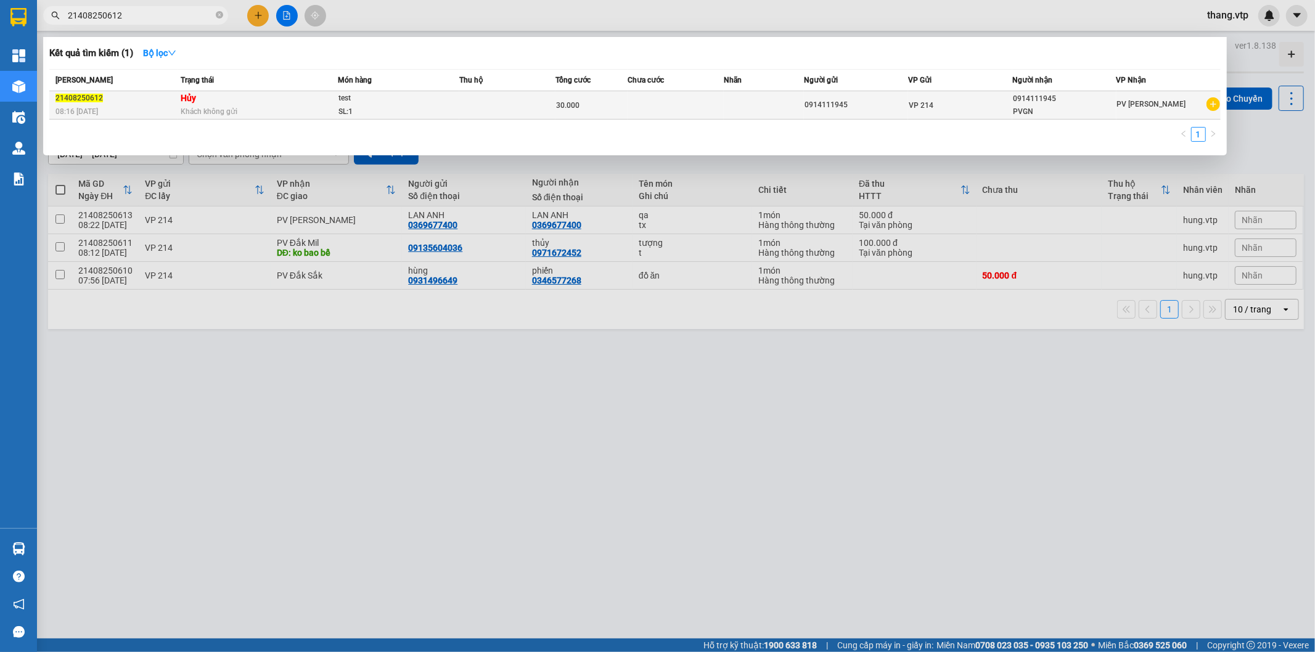
type input "21408250612"
click at [287, 100] on td "Hủy Khách không gửi" at bounding box center [258, 105] width 160 height 28
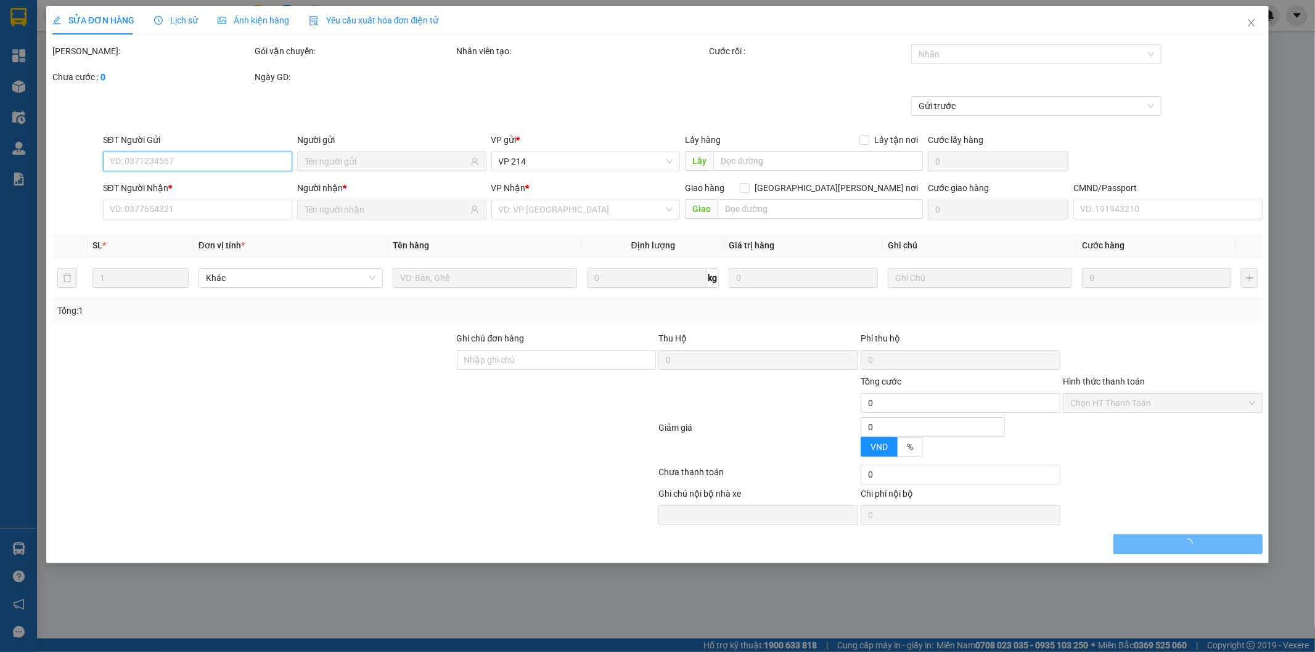
type input "0914111945"
type input "PVGN"
type input "30.000"
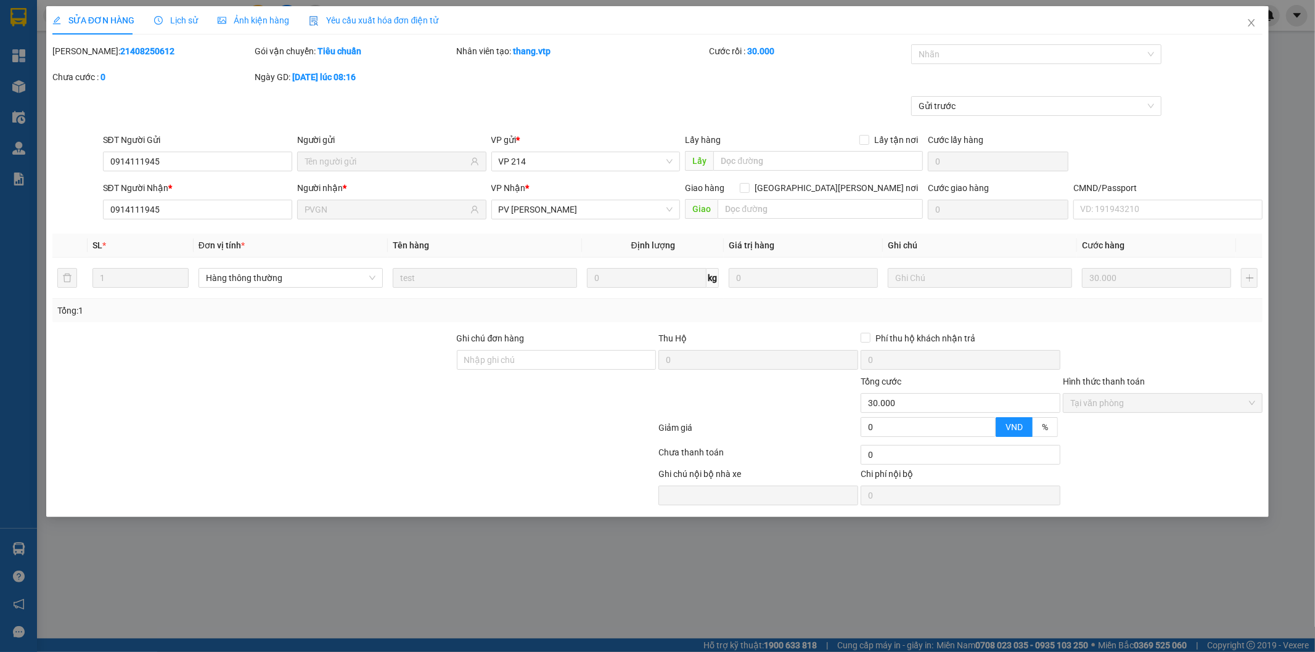
click at [163, 20] on span "Lịch sử" at bounding box center [176, 20] width 44 height 10
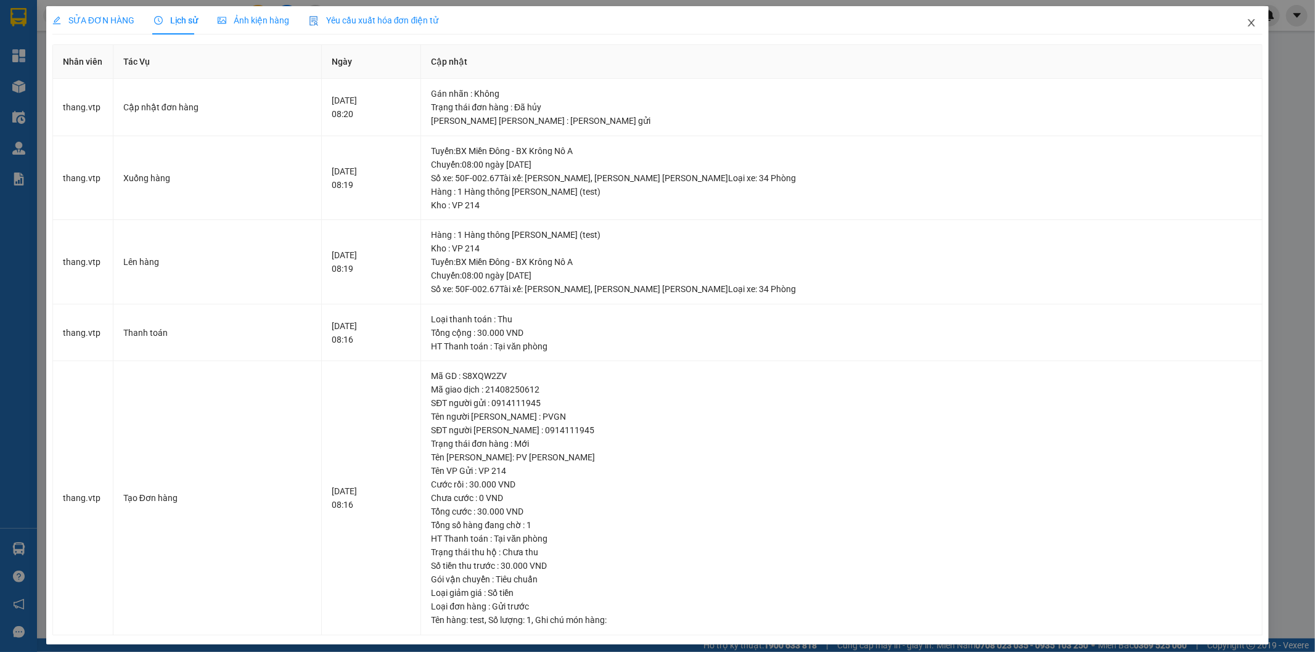
click at [1246, 25] on icon "close" at bounding box center [1251, 23] width 10 height 10
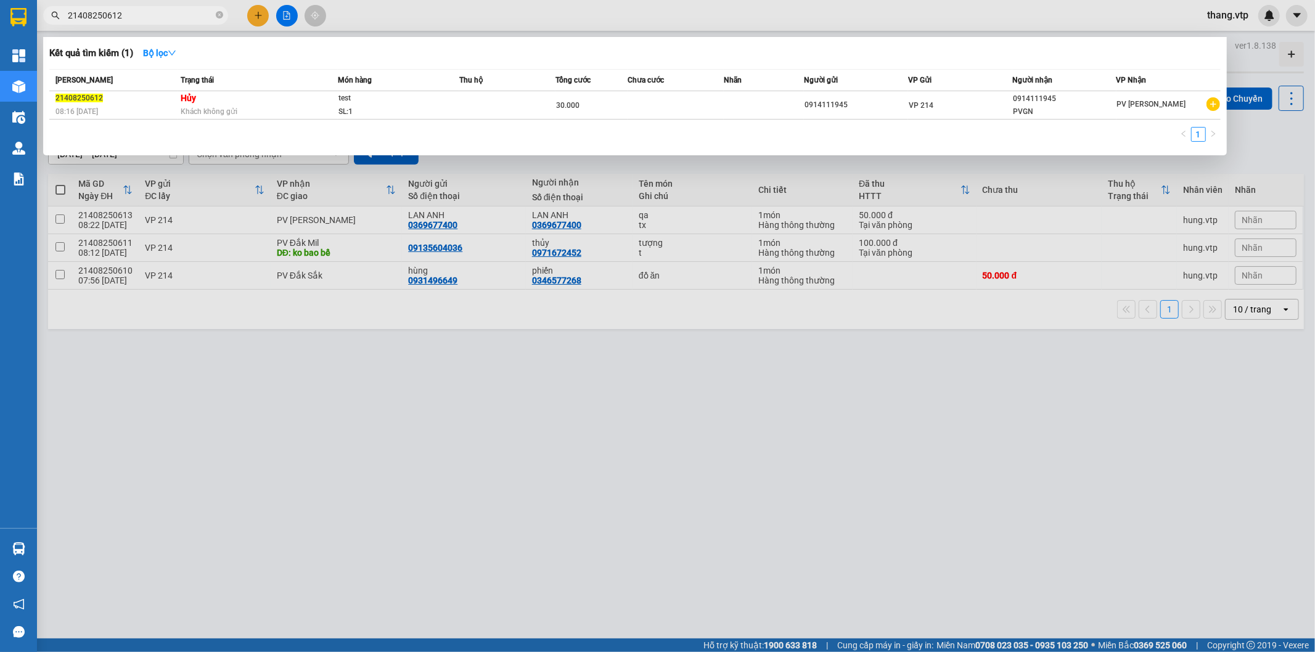
click at [202, 17] on input "21408250612" at bounding box center [140, 16] width 145 height 14
click at [587, 467] on div at bounding box center [657, 326] width 1315 height 652
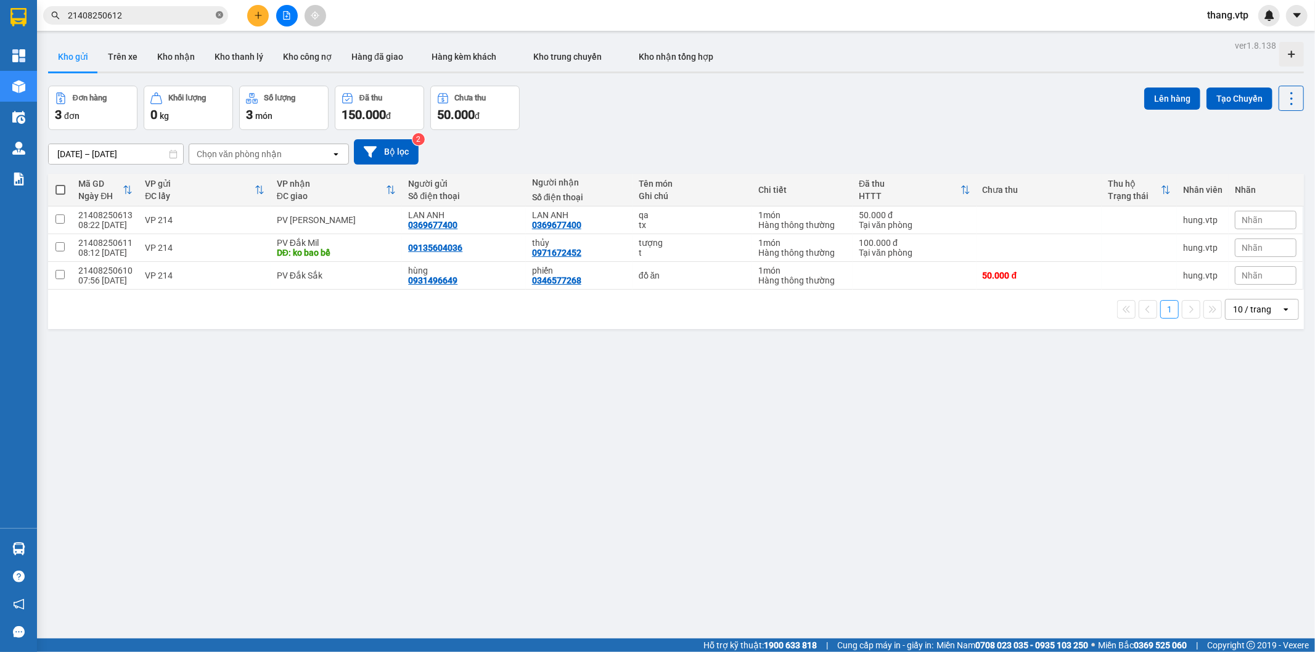
click at [217, 15] on icon "close-circle" at bounding box center [219, 14] width 7 height 7
click at [259, 17] on icon "plus" at bounding box center [258, 15] width 9 height 9
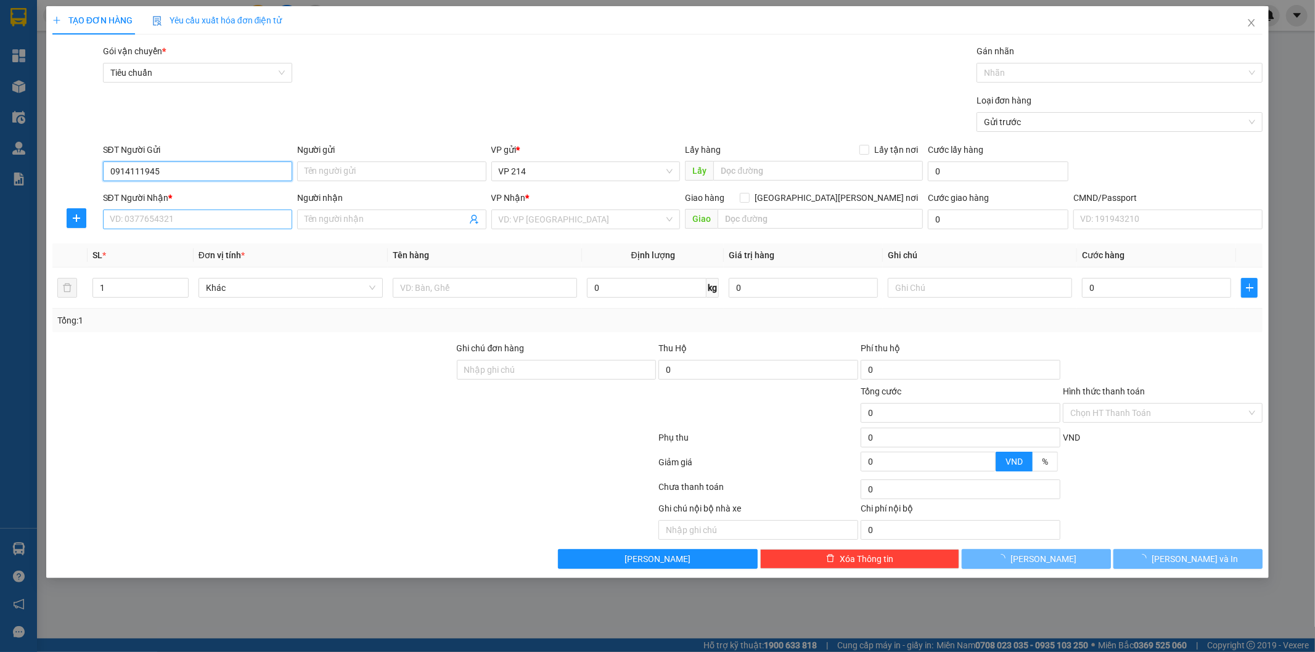
type input "0914111945"
click at [181, 221] on input "SĐT Người Nhận *" at bounding box center [197, 220] width 189 height 20
type input "9"
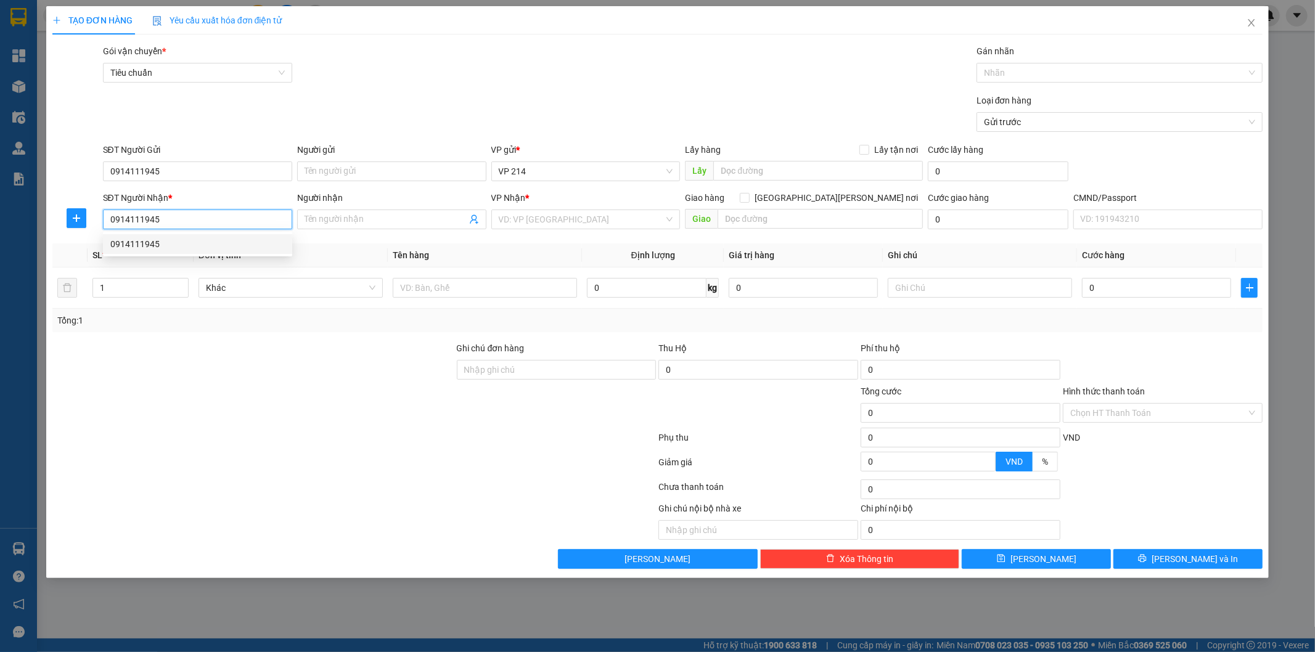
type input "0914111945"
click at [493, 245] on th "Tên hàng" at bounding box center [485, 255] width 194 height 24
click at [526, 223] on input "search" at bounding box center [582, 219] width 166 height 18
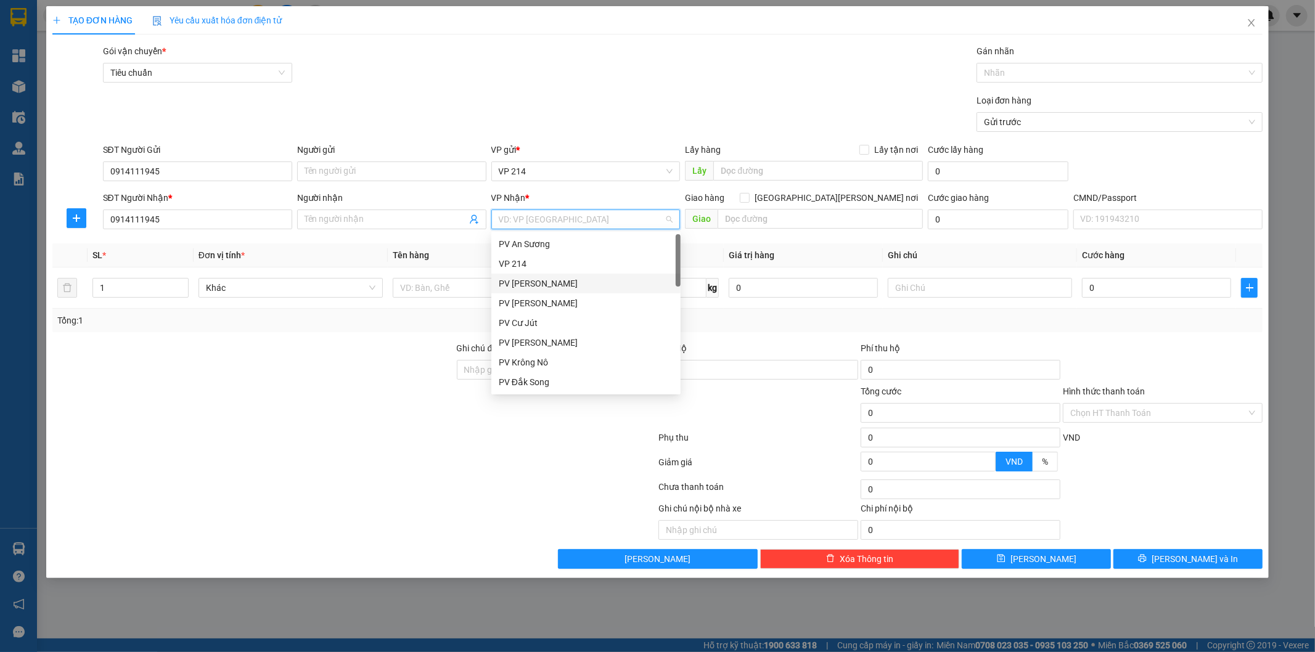
click at [536, 279] on div "PV [PERSON_NAME]" at bounding box center [586, 284] width 174 height 14
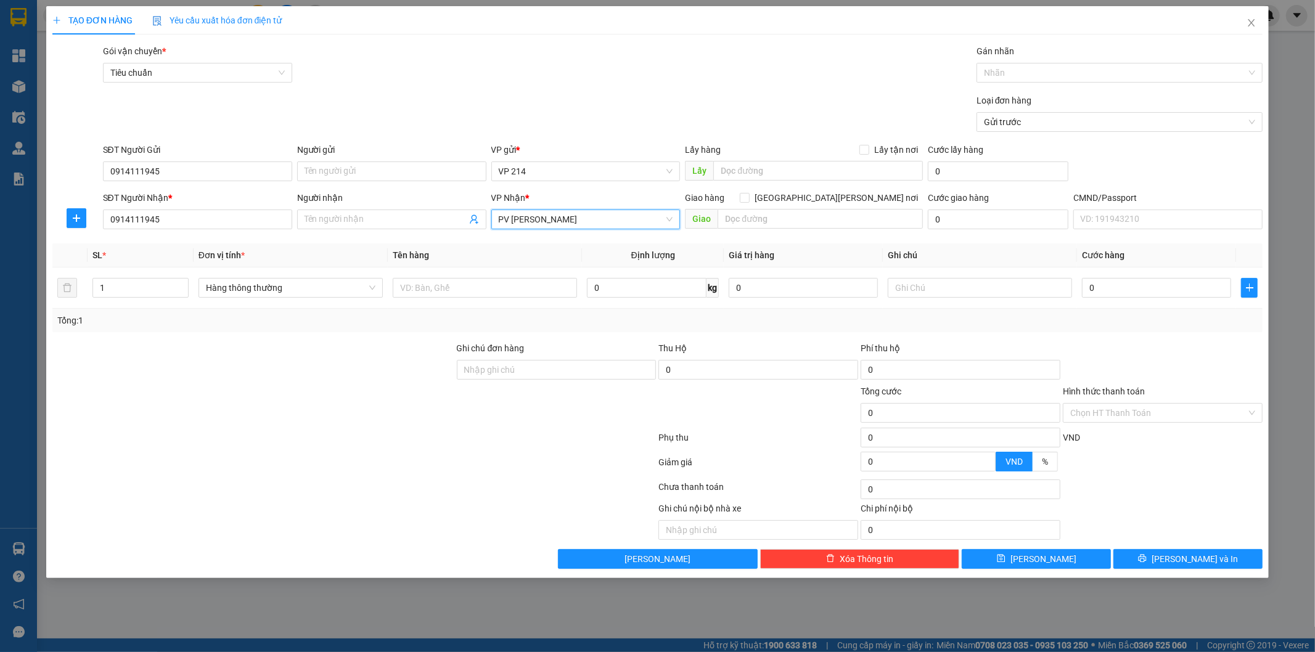
click at [423, 430] on div at bounding box center [354, 440] width 606 height 25
click at [1090, 415] on input "Hình thức thanh toán" at bounding box center [1158, 413] width 176 height 18
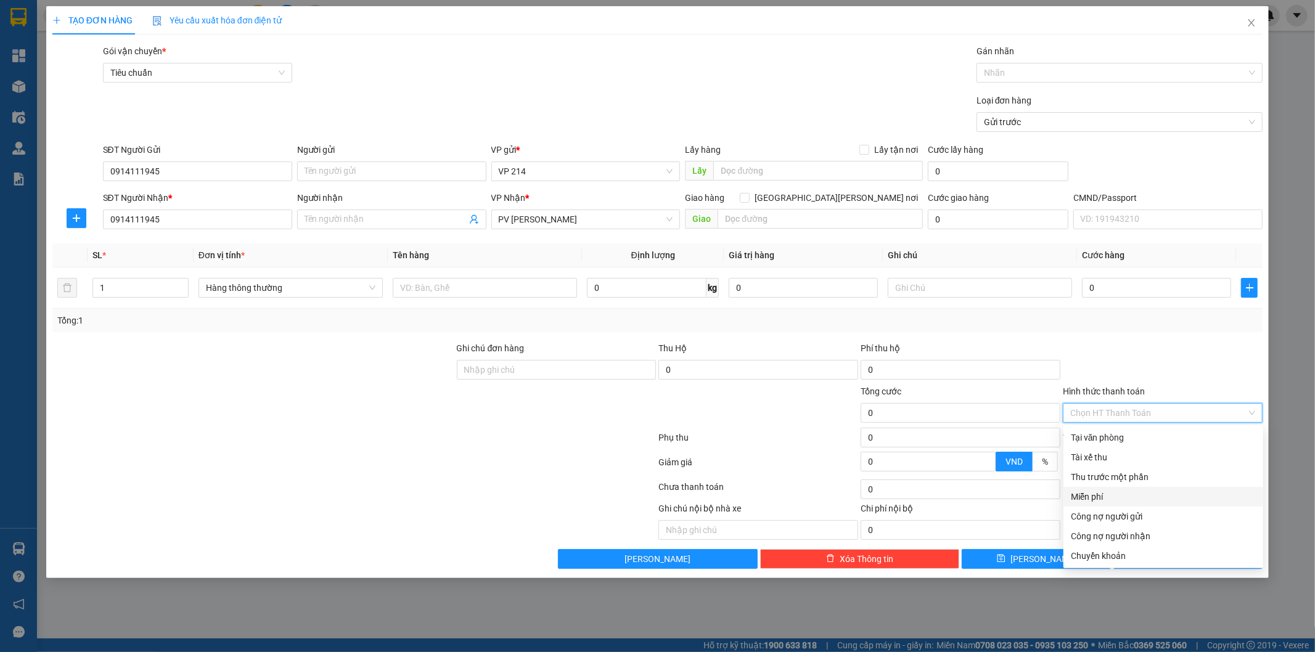
click at [1112, 494] on div "Miễn phí" at bounding box center [1163, 497] width 185 height 14
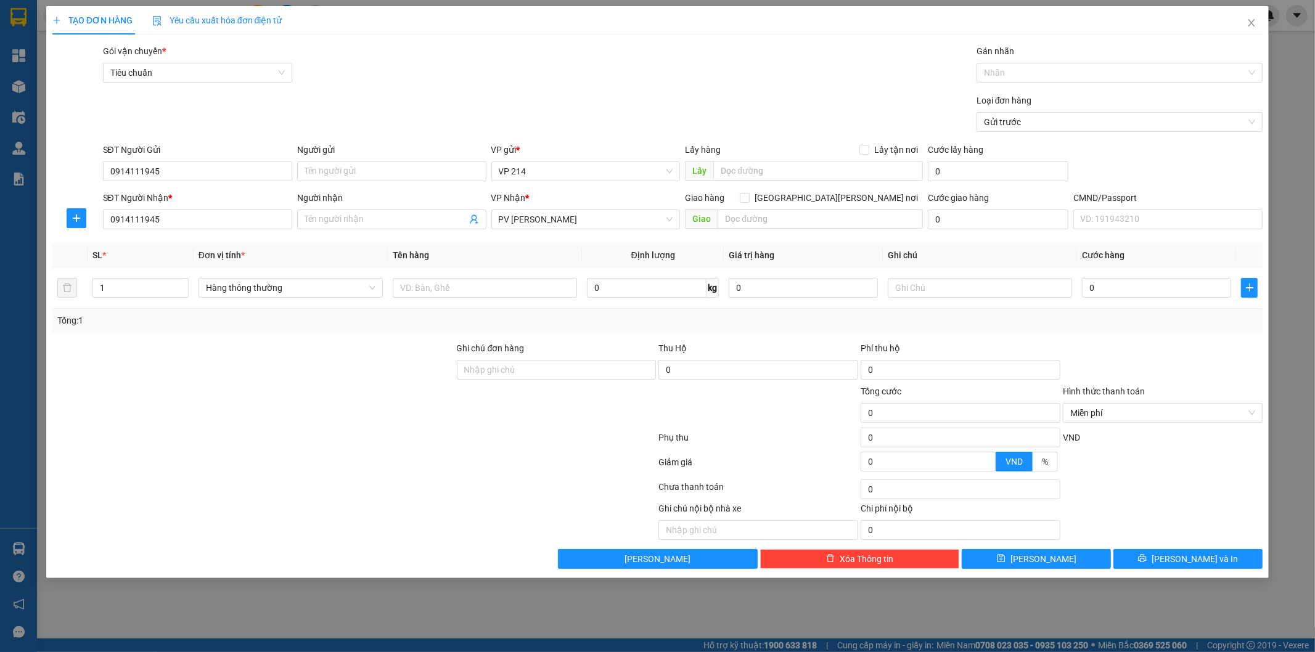
click at [664, 438] on div "Phụ thu" at bounding box center [759, 442] width 202 height 22
click at [1051, 563] on button "[PERSON_NAME]" at bounding box center [1036, 559] width 149 height 20
click at [1254, 22] on icon "close" at bounding box center [1251, 23] width 10 height 10
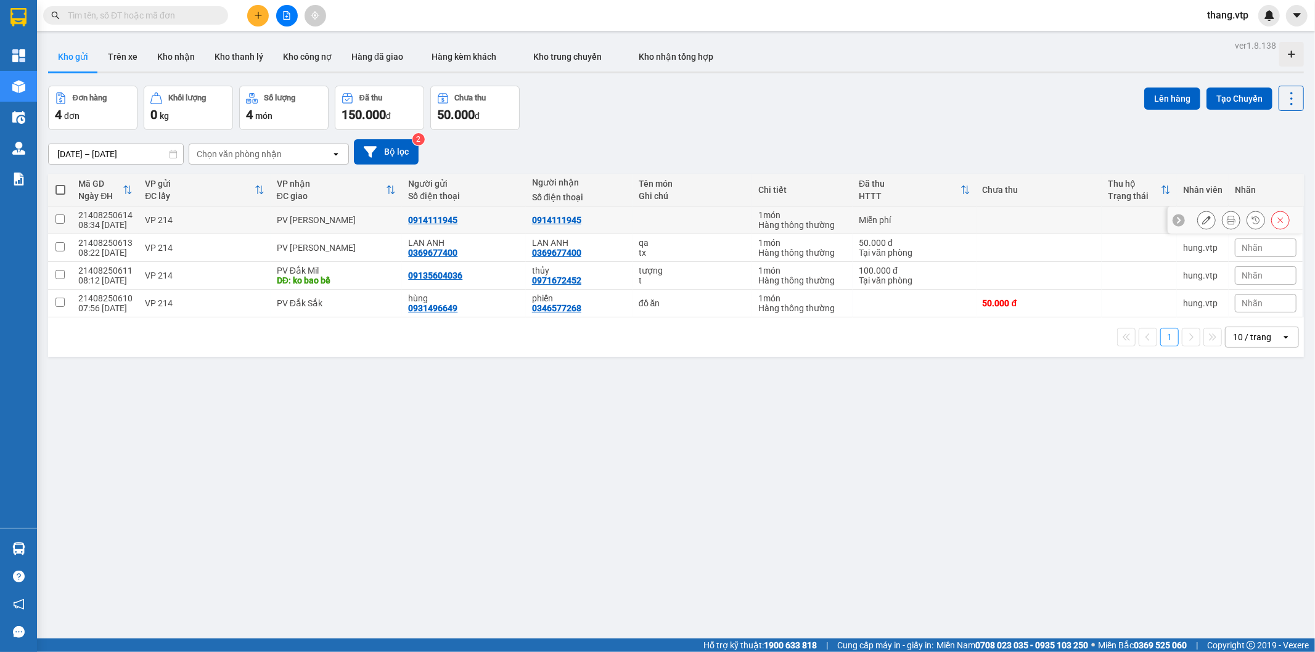
click at [60, 218] on input "checkbox" at bounding box center [59, 218] width 9 height 9
checkbox input "true"
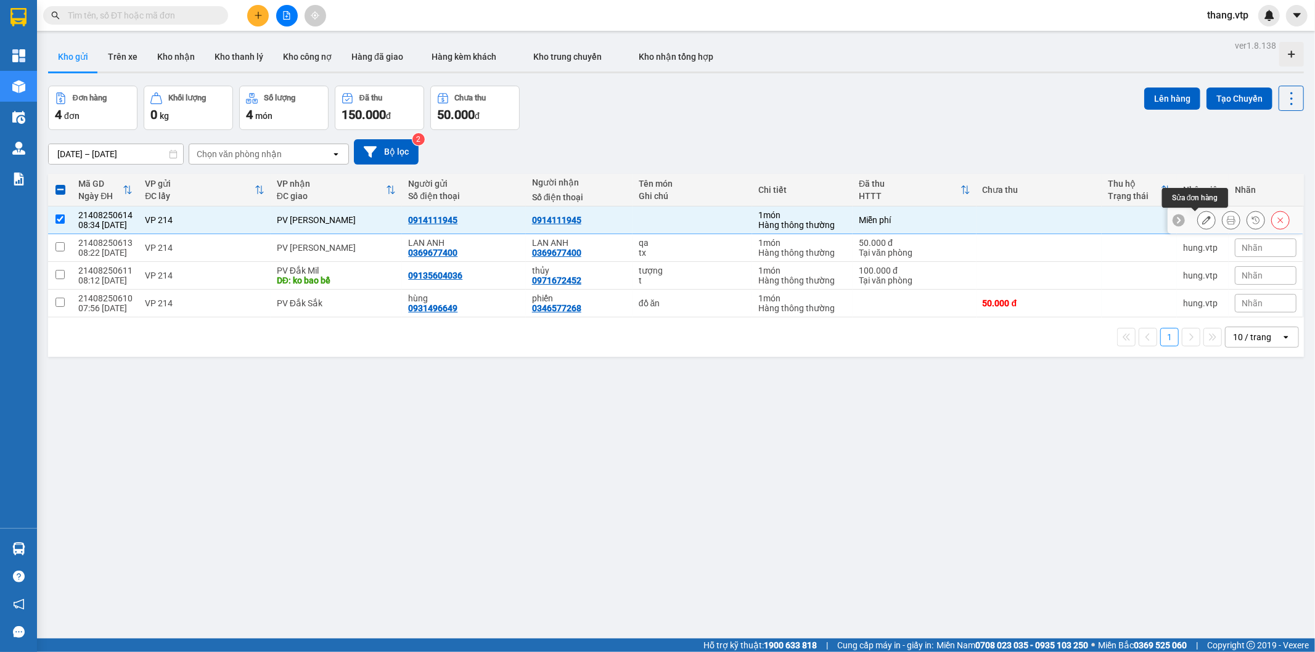
click at [1199, 219] on button at bounding box center [1206, 221] width 17 height 22
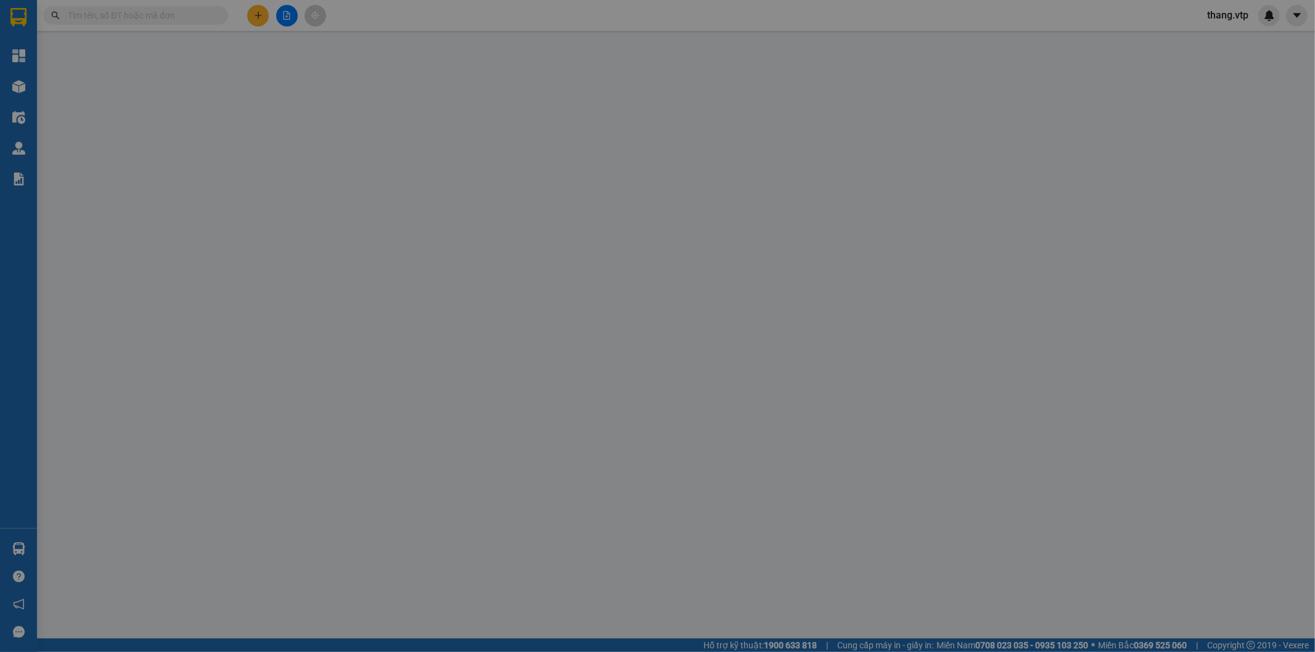
type input "0914111945"
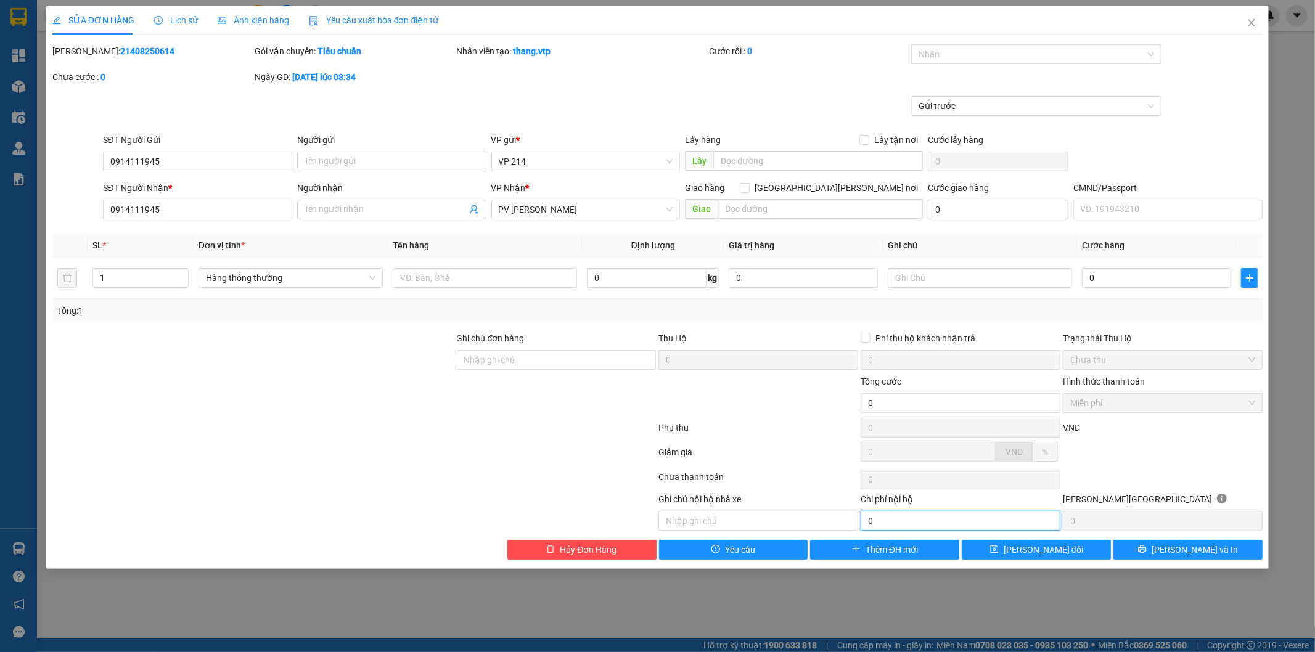
click at [957, 525] on input "0" at bounding box center [960, 521] width 200 height 20
click at [941, 525] on input "0" at bounding box center [960, 521] width 200 height 20
type input "30.000"
click at [1054, 551] on span "[PERSON_NAME] đổi" at bounding box center [1043, 550] width 80 height 14
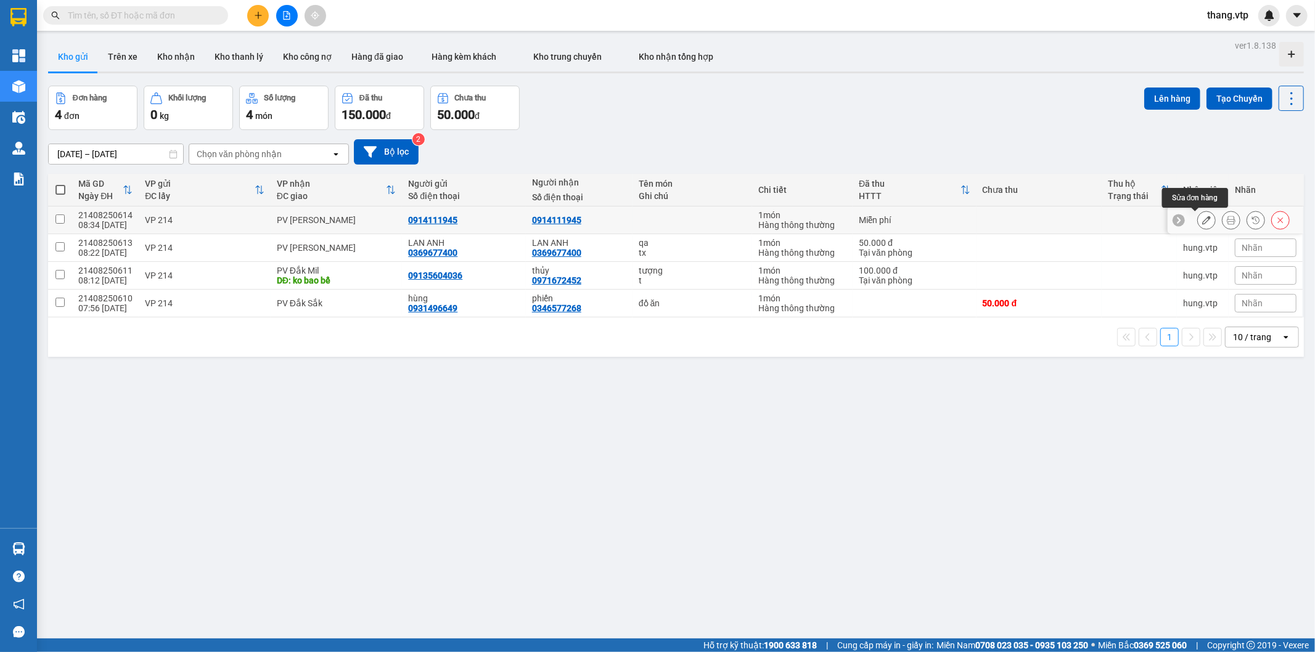
click at [1202, 220] on icon at bounding box center [1206, 220] width 9 height 9
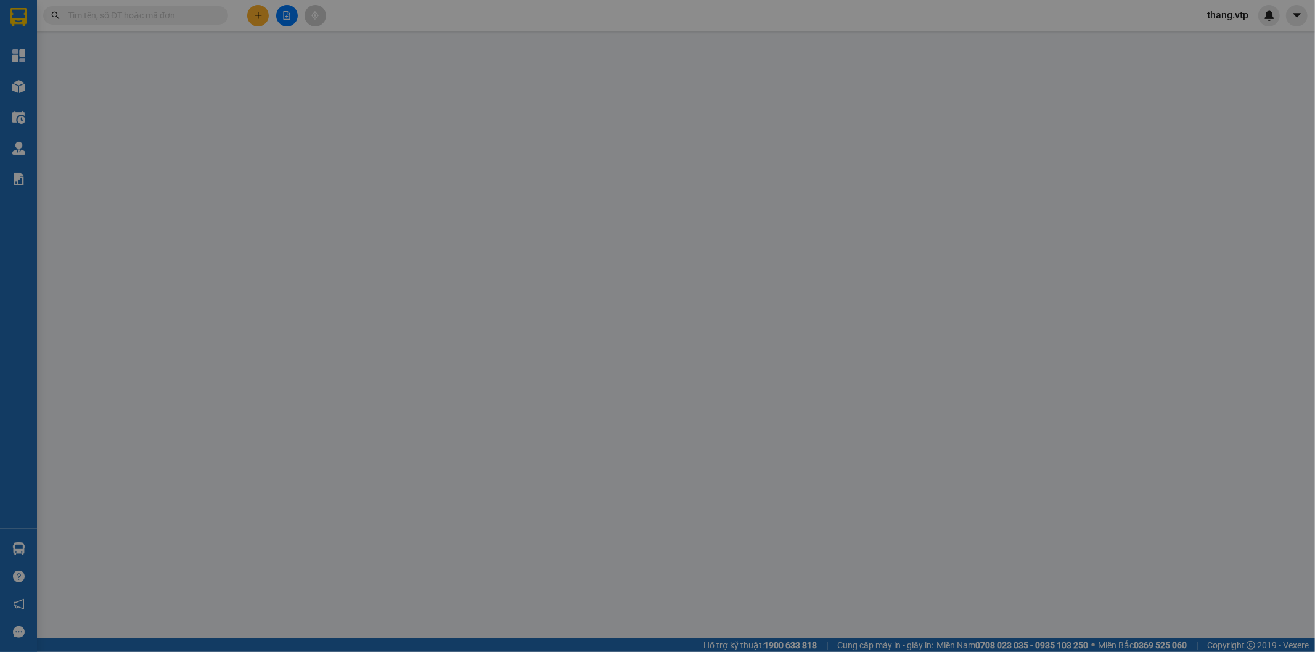
type input "0914111945"
type input "30.000"
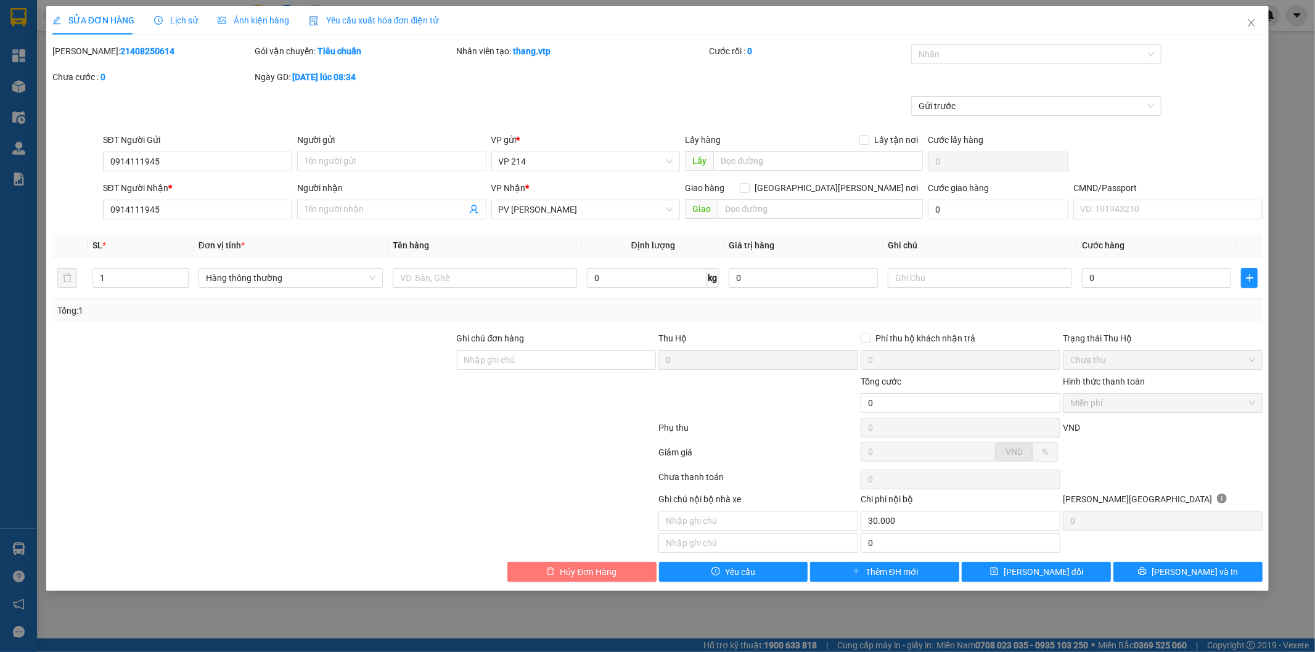
click at [593, 568] on span "Hủy Đơn Hàng" at bounding box center [588, 572] width 57 height 14
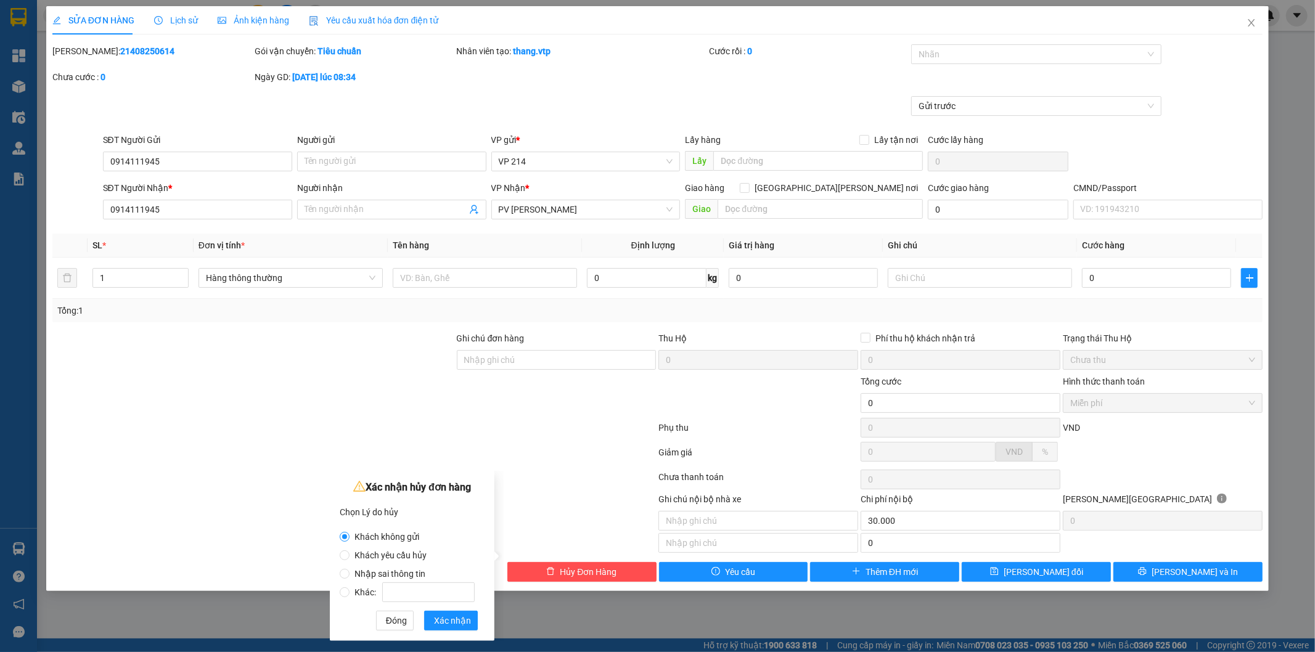
click at [355, 590] on span "Khác:" at bounding box center [414, 592] width 130 height 10
click at [349, 590] on input "Khác:" at bounding box center [345, 592] width 10 height 10
radio input "true"
radio input "false"
click at [419, 595] on input "Khác:" at bounding box center [428, 592] width 92 height 20
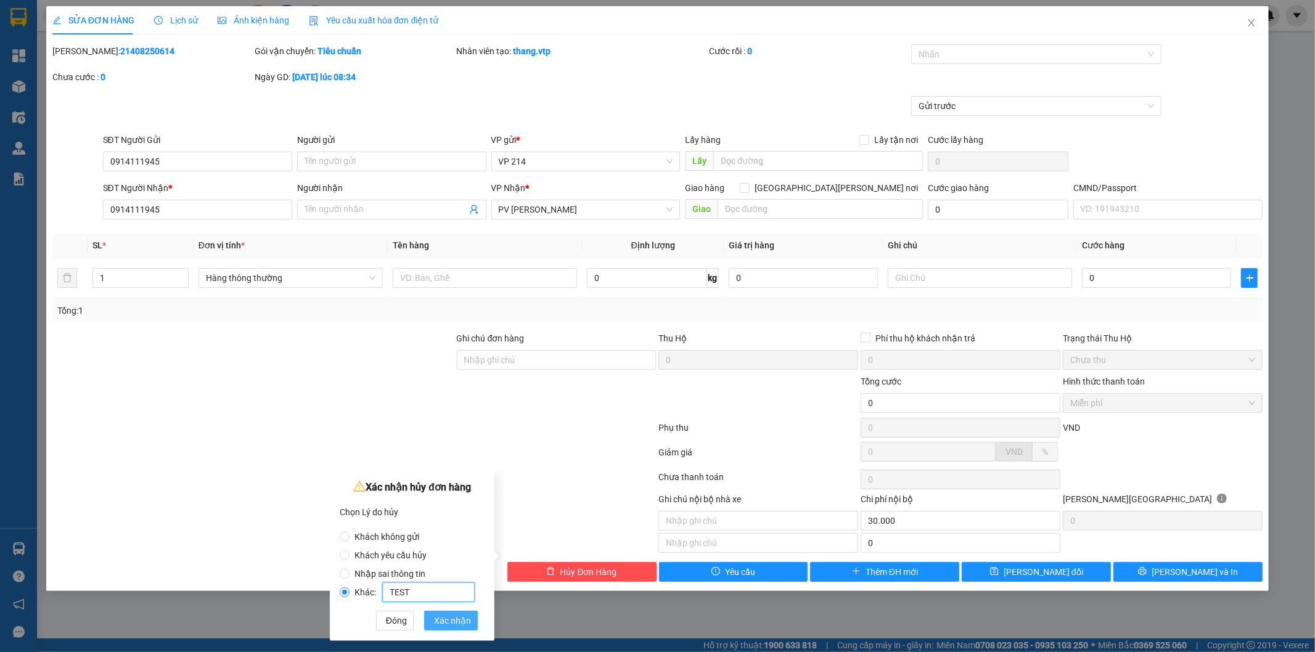
type input "TEST"
click at [452, 621] on span "Xác nhận" at bounding box center [452, 621] width 37 height 14
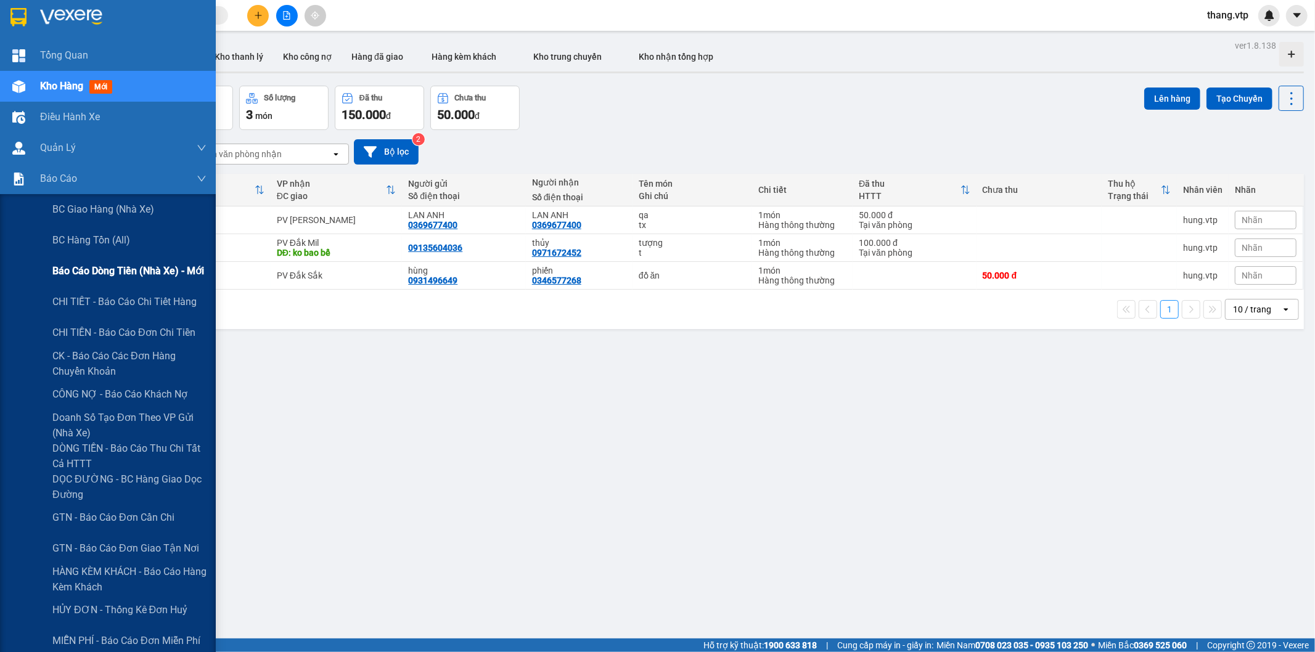
click at [150, 267] on span "Báo cáo dòng tiền (nhà xe) - mới" at bounding box center [128, 270] width 152 height 15
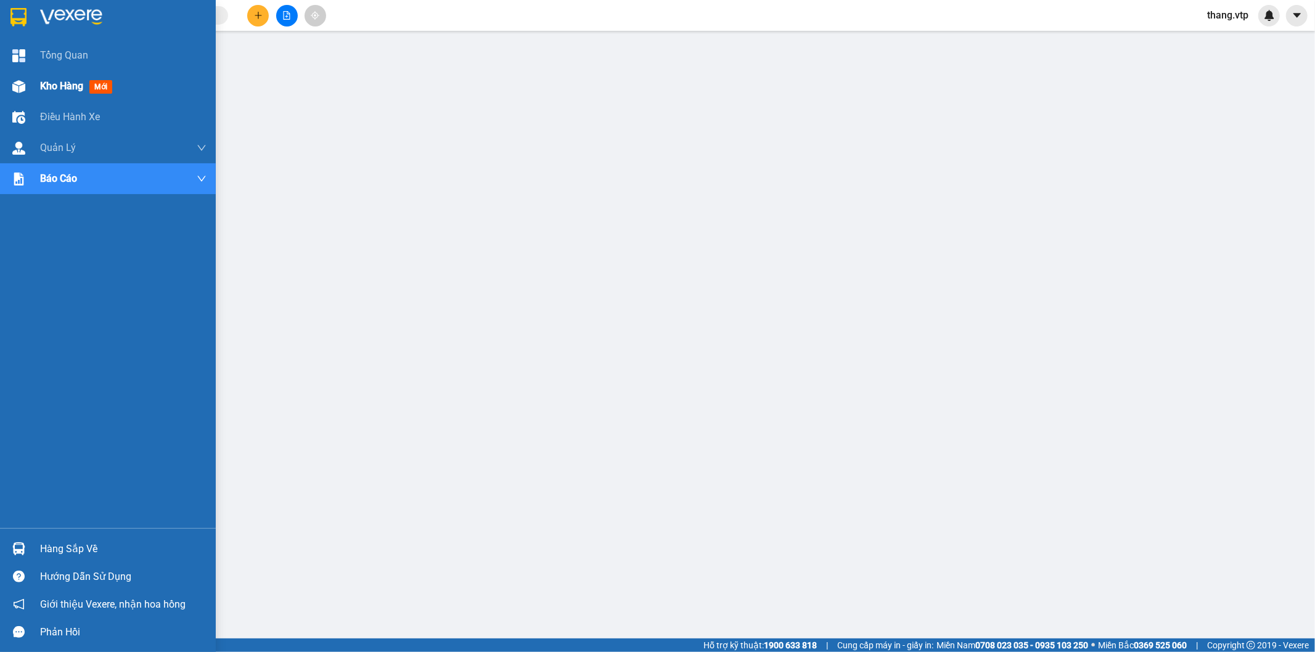
click at [33, 81] on div "Kho hàng mới" at bounding box center [108, 86] width 216 height 31
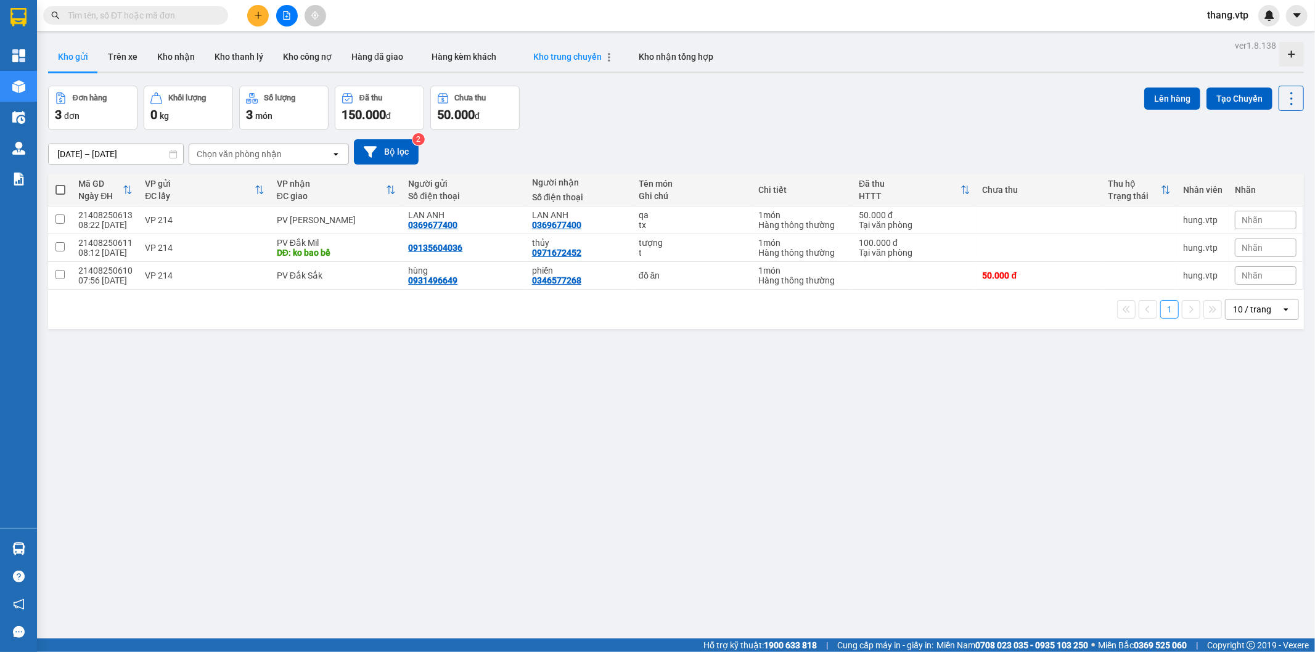
click at [590, 54] on span "Kho trung chuyển" at bounding box center [567, 57] width 68 height 10
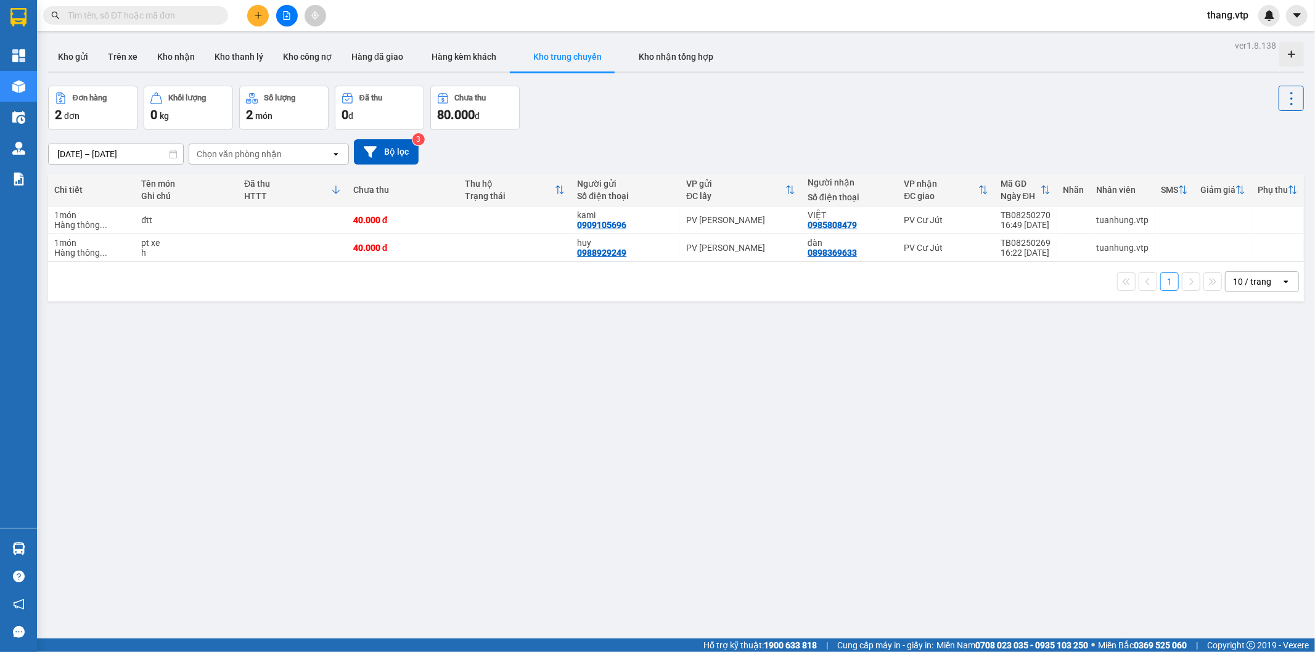
click at [168, 16] on input "text" at bounding box center [140, 16] width 145 height 14
click at [644, 112] on div "Đơn hàng 2 đơn [PERSON_NAME] 0 kg Số [PERSON_NAME] 2 món Đã thu 0 [PERSON_NAME]…" at bounding box center [676, 108] width 1256 height 44
click at [186, 16] on input "text" at bounding box center [140, 16] width 145 height 14
click at [284, 9] on button at bounding box center [287, 16] width 22 height 22
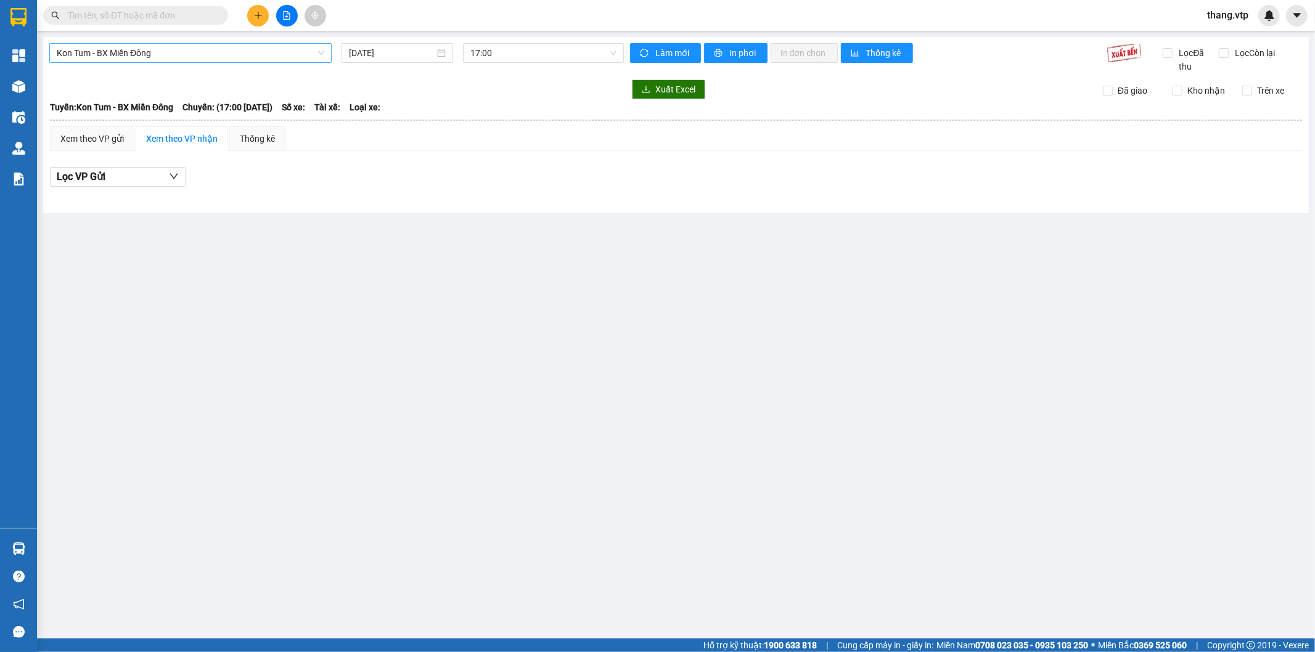
click at [174, 59] on span "Kon Tum - BX Miền Đông" at bounding box center [190, 53] width 267 height 18
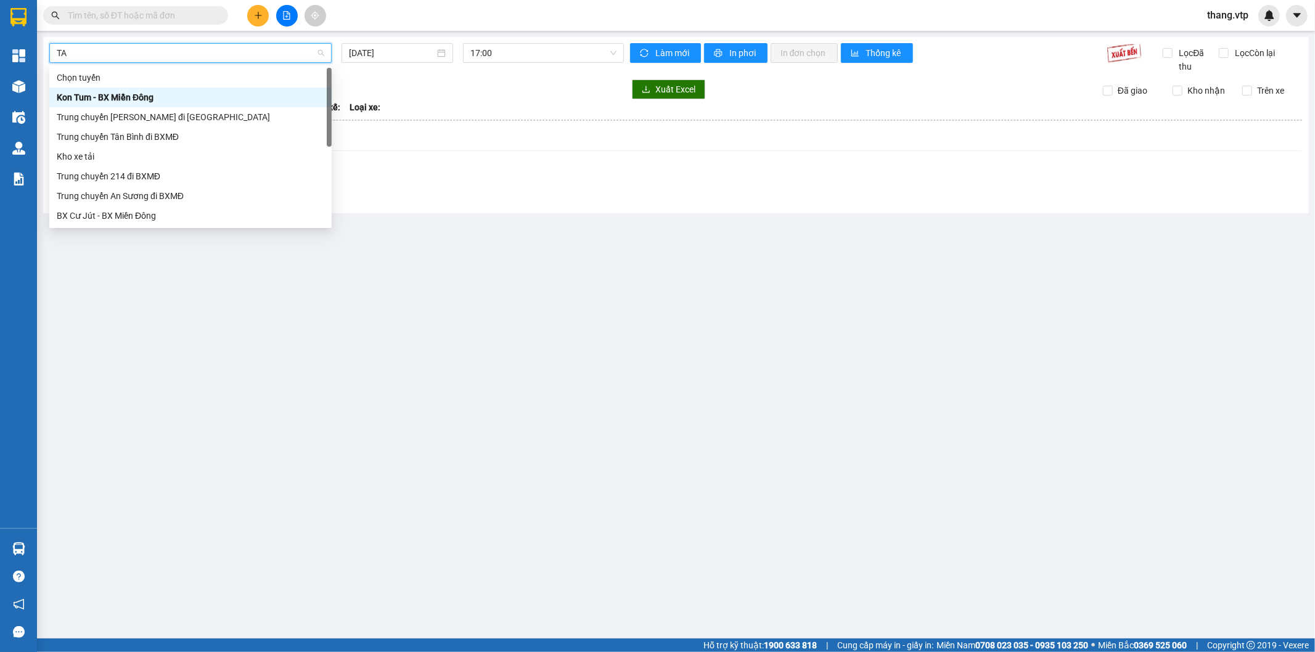
type input "TAN"
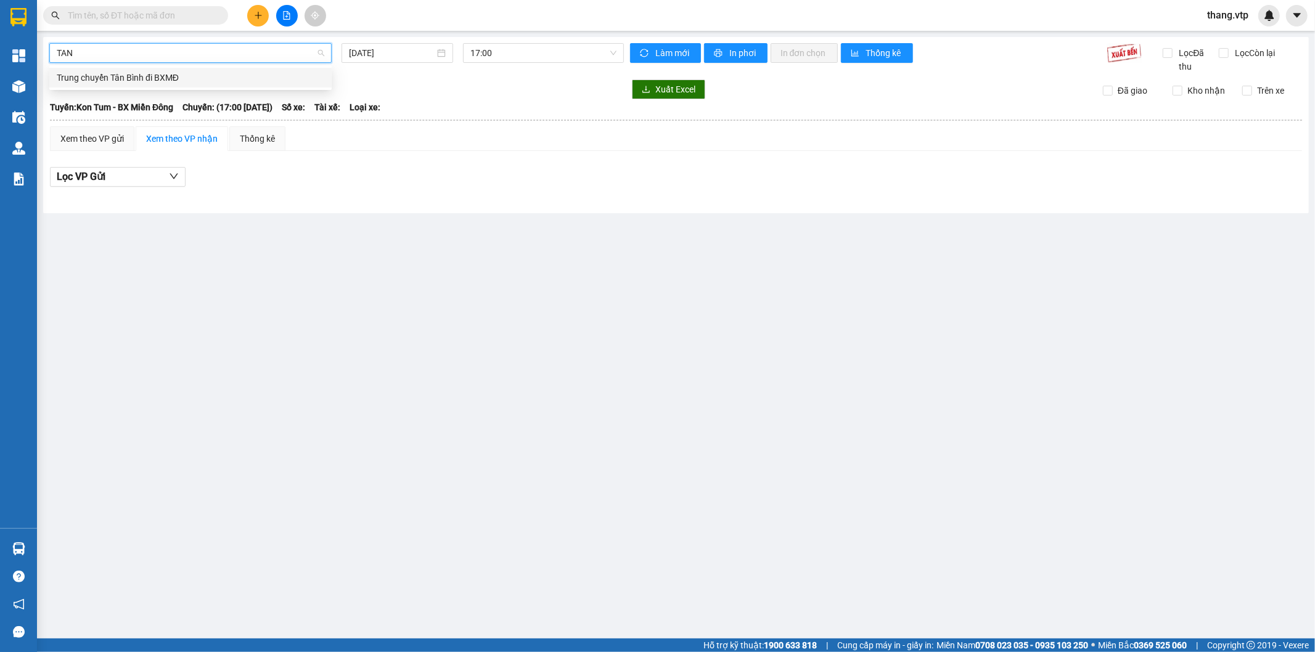
click at [181, 79] on div "Trung chuyển Tân Bình đi BXMĐ" at bounding box center [190, 78] width 267 height 14
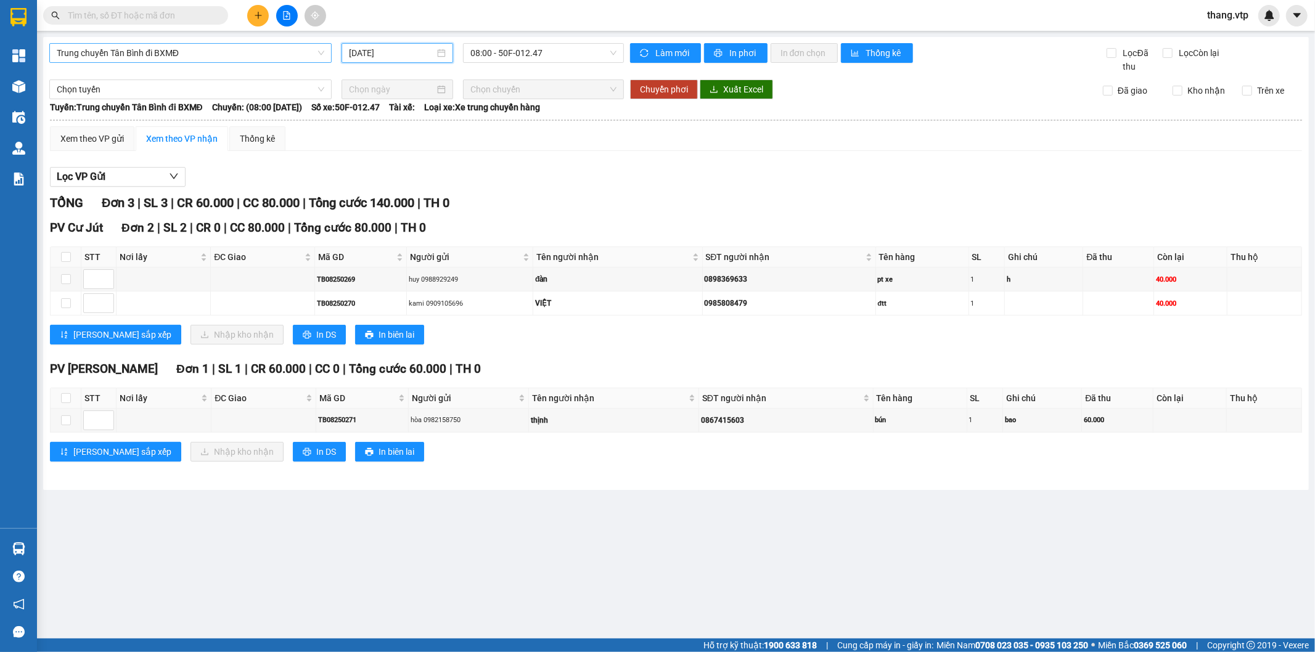
click at [378, 50] on input "[DATE]" at bounding box center [392, 53] width 86 height 14
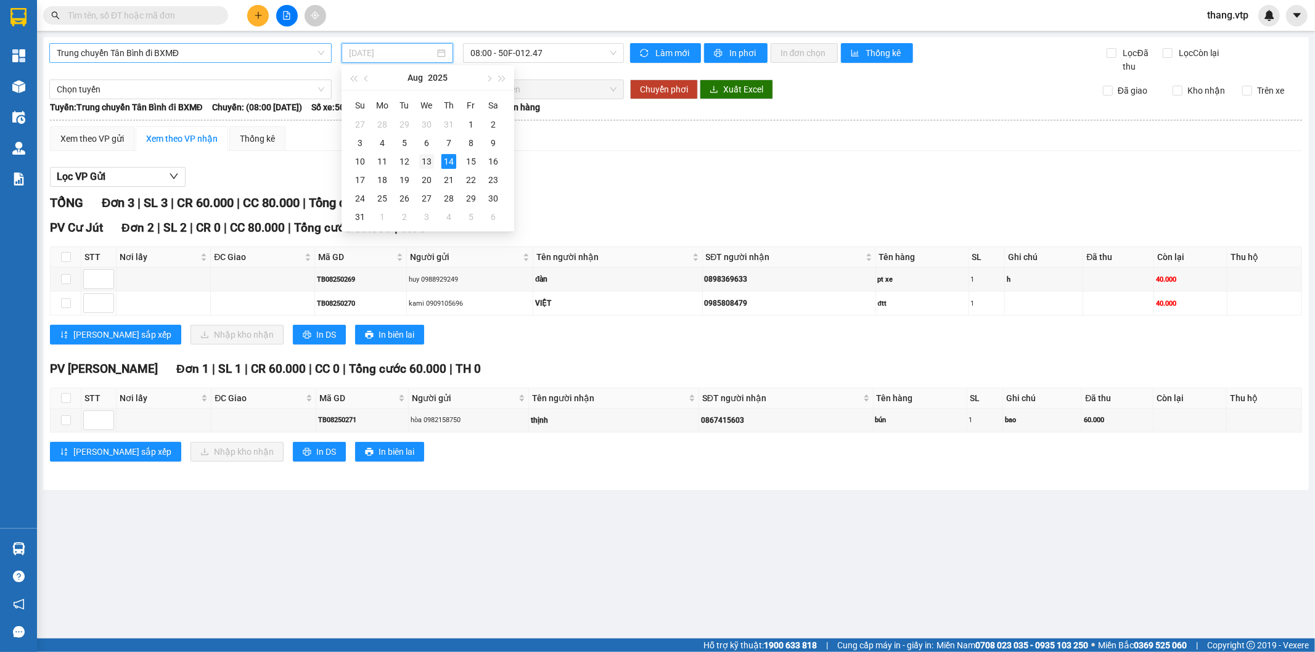
click at [429, 161] on div "13" at bounding box center [426, 161] width 15 height 15
type input "[DATE]"
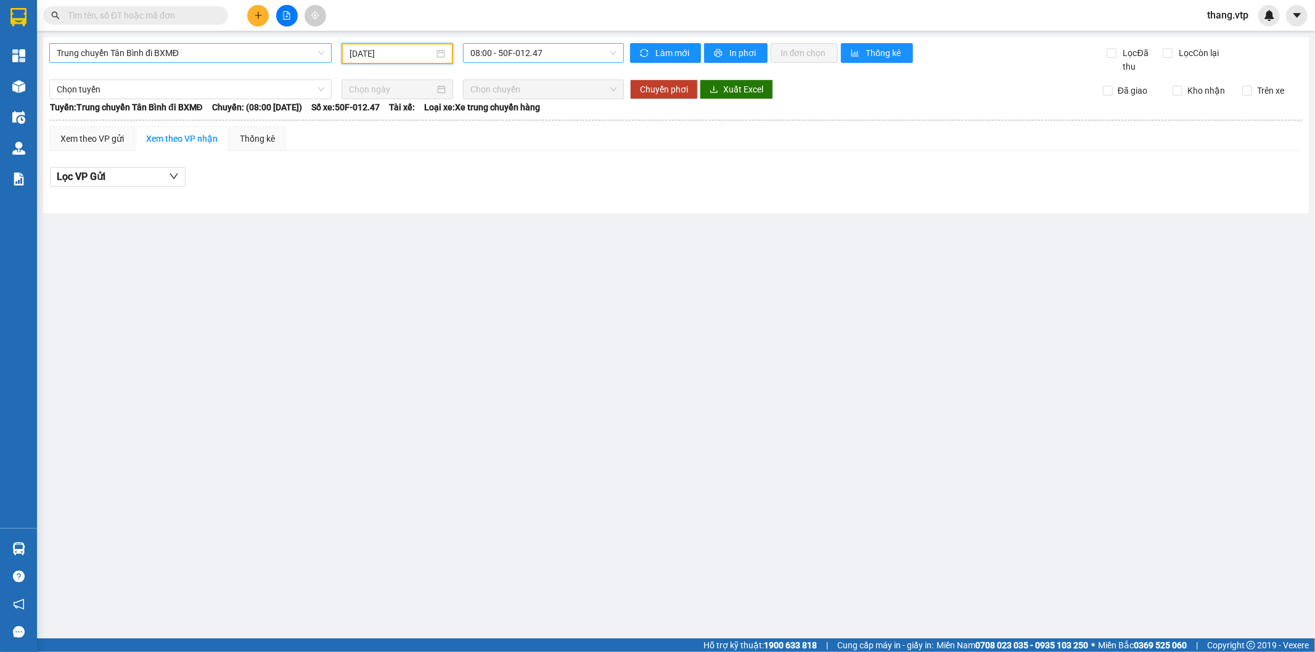
click at [537, 47] on span "08:00 - 50F-012.47" at bounding box center [542, 53] width 145 height 18
click at [530, 122] on div "14:00 - 50F-012.47" at bounding box center [518, 117] width 96 height 14
click at [510, 57] on span "14:00 - 50F-012.47" at bounding box center [542, 53] width 145 height 18
click at [514, 134] on div "16:00 - 50F-012.47" at bounding box center [518, 137] width 96 height 14
click at [458, 163] on div "Lọc VP Gửi" at bounding box center [676, 180] width 1252 height 39
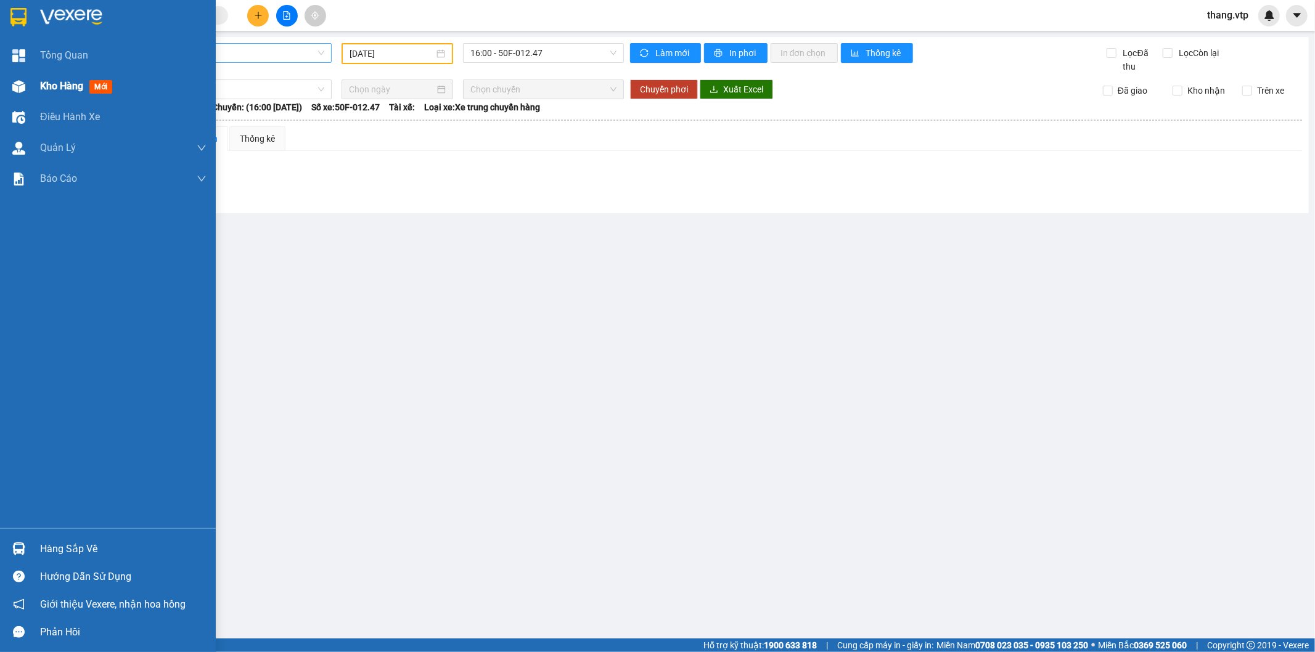
click at [59, 82] on span "Kho hàng" at bounding box center [61, 86] width 43 height 12
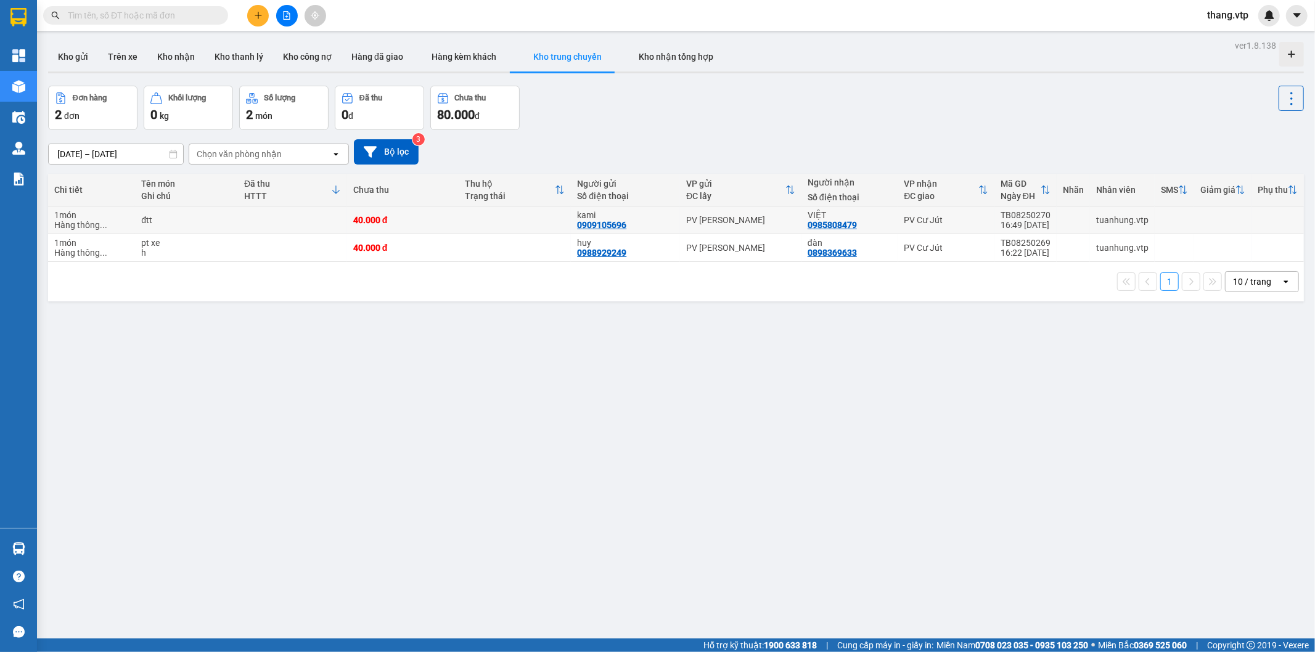
click at [668, 220] on div "kami 0909105696" at bounding box center [625, 220] width 97 height 20
click at [121, 224] on div "Hàng thông ..." at bounding box center [91, 225] width 75 height 10
click at [133, 224] on td "1 món Hàng thông ..." at bounding box center [91, 220] width 87 height 28
click at [1154, 224] on td at bounding box center [1173, 220] width 39 height 28
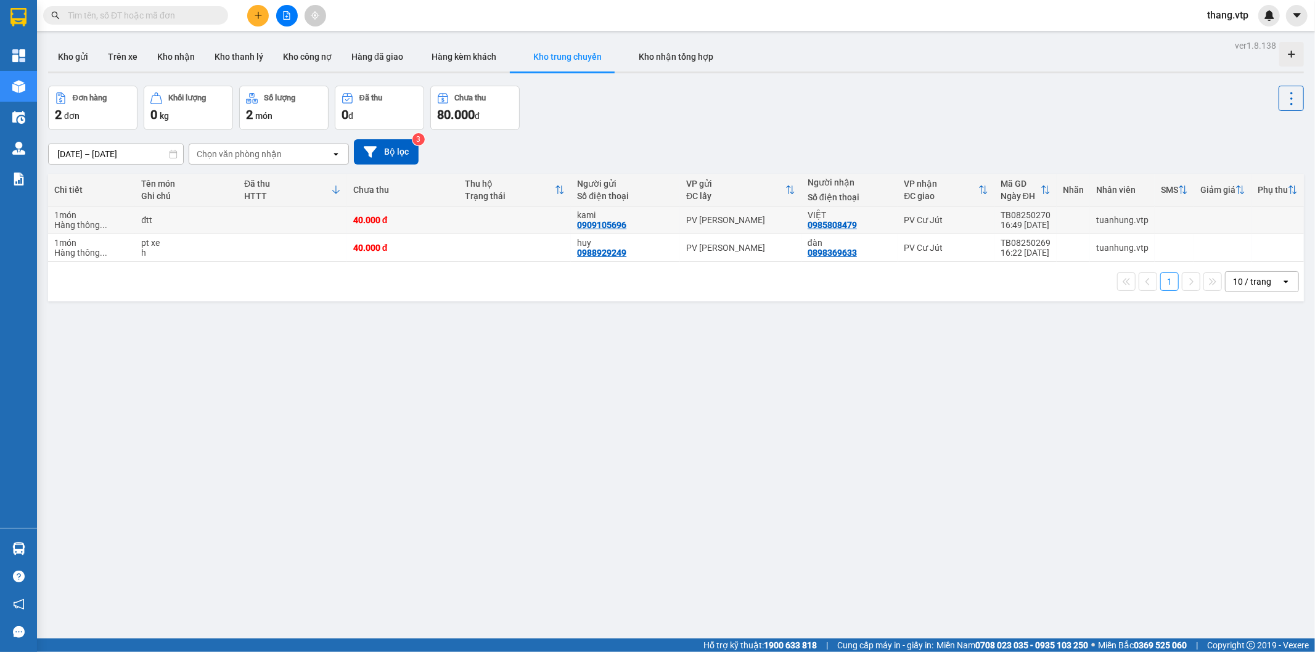
click at [1154, 224] on td at bounding box center [1173, 220] width 39 height 28
click at [672, 228] on td "kami 0909105696" at bounding box center [625, 220] width 109 height 28
click at [701, 221] on div "PV [PERSON_NAME]" at bounding box center [740, 220] width 109 height 10
click at [966, 229] on td "PV Cư Jút" at bounding box center [946, 220] width 96 height 28
click at [1037, 223] on div "16:49 [DATE]" at bounding box center [1025, 225] width 50 height 10
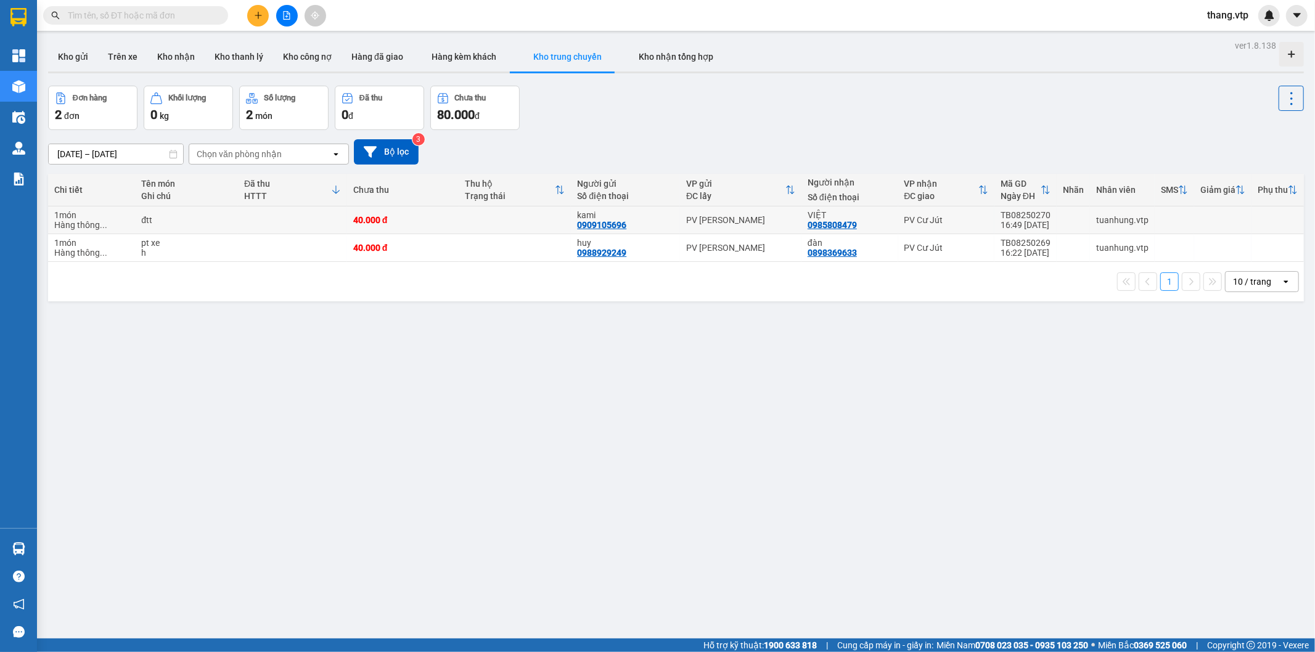
click at [1018, 220] on div "16:49 [DATE]" at bounding box center [1025, 225] width 50 height 10
click at [1002, 258] on td "TB08250269 16:22 [DATE]" at bounding box center [1025, 248] width 62 height 28
click at [1015, 231] on td "TB08250270 16:49 [DATE]" at bounding box center [1025, 220] width 62 height 28
click at [1001, 242] on div "TB08250269" at bounding box center [1025, 243] width 50 height 10
click at [1010, 221] on div "16:49 [DATE]" at bounding box center [1025, 225] width 50 height 10
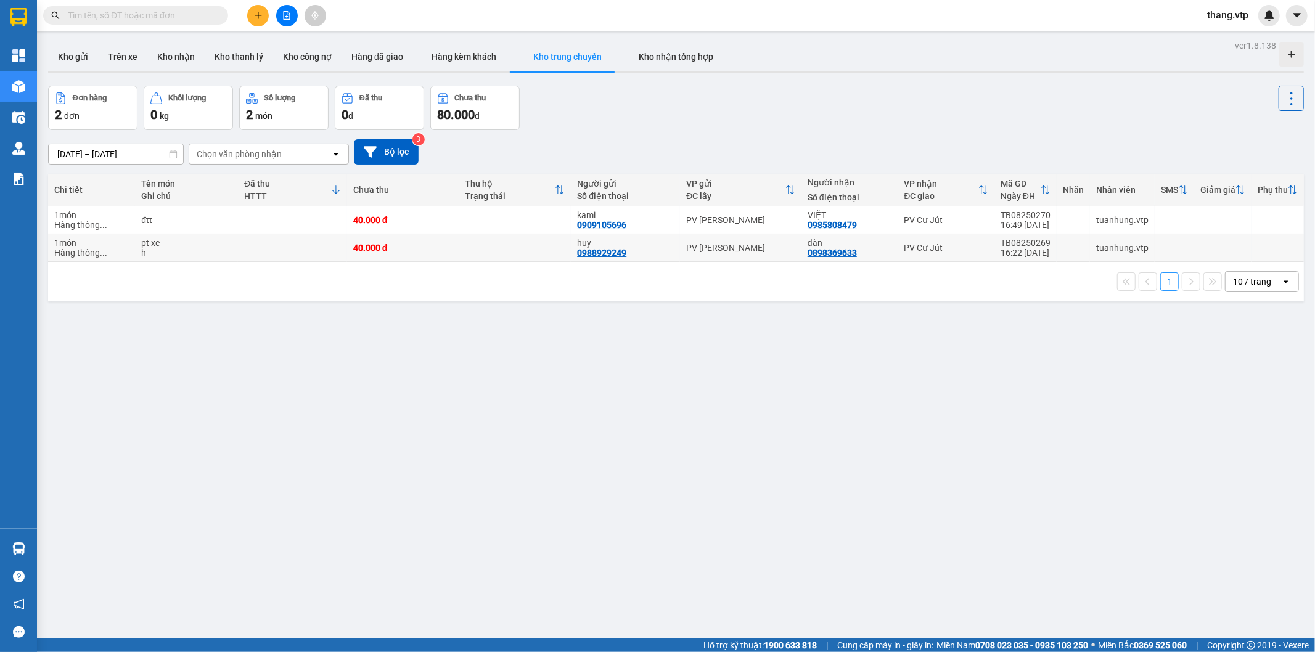
click at [1000, 238] on div "TB08250269" at bounding box center [1025, 243] width 50 height 10
click at [917, 211] on td "PV Cư Jút" at bounding box center [946, 220] width 96 height 28
click at [907, 247] on div "PV Cư Jút" at bounding box center [946, 248] width 84 height 10
click at [922, 212] on td "PV Cư Jút" at bounding box center [946, 220] width 96 height 28
click at [144, 59] on div "Kho gửi Trên xe Kho [PERSON_NAME] [PERSON_NAME] [PERSON_NAME] nợ Hàng đã giao H…" at bounding box center [676, 58] width 1256 height 33
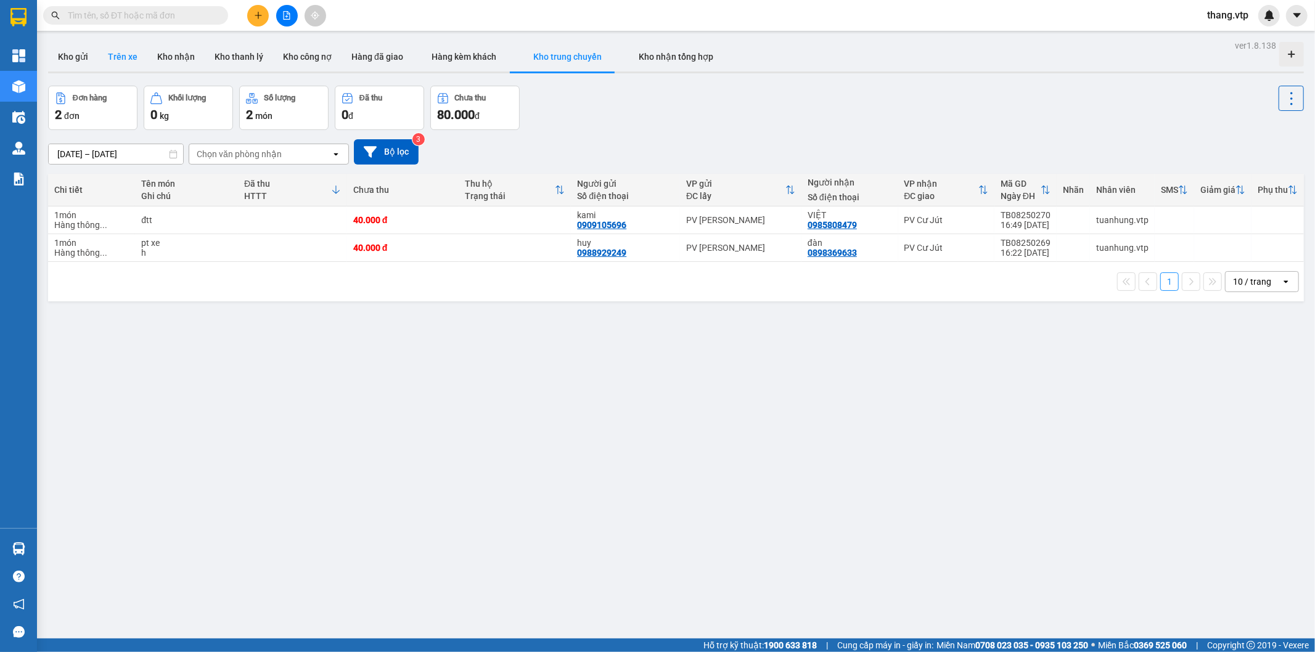
click at [116, 56] on button "Trên xe" at bounding box center [122, 57] width 49 height 30
type input "[DATE] – [DATE]"
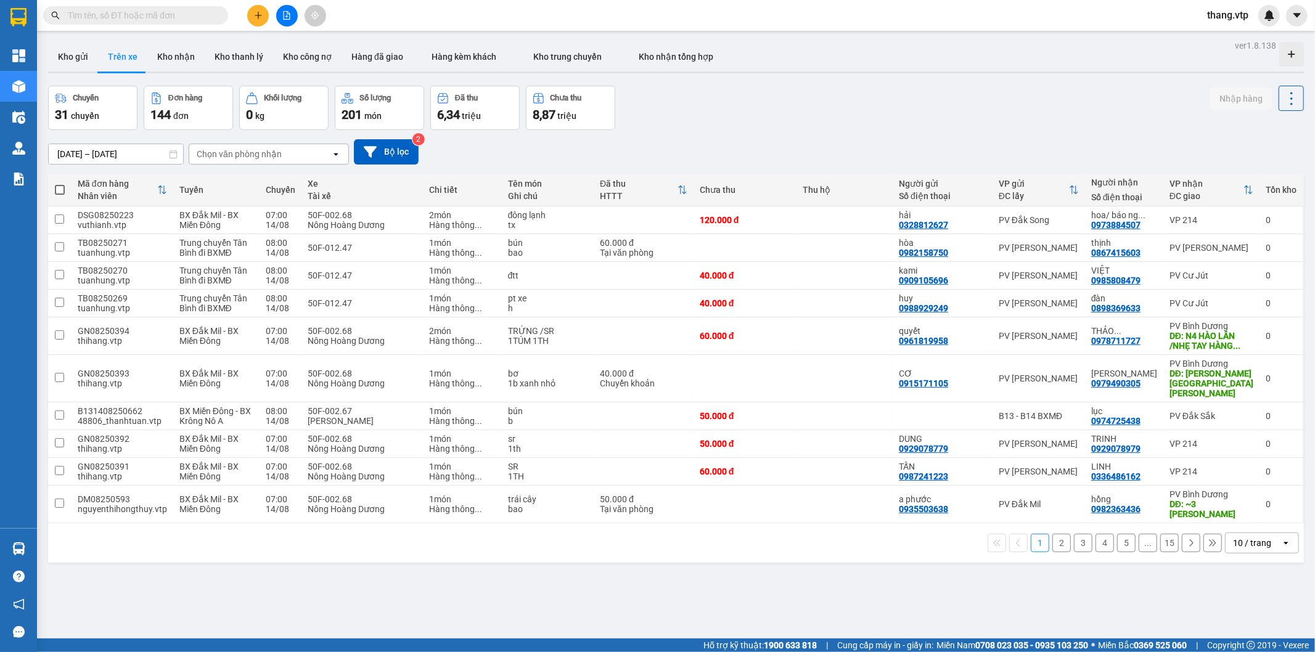
click at [146, 20] on input "text" at bounding box center [140, 16] width 145 height 14
click at [282, 13] on icon "file-add" at bounding box center [286, 15] width 9 height 9
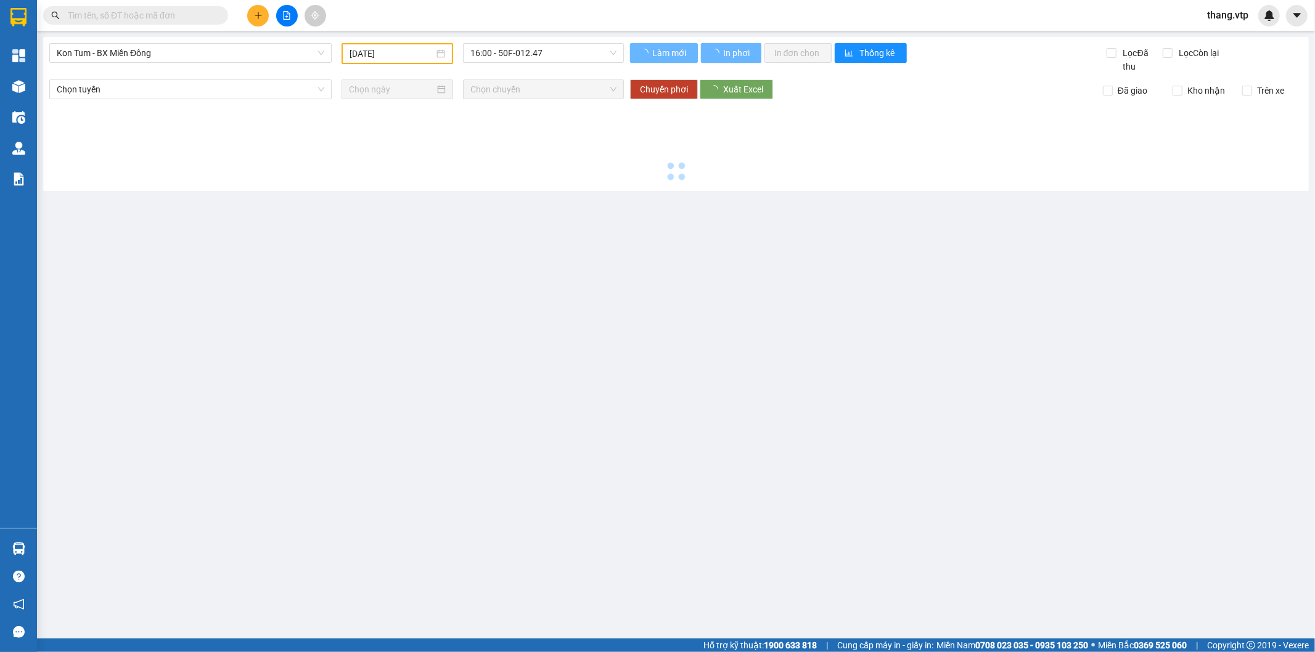
type input "[DATE]"
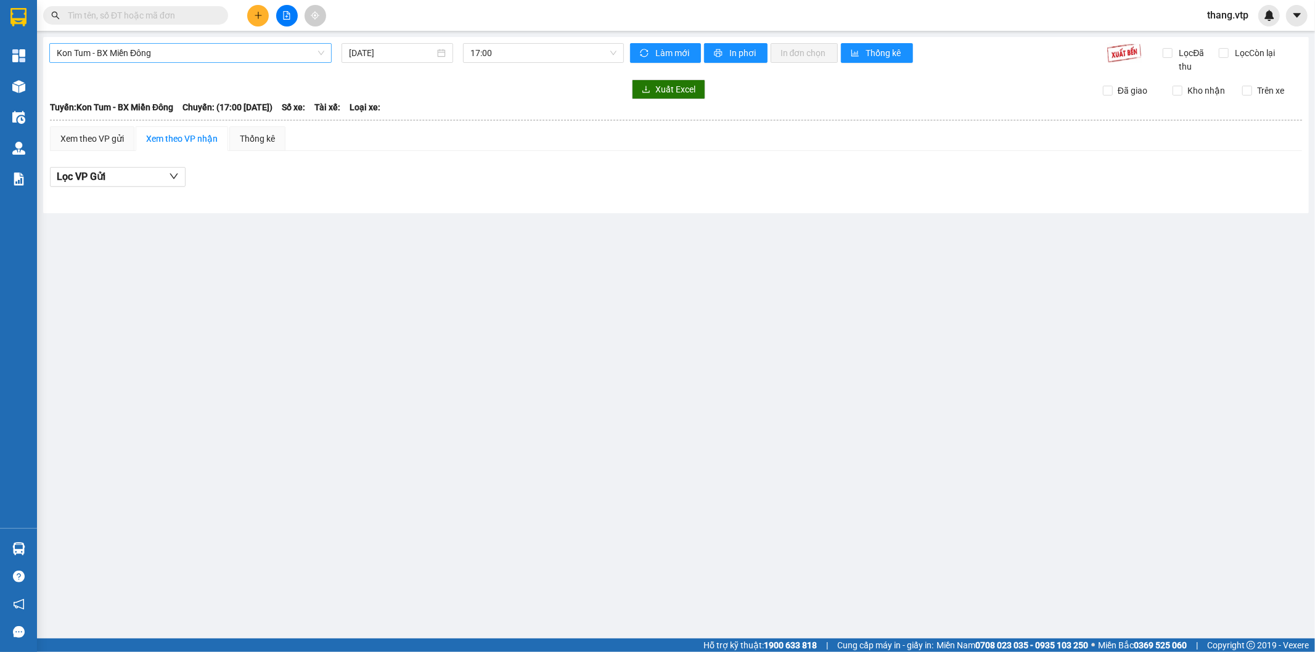
click at [166, 62] on span "Kon Tum - BX Miền Đông" at bounding box center [190, 53] width 267 height 18
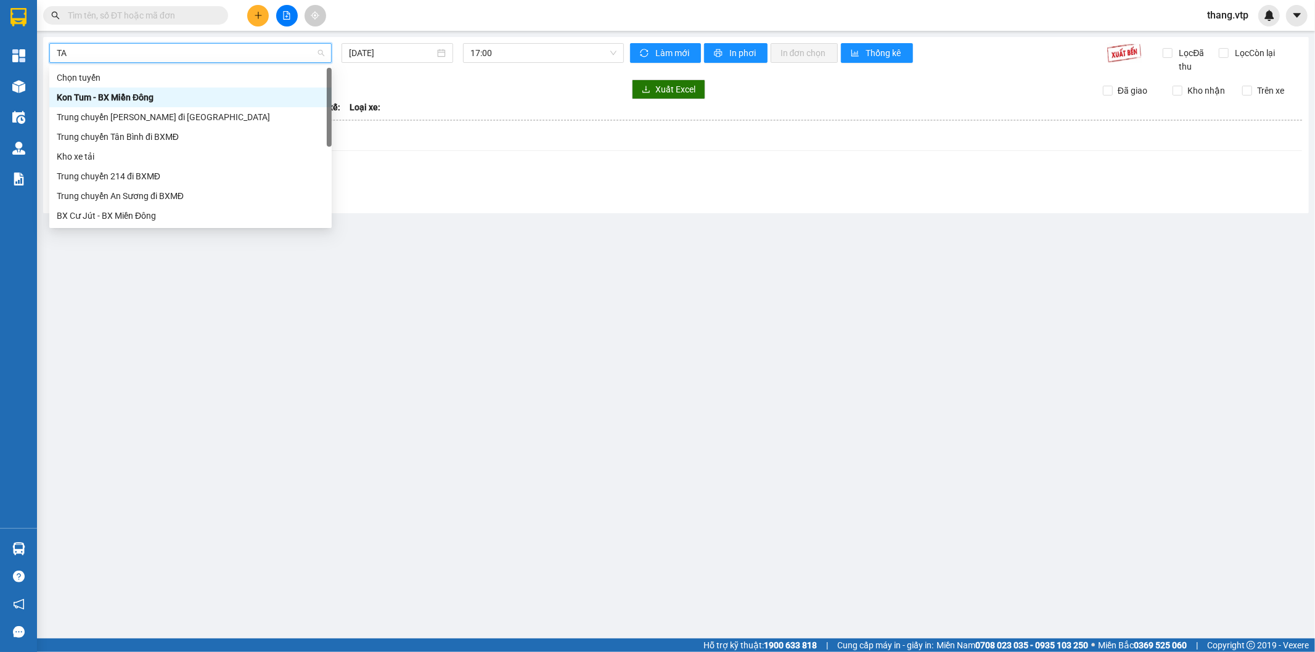
type input "TAN"
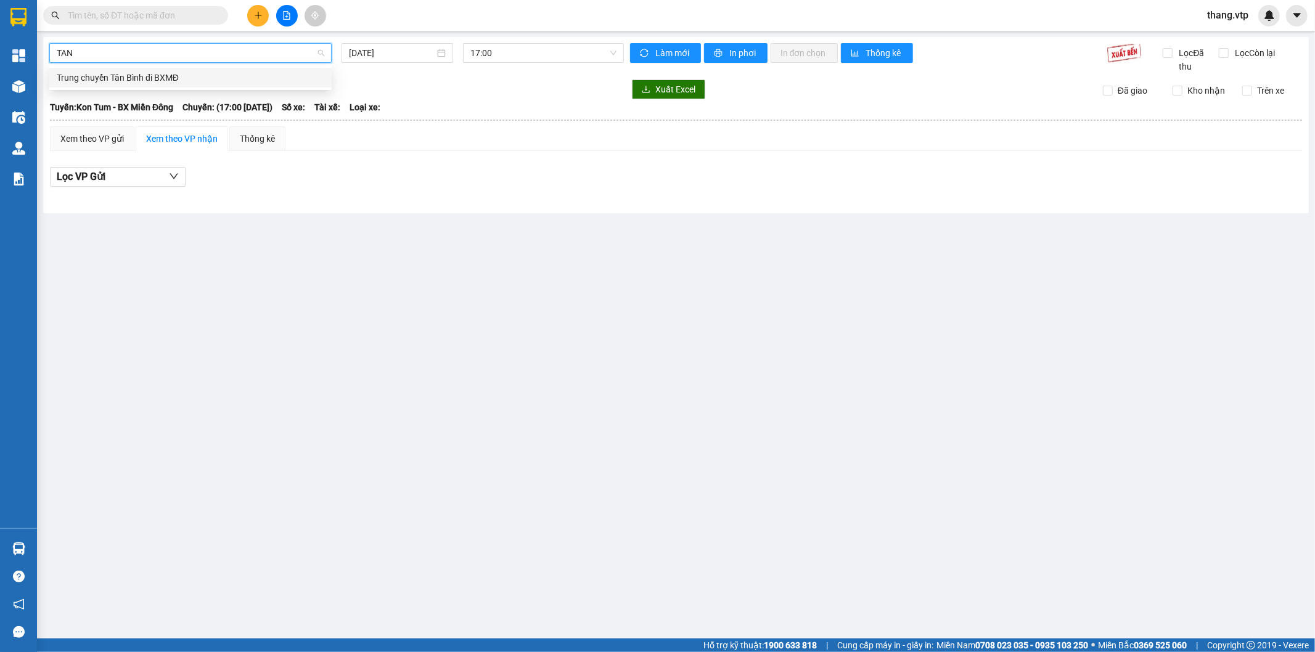
click at [157, 80] on div "Trung chuyển Tân Bình đi BXMĐ" at bounding box center [190, 78] width 267 height 14
type input "[DATE]"
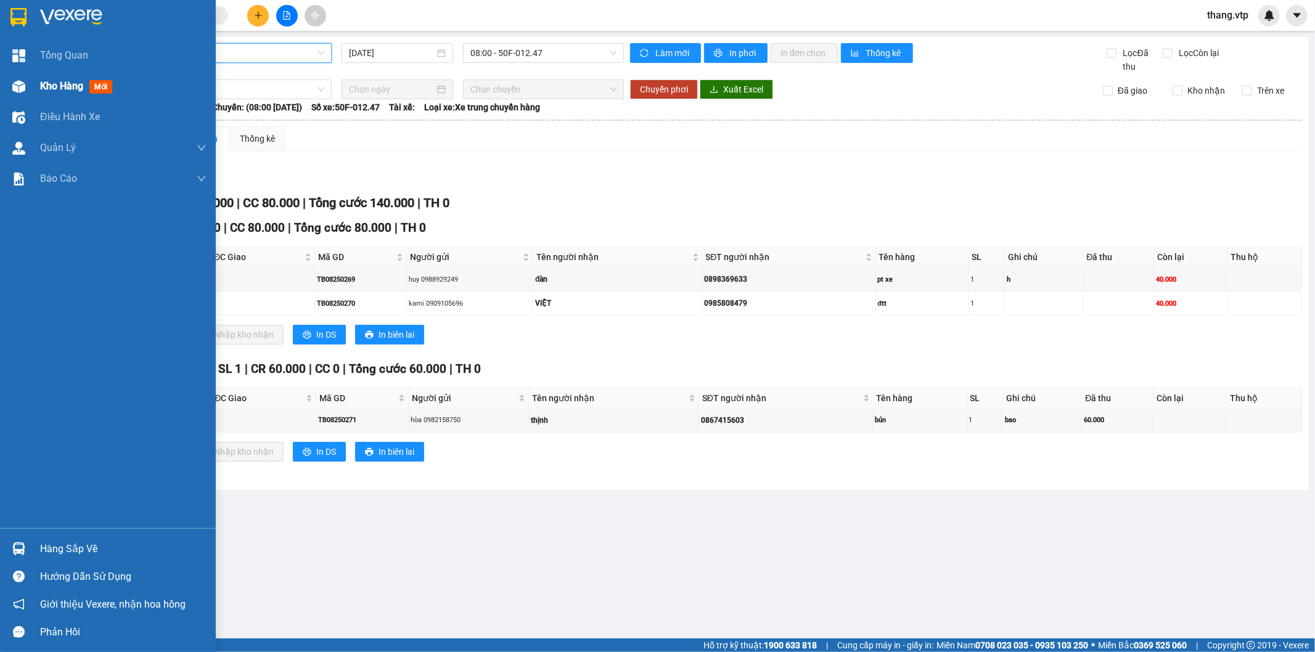
click at [37, 89] on div "Kho hàng mới" at bounding box center [108, 86] width 216 height 31
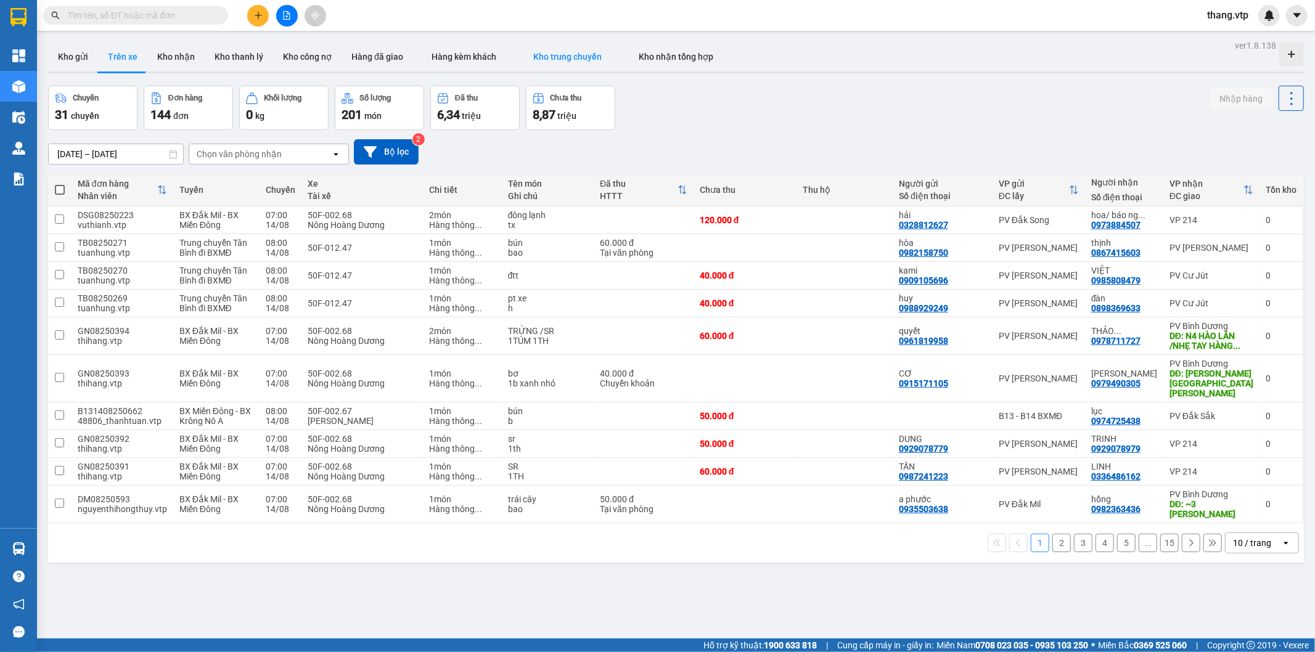
click at [568, 46] on button "Kho trung chuyển" at bounding box center [567, 57] width 105 height 30
type input "[DATE] – [DATE]"
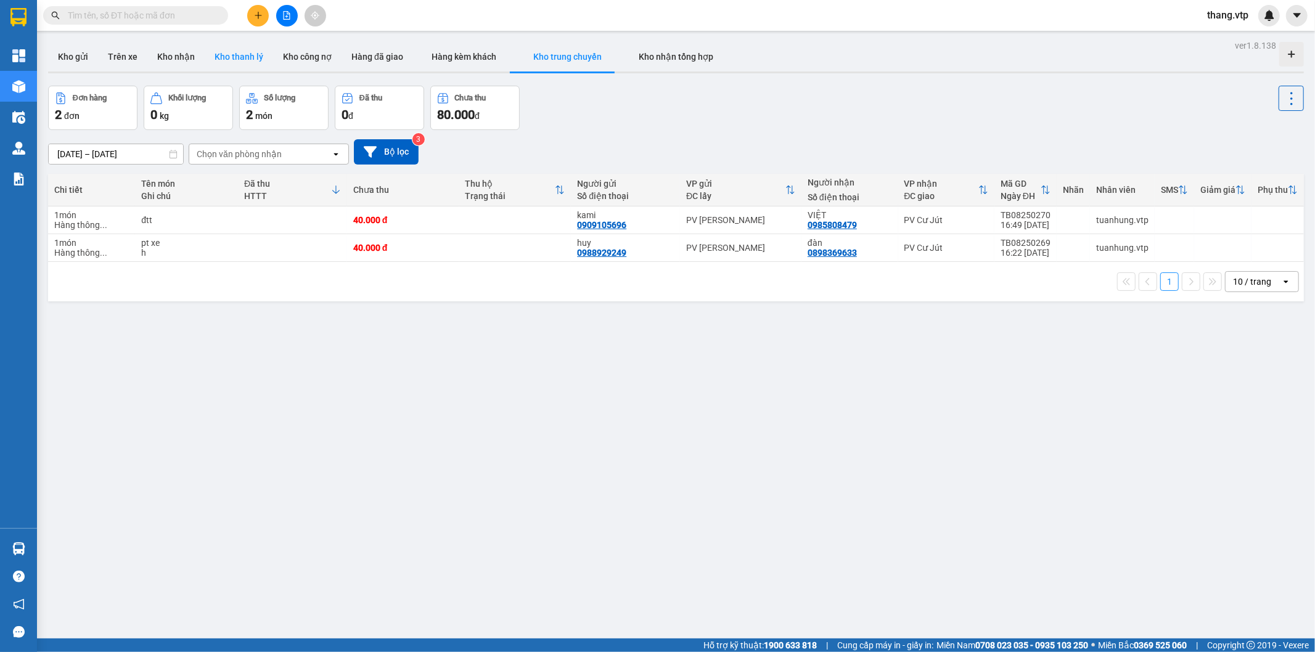
click at [241, 54] on button "Kho thanh lý" at bounding box center [239, 57] width 68 height 30
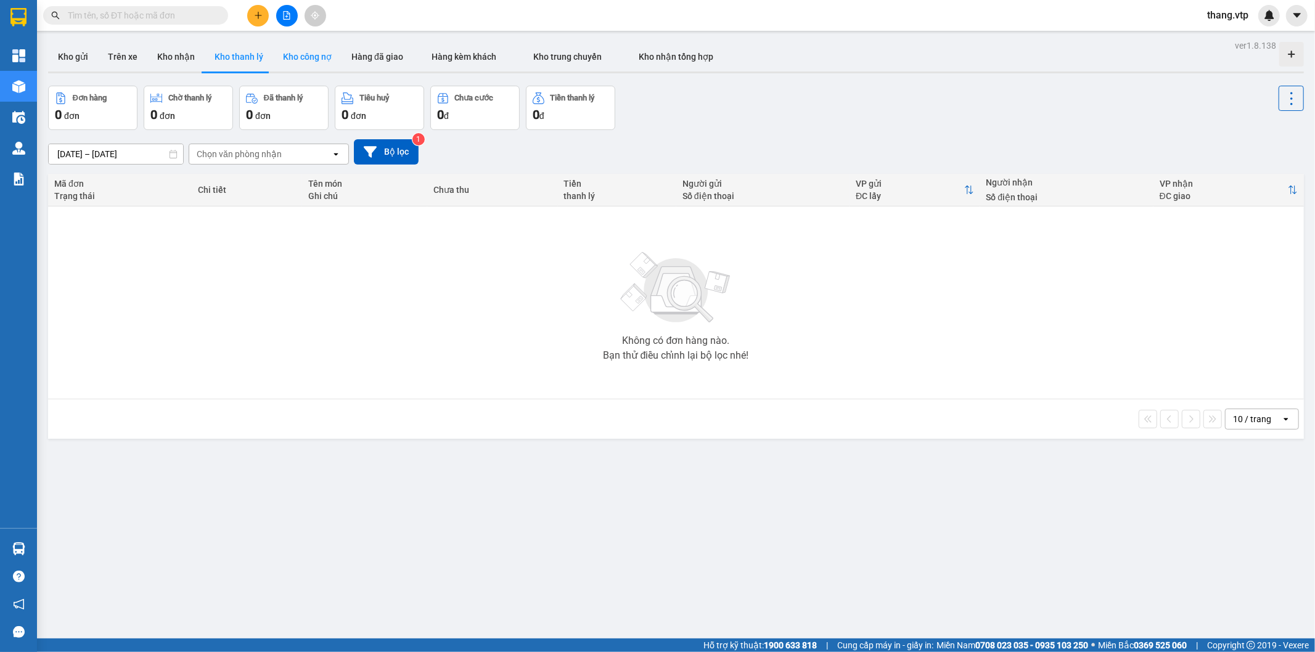
click at [300, 63] on button "Kho công nợ" at bounding box center [307, 57] width 68 height 30
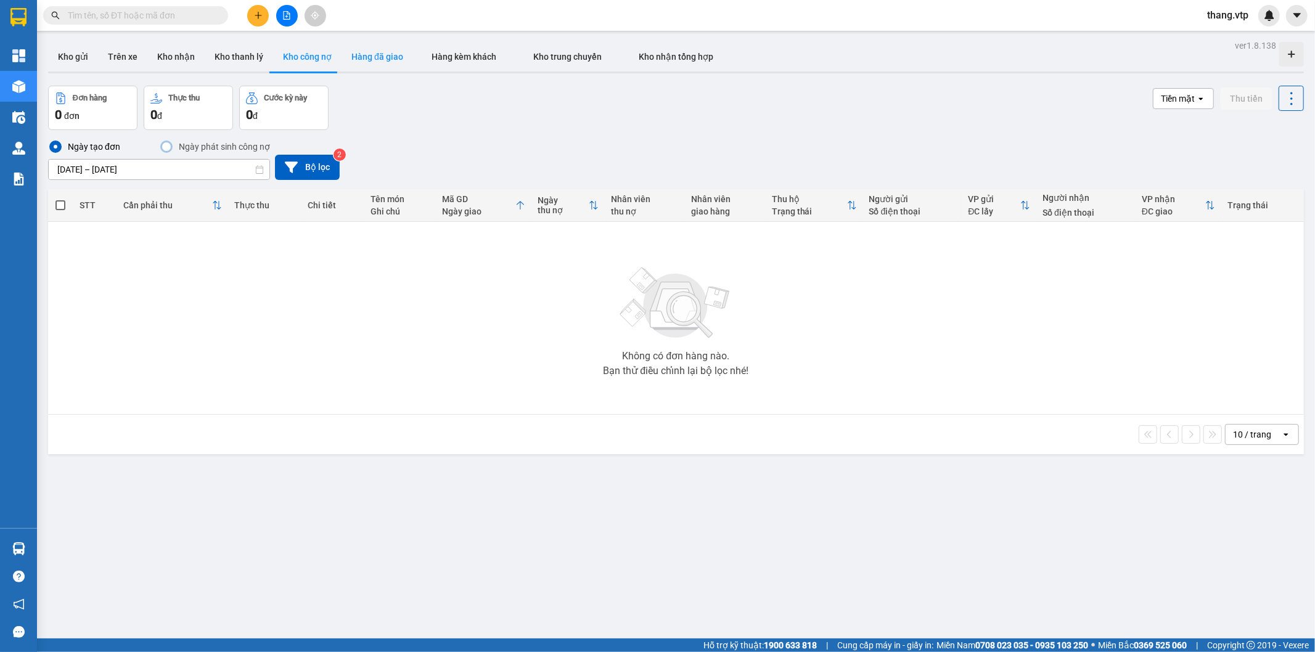
click at [390, 52] on button "Hàng đã giao" at bounding box center [376, 57] width 71 height 30
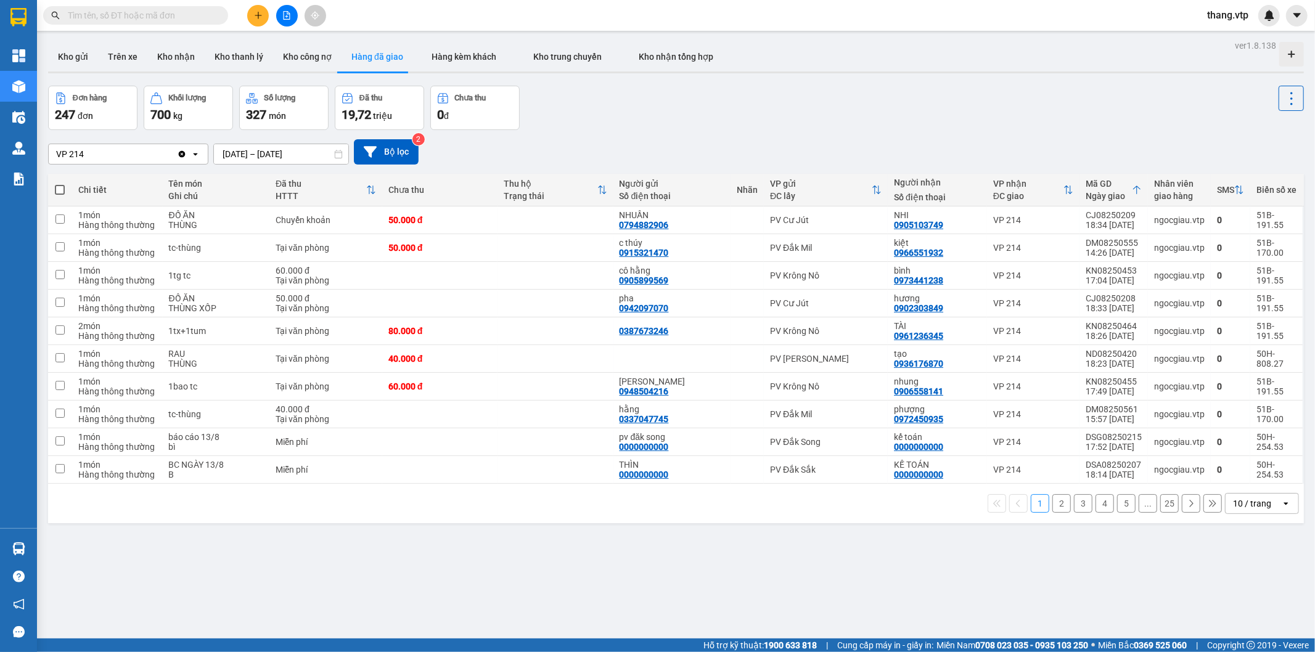
click at [1233, 501] on div "10 / trang" at bounding box center [1252, 503] width 38 height 12
click at [1230, 472] on span "100 / trang" at bounding box center [1245, 478] width 44 height 12
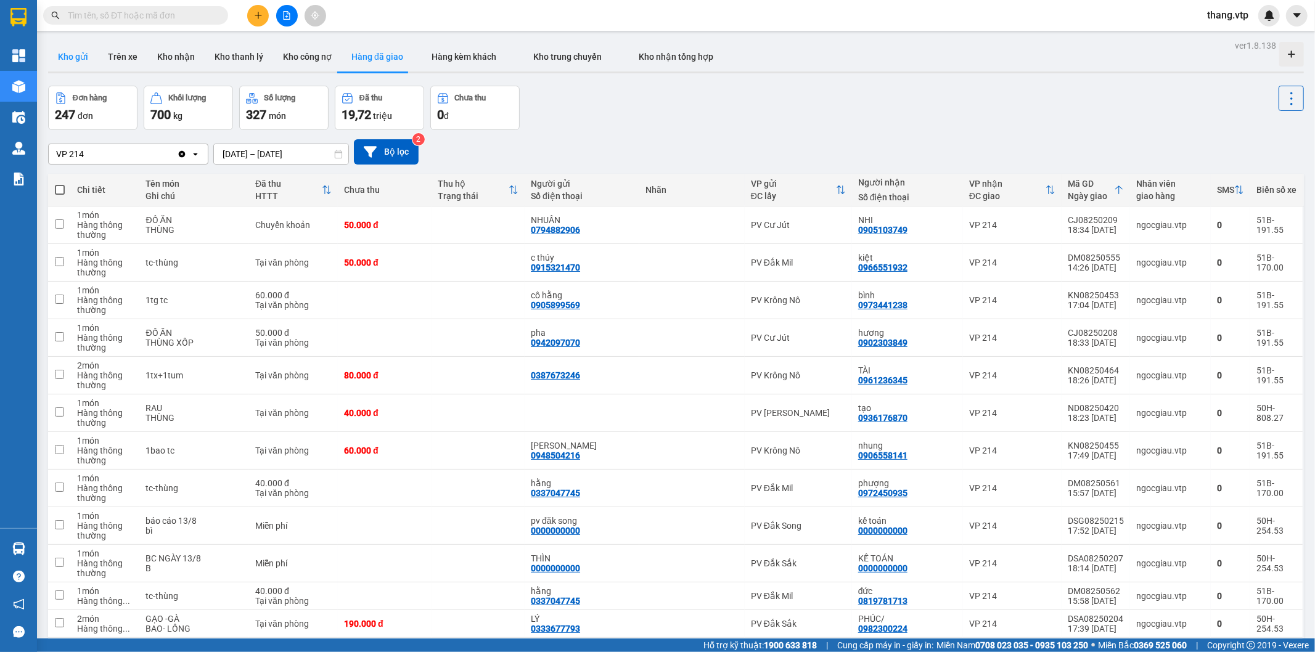
drag, startPoint x: 86, startPoint y: 53, endPoint x: 75, endPoint y: 58, distance: 12.7
click at [86, 54] on button "Kho gửi" at bounding box center [73, 57] width 50 height 30
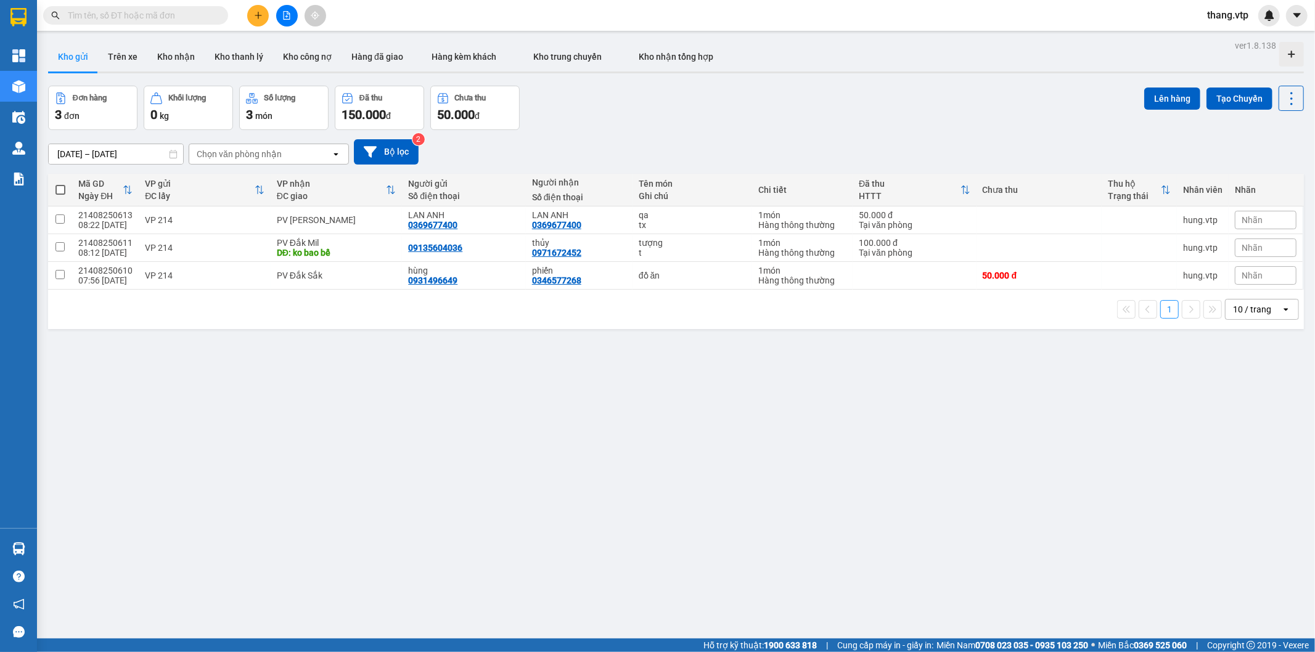
click at [645, 130] on div "[DATE] – [DATE] Press the down arrow key to interact with the calendar and sele…" at bounding box center [676, 152] width 1256 height 44
click at [565, 53] on span "Kho trung chuyển" at bounding box center [567, 57] width 68 height 10
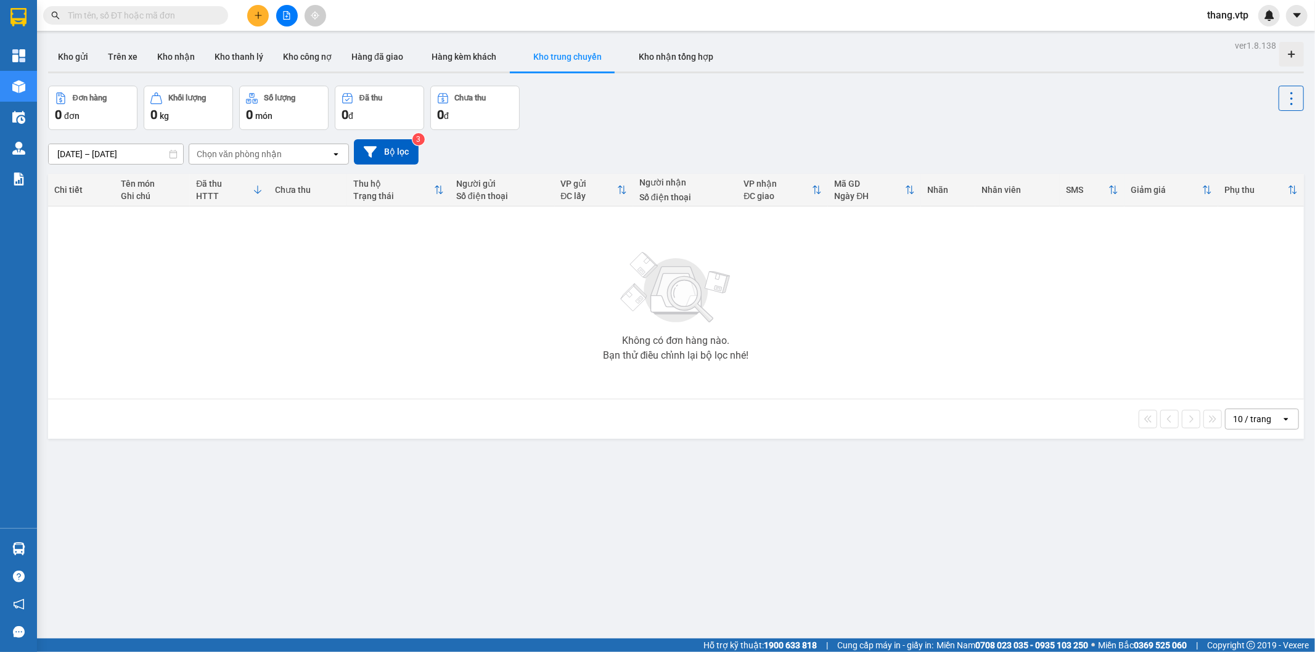
click at [150, 157] on input "[DATE] – [DATE]" at bounding box center [116, 154] width 134 height 20
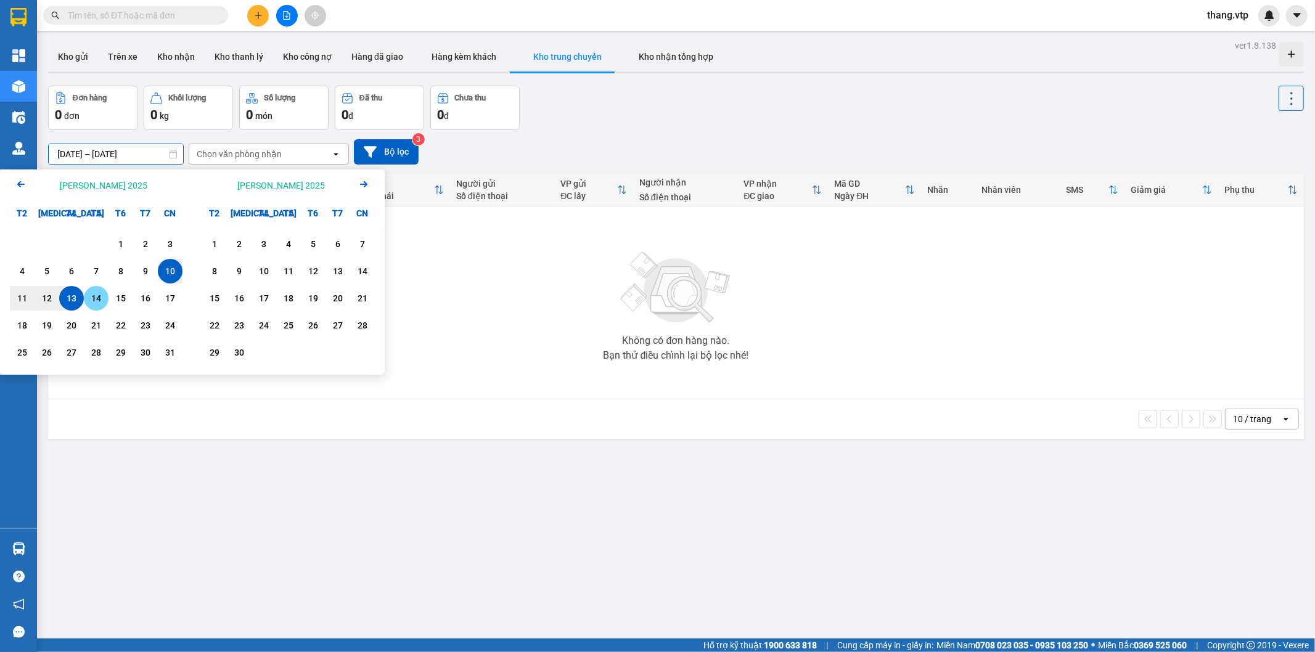
click at [91, 297] on div "14" at bounding box center [96, 298] width 17 height 15
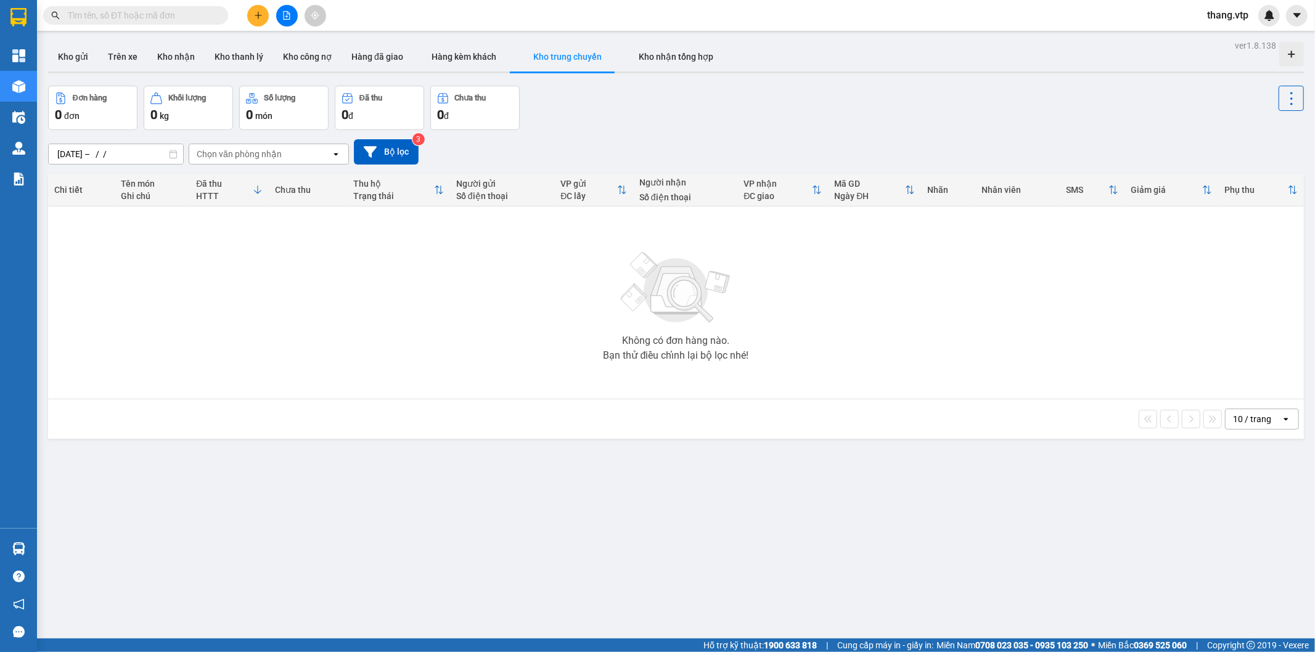
click at [582, 497] on div "ver 1.8.138 Kho gửi Trên xe Kho [PERSON_NAME] [PERSON_NAME] [PERSON_NAME] nợ Hà…" at bounding box center [675, 363] width 1265 height 652
click at [125, 153] on input "[DATE] – / /" at bounding box center [116, 154] width 134 height 20
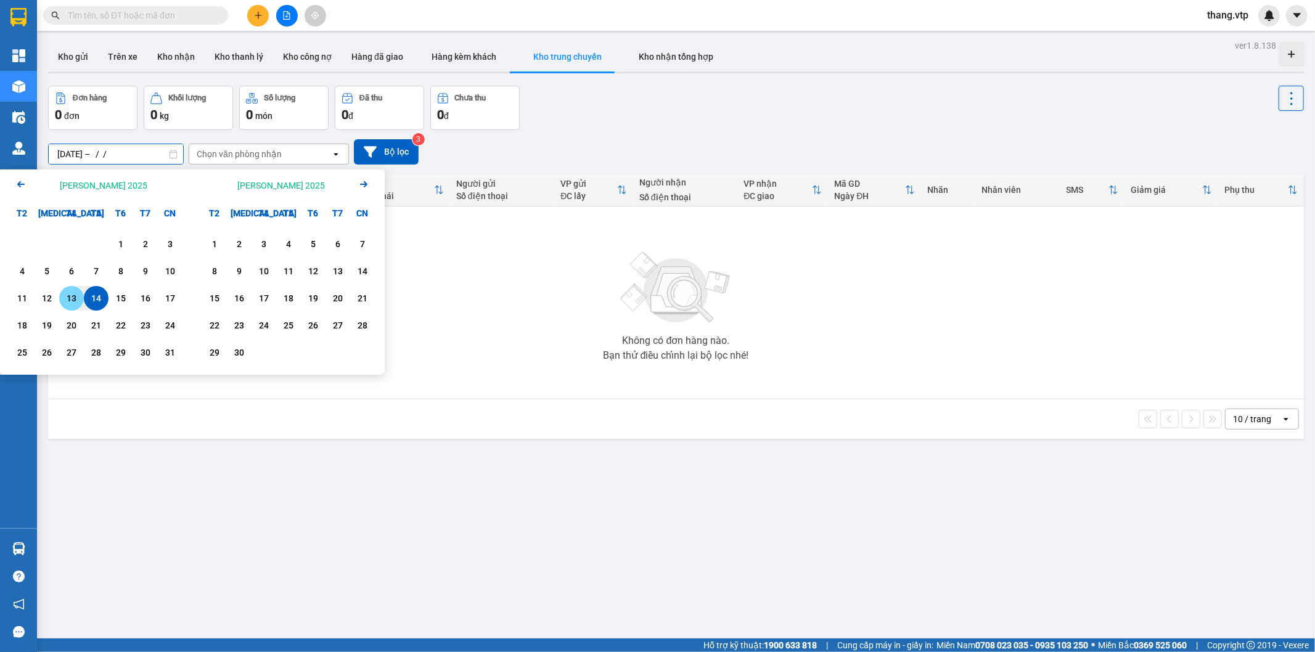
click at [97, 297] on div "14" at bounding box center [96, 298] width 17 height 15
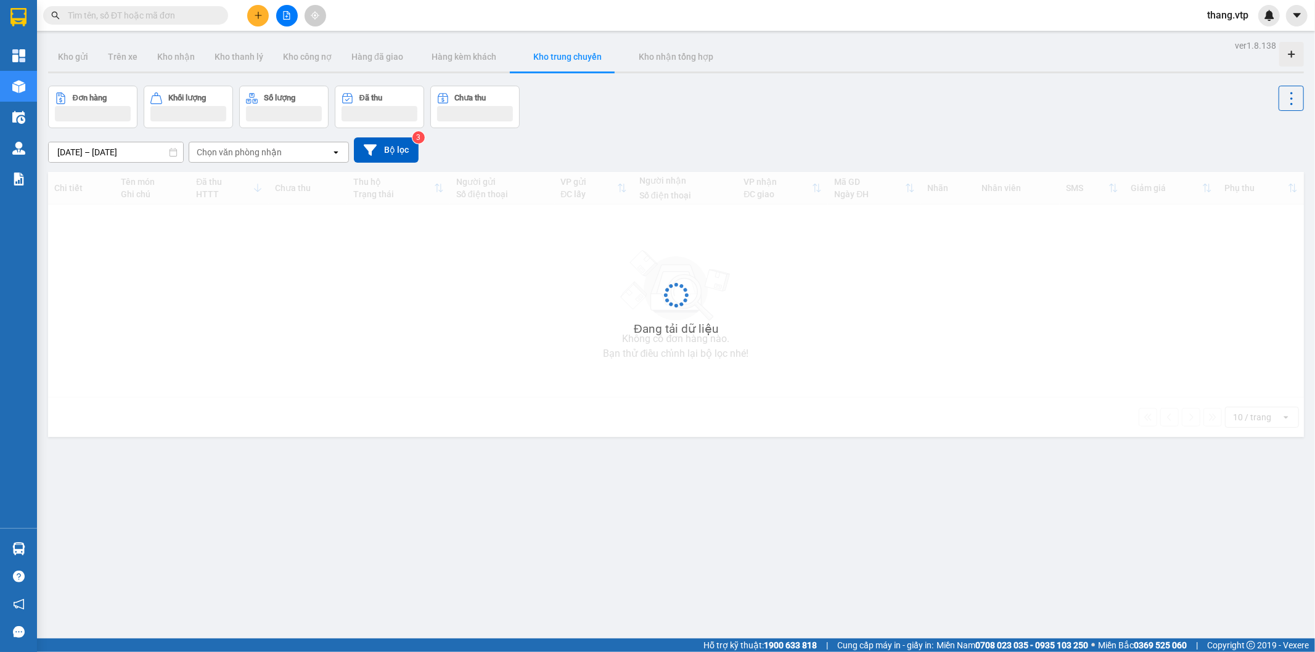
click at [486, 512] on div "ver 1.8.138 Kho gửi Trên xe Kho [PERSON_NAME] [PERSON_NAME] [PERSON_NAME] nợ Hà…" at bounding box center [675, 363] width 1265 height 652
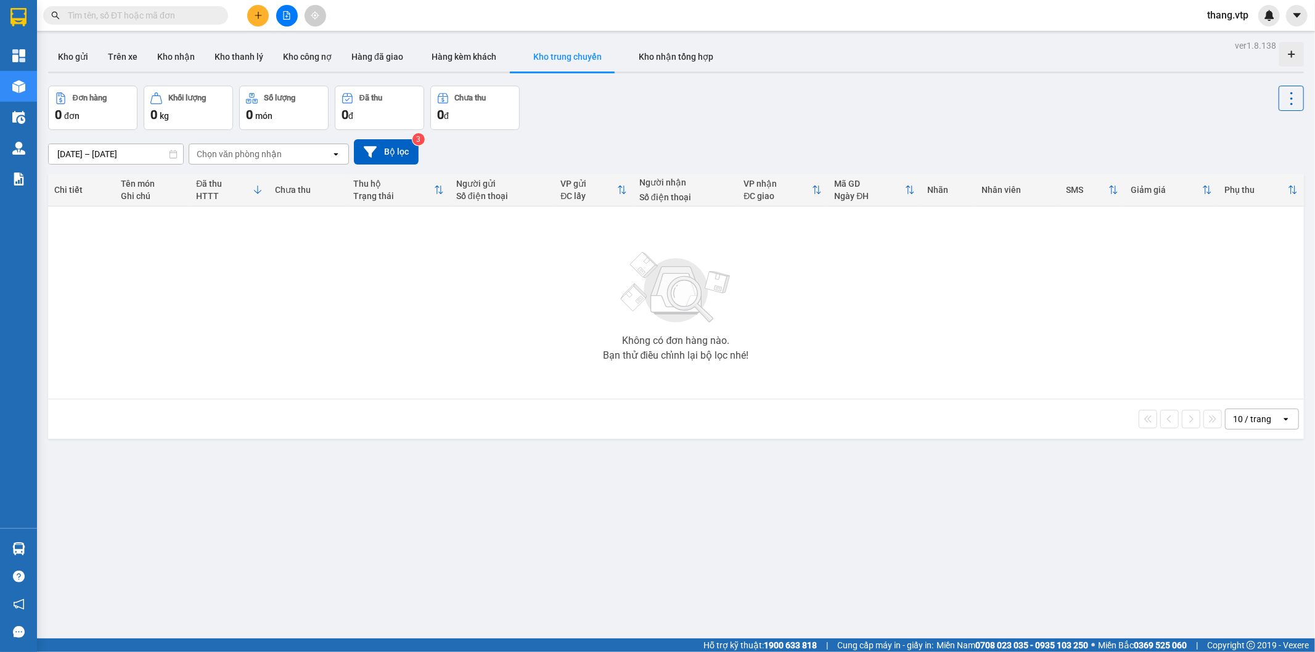
click at [115, 160] on div "ver 1.8.138 Kho gửi Trên xe Kho [PERSON_NAME] [PERSON_NAME] [PERSON_NAME] nợ Hà…" at bounding box center [675, 363] width 1265 height 652
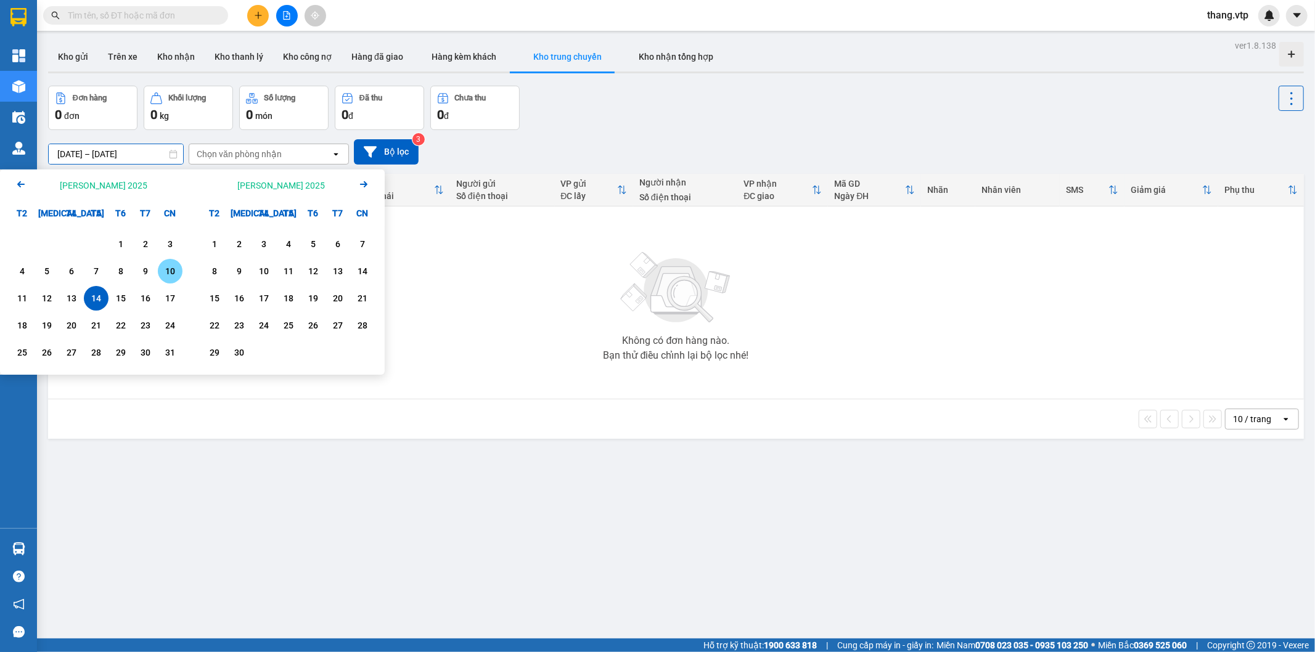
click at [174, 272] on div "10" at bounding box center [169, 271] width 17 height 15
click at [370, 494] on div "ver 1.8.138 Kho gửi Trên xe Kho [PERSON_NAME] [PERSON_NAME] [PERSON_NAME] nợ Hà…" at bounding box center [675, 363] width 1265 height 652
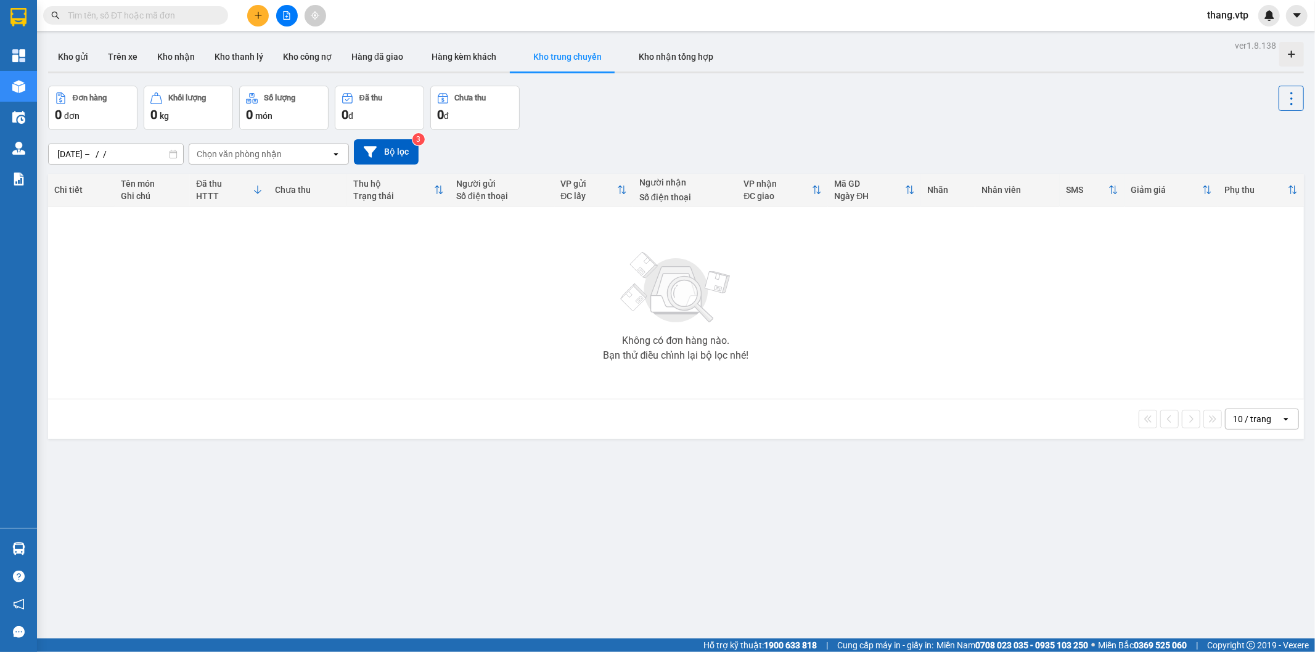
click at [144, 164] on div "[DATE] – / /" at bounding box center [116, 154] width 136 height 21
click at [156, 145] on input "[DATE] – / /" at bounding box center [116, 154] width 134 height 20
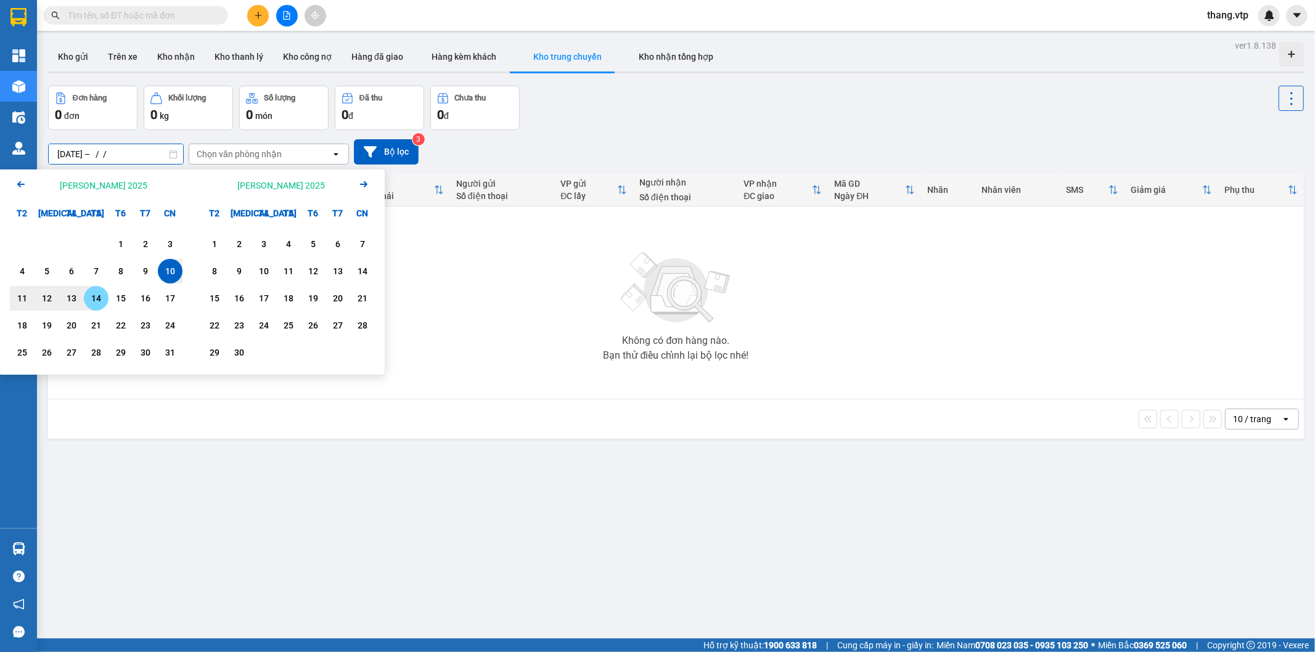
click at [106, 303] on div "14" at bounding box center [96, 298] width 25 height 25
type input "[DATE] – [DATE]"
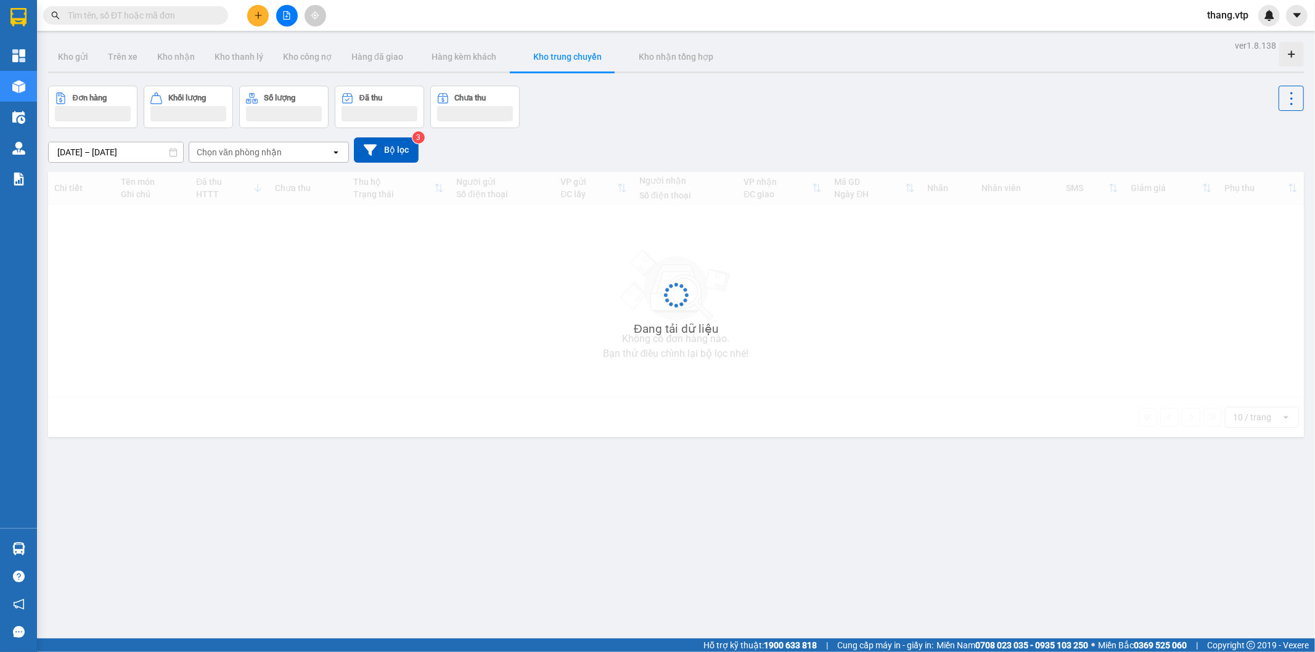
click at [504, 504] on div "ver 1.8.138 Kho gửi Trên xe Kho [PERSON_NAME] [PERSON_NAME] [PERSON_NAME] nợ Hà…" at bounding box center [675, 363] width 1265 height 652
